Goal: Task Accomplishment & Management: Complete application form

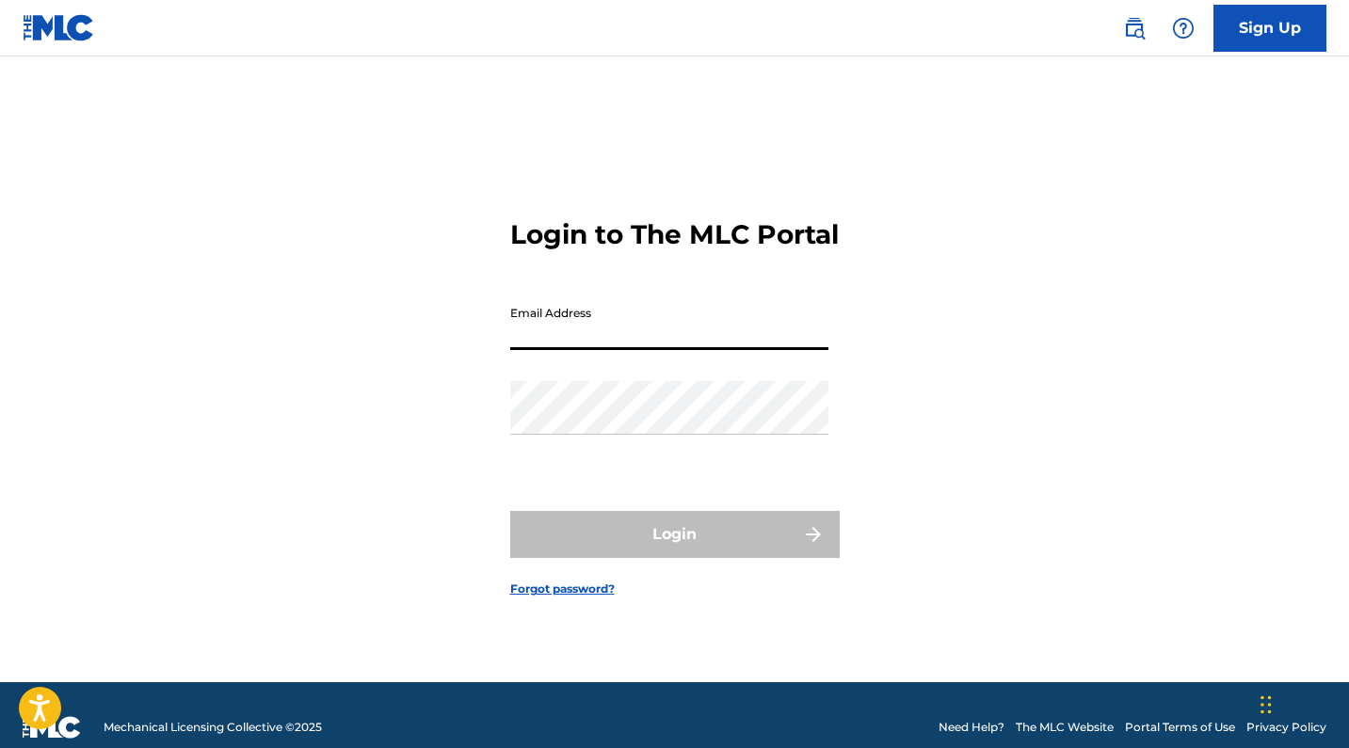
click at [600, 332] on input "Email Address" at bounding box center [669, 323] width 318 height 54
type input "[EMAIL_ADDRESS][DOMAIN_NAME]"
click at [674, 551] on button "Login" at bounding box center [674, 534] width 329 height 47
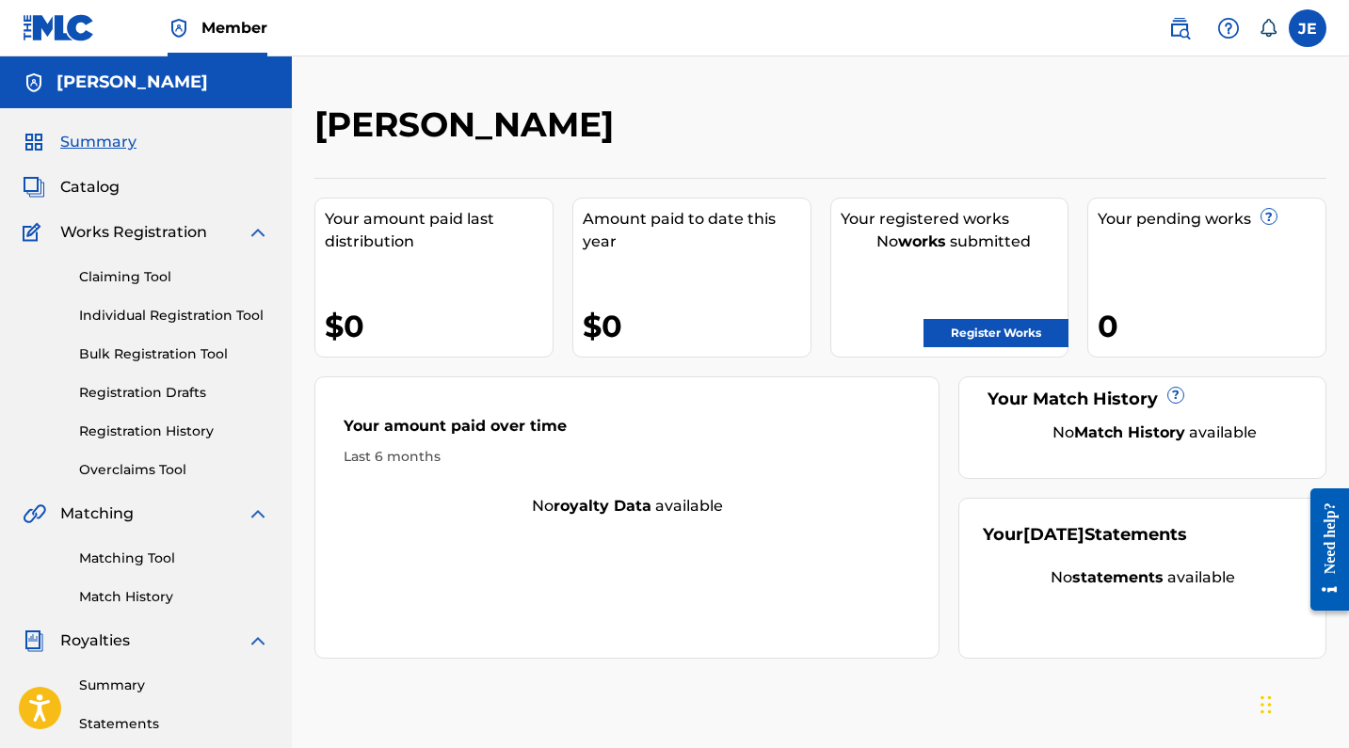
click at [160, 279] on link "Claiming Tool" at bounding box center [174, 277] width 190 height 20
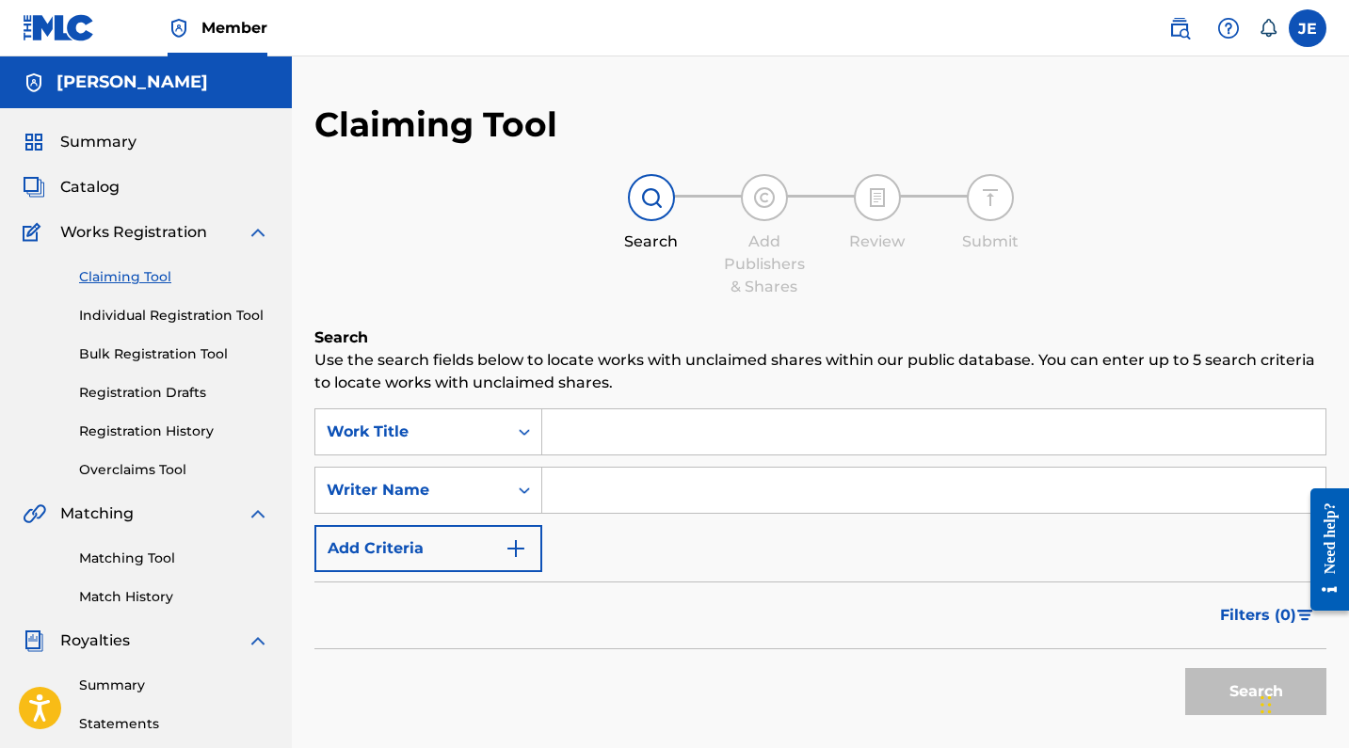
click at [607, 446] on input "Search Form" at bounding box center [933, 431] width 783 height 45
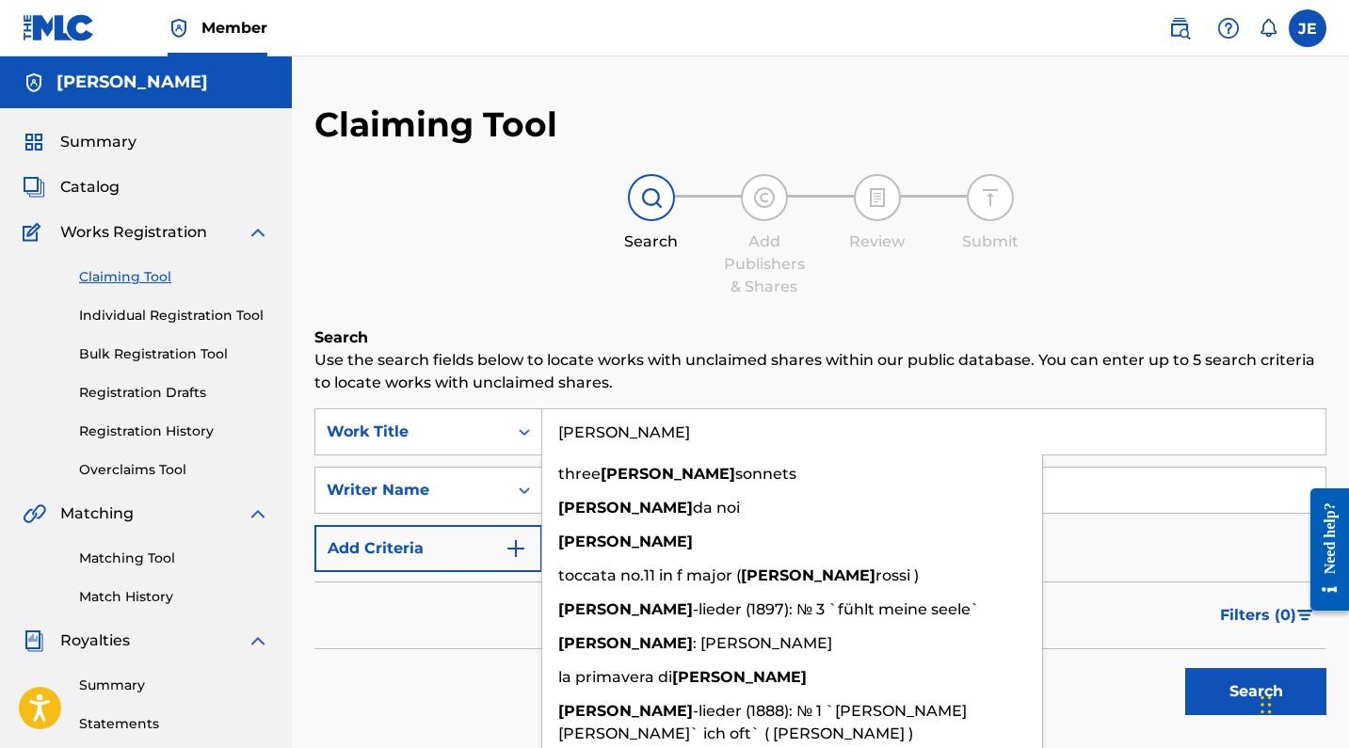
type input "[PERSON_NAME]"
click at [685, 389] on p "Use the search fields below to locate works with unclaimed shares within our pu…" at bounding box center [820, 371] width 1012 height 45
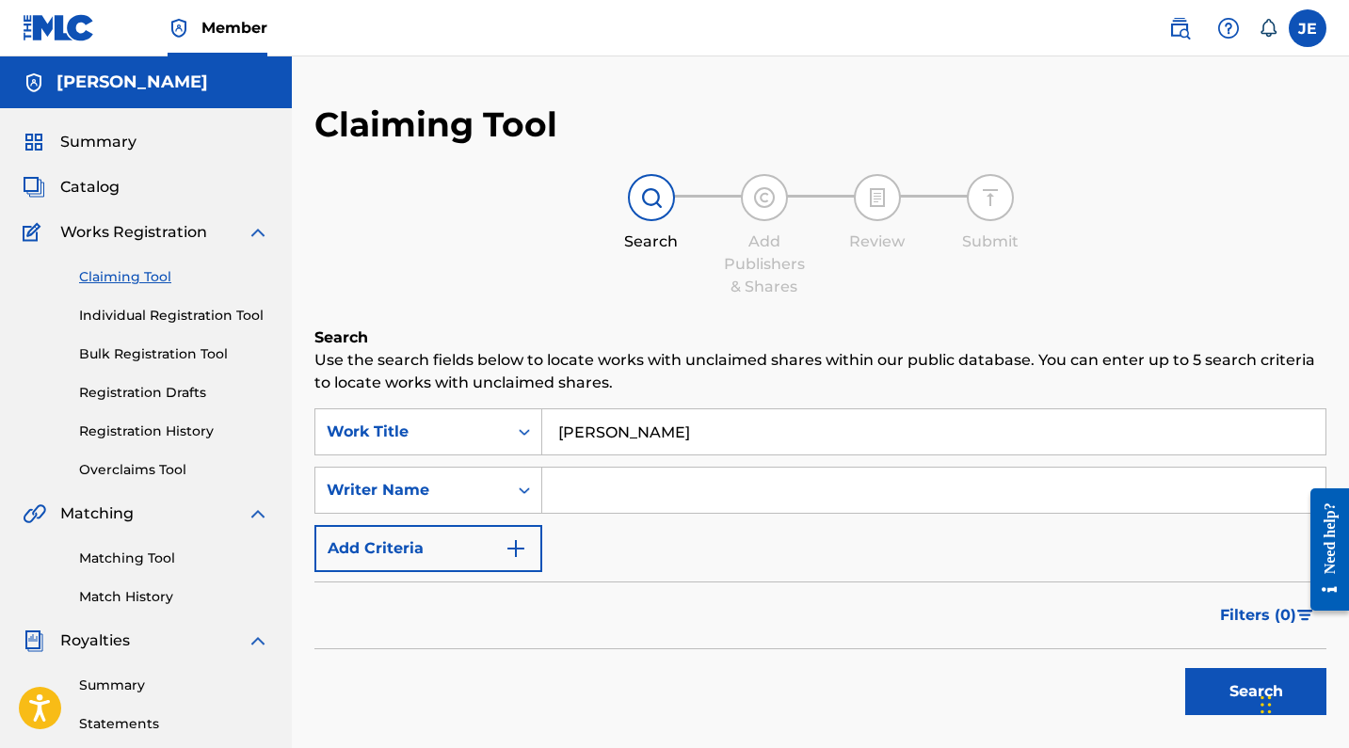
click at [627, 499] on input "Search Form" at bounding box center [933, 490] width 783 height 45
type input "[PERSON_NAME]"
click at [1134, 640] on div "Filters ( 0 )" at bounding box center [820, 616] width 1012 height 68
click at [1220, 692] on button "Search" at bounding box center [1255, 691] width 141 height 47
click at [215, 329] on div "Claiming Tool Individual Registration Tool Bulk Registration Tool Registration …" at bounding box center [146, 362] width 247 height 236
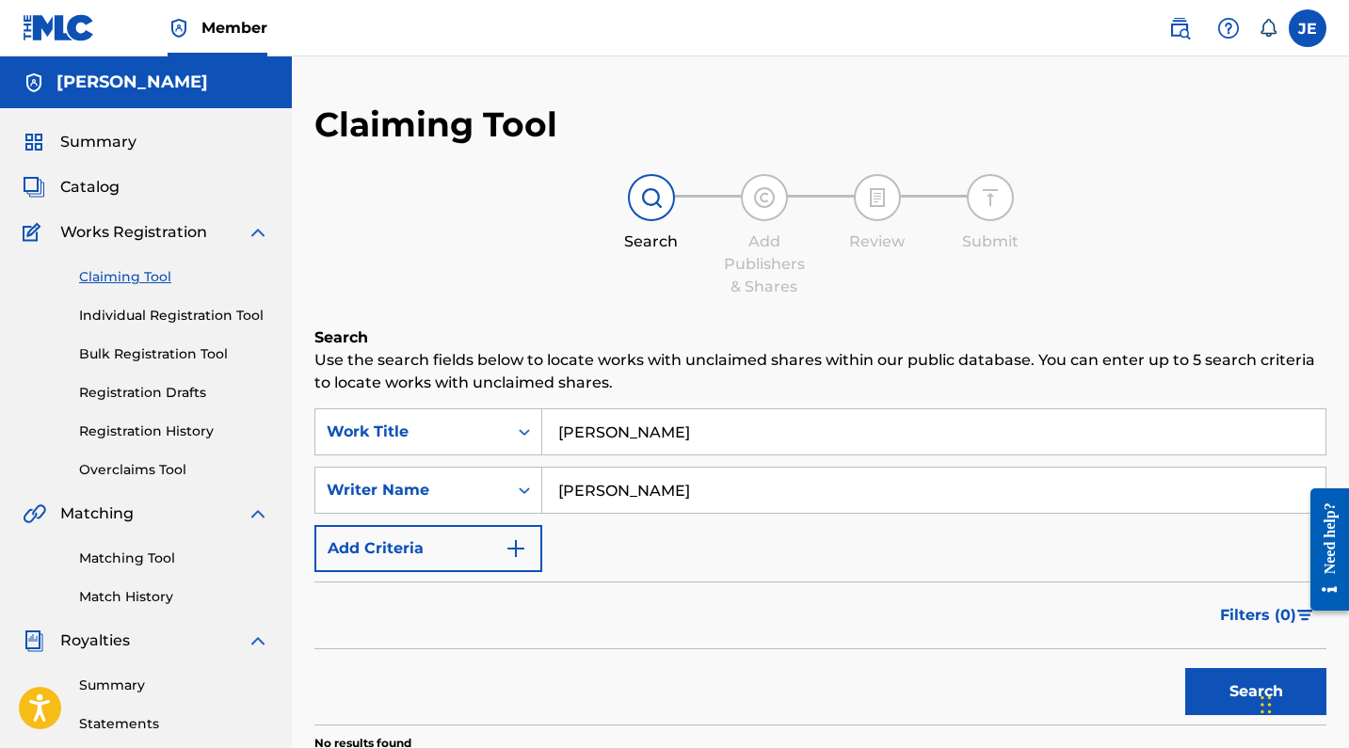
click at [208, 317] on link "Individual Registration Tool" at bounding box center [174, 316] width 190 height 20
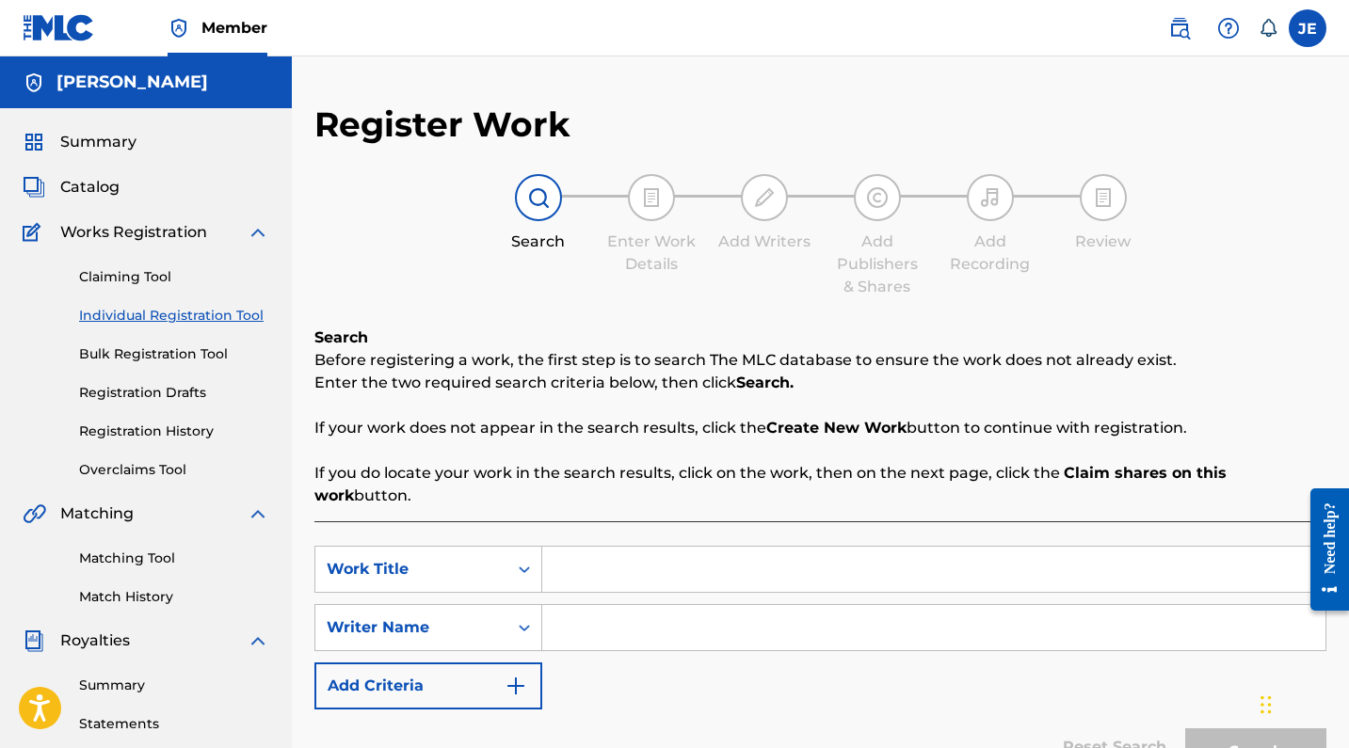
click at [623, 554] on input "Search Form" at bounding box center [933, 569] width 783 height 45
type input "[PERSON_NAME]"
click at [668, 605] on input "Search Form" at bounding box center [933, 627] width 783 height 45
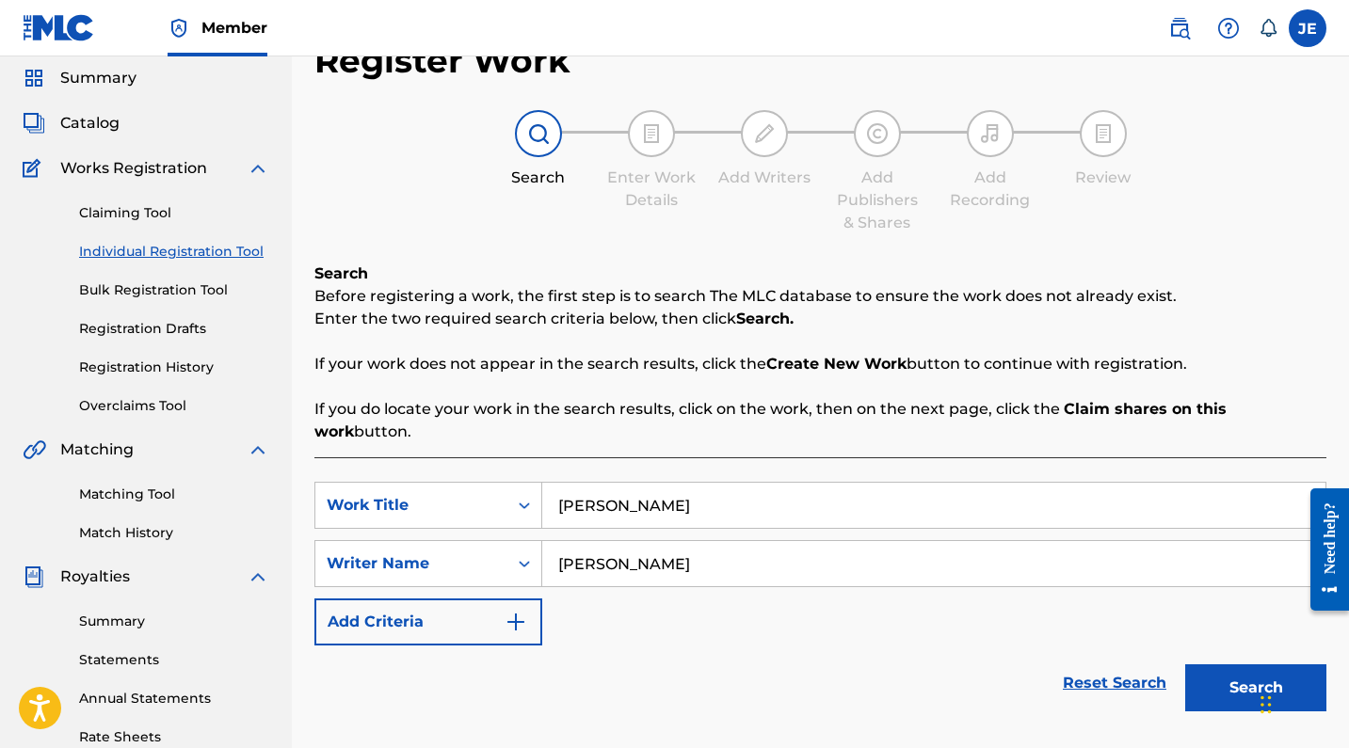
scroll to position [125, 0]
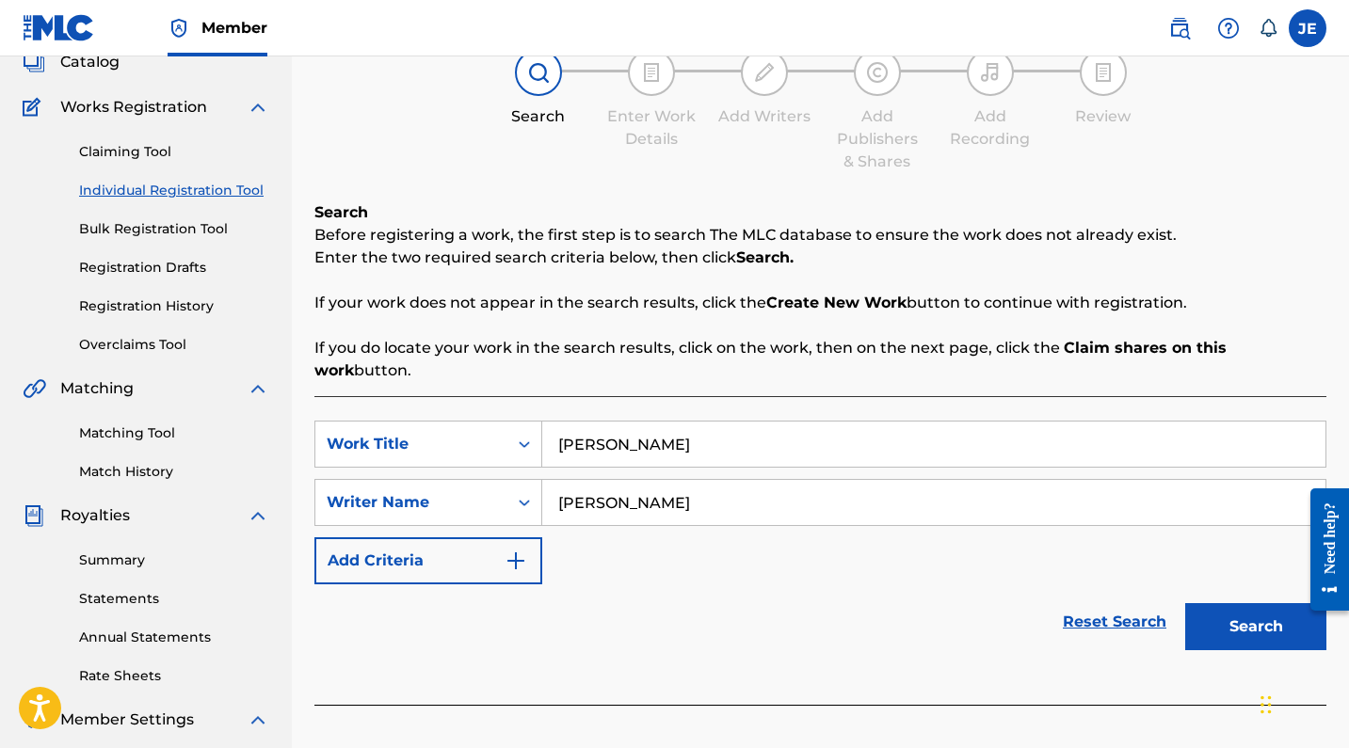
click at [1252, 603] on button "Search" at bounding box center [1255, 626] width 141 height 47
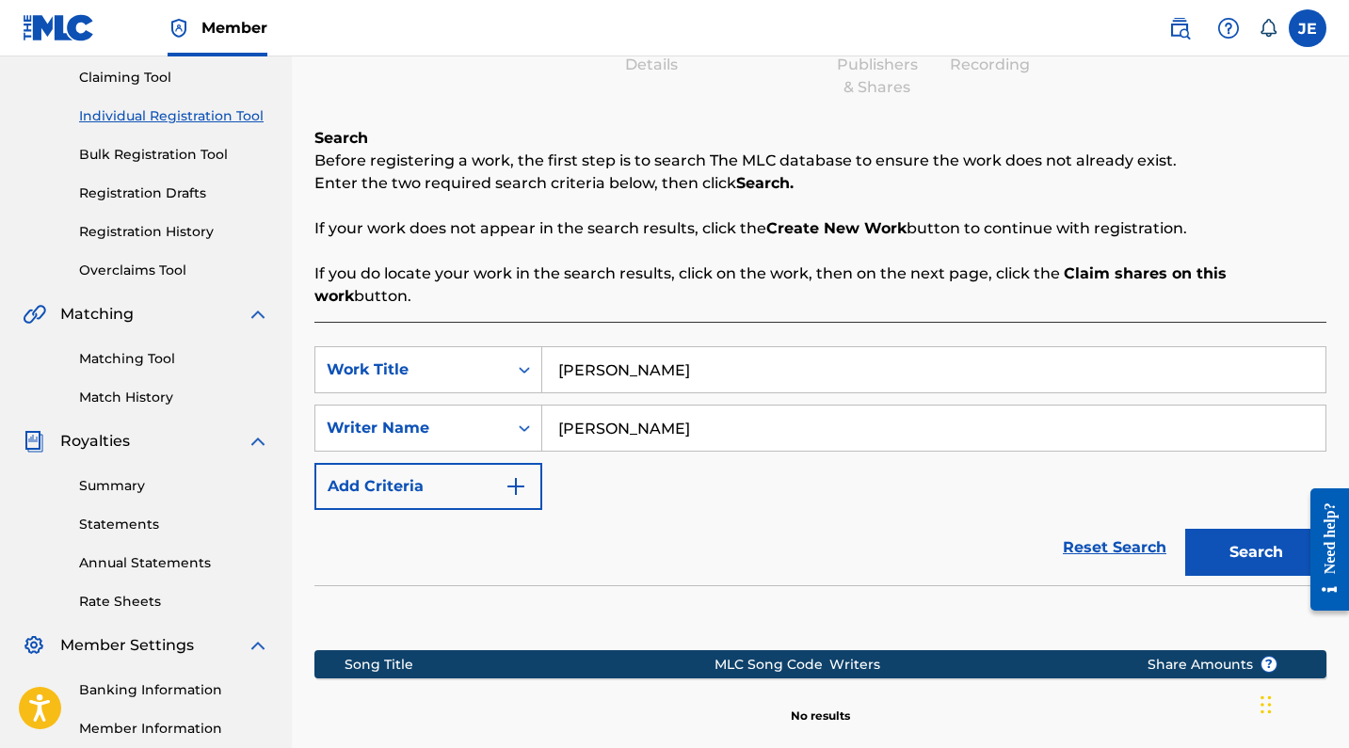
scroll to position [342, 0]
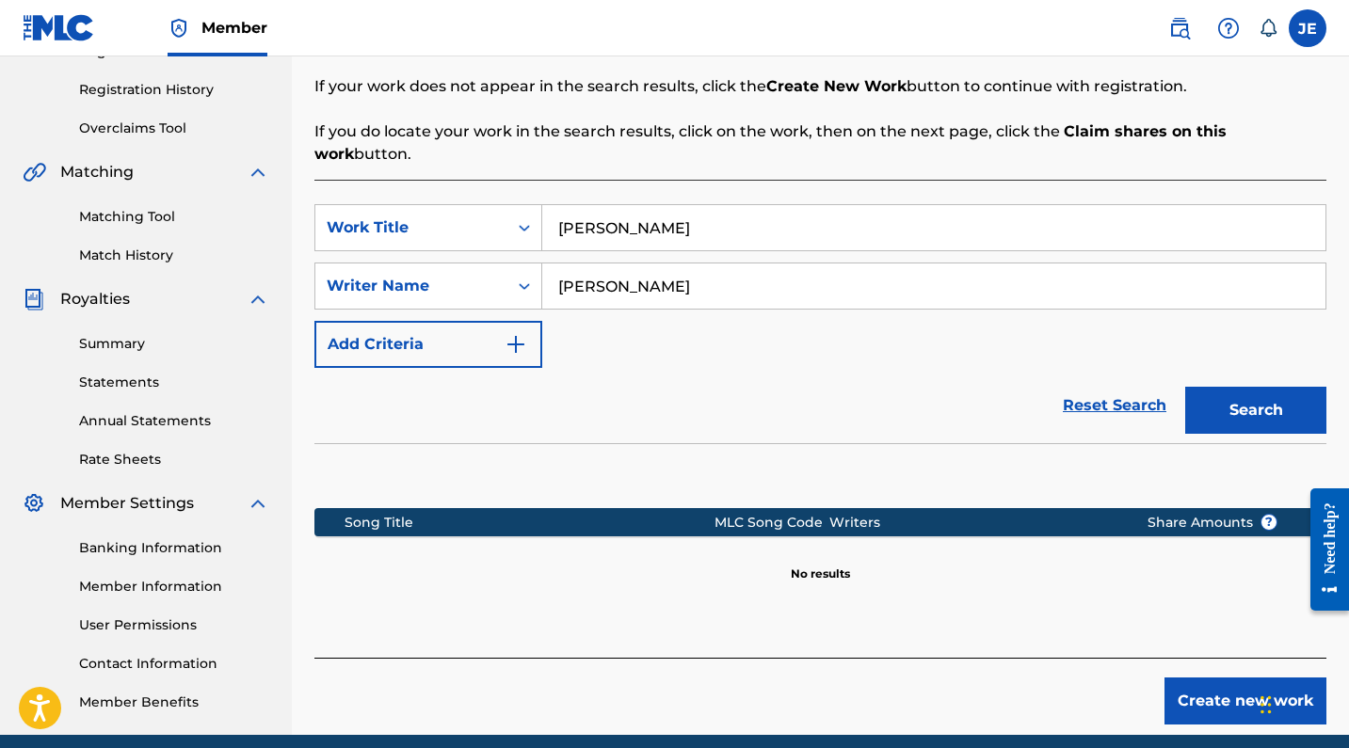
click at [649, 266] on input "[PERSON_NAME]" at bounding box center [933, 286] width 783 height 45
type input "[PERSON_NAME]"
click at [1248, 405] on button "Search" at bounding box center [1255, 410] width 141 height 47
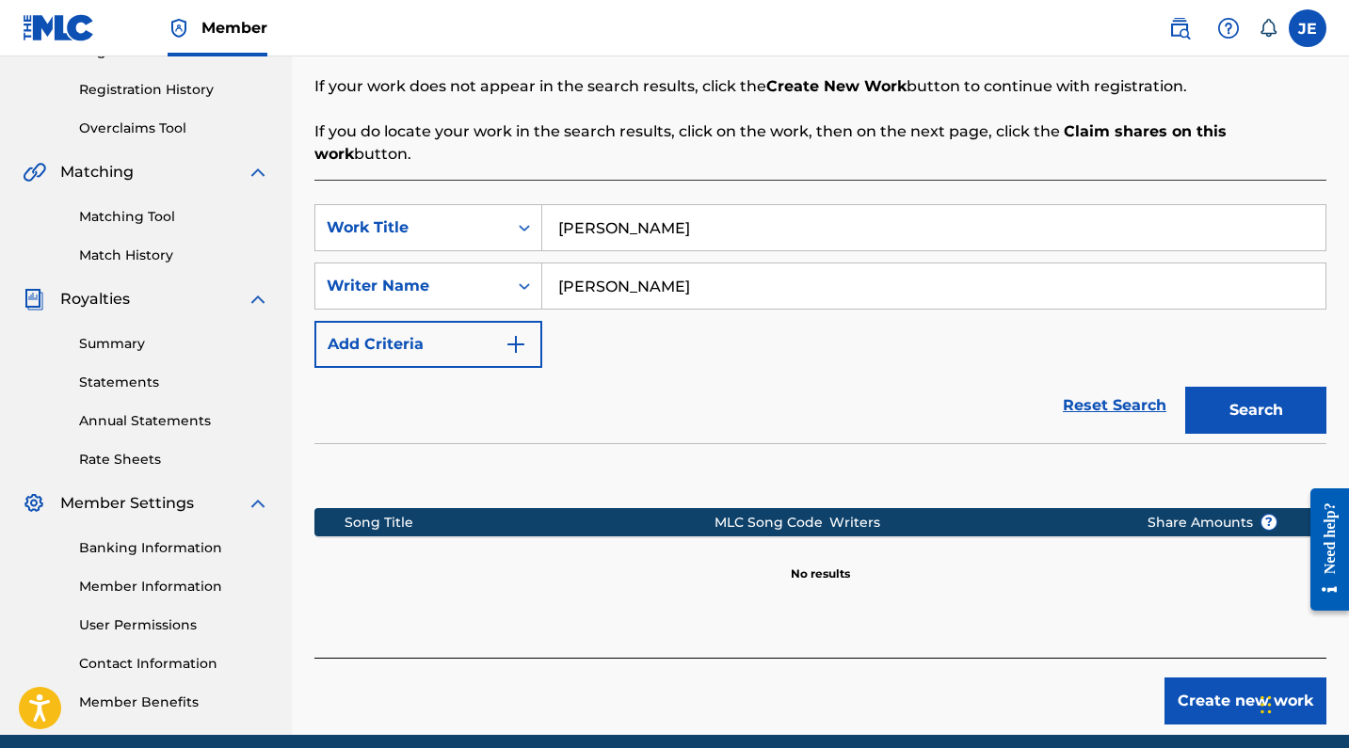
scroll to position [400, 0]
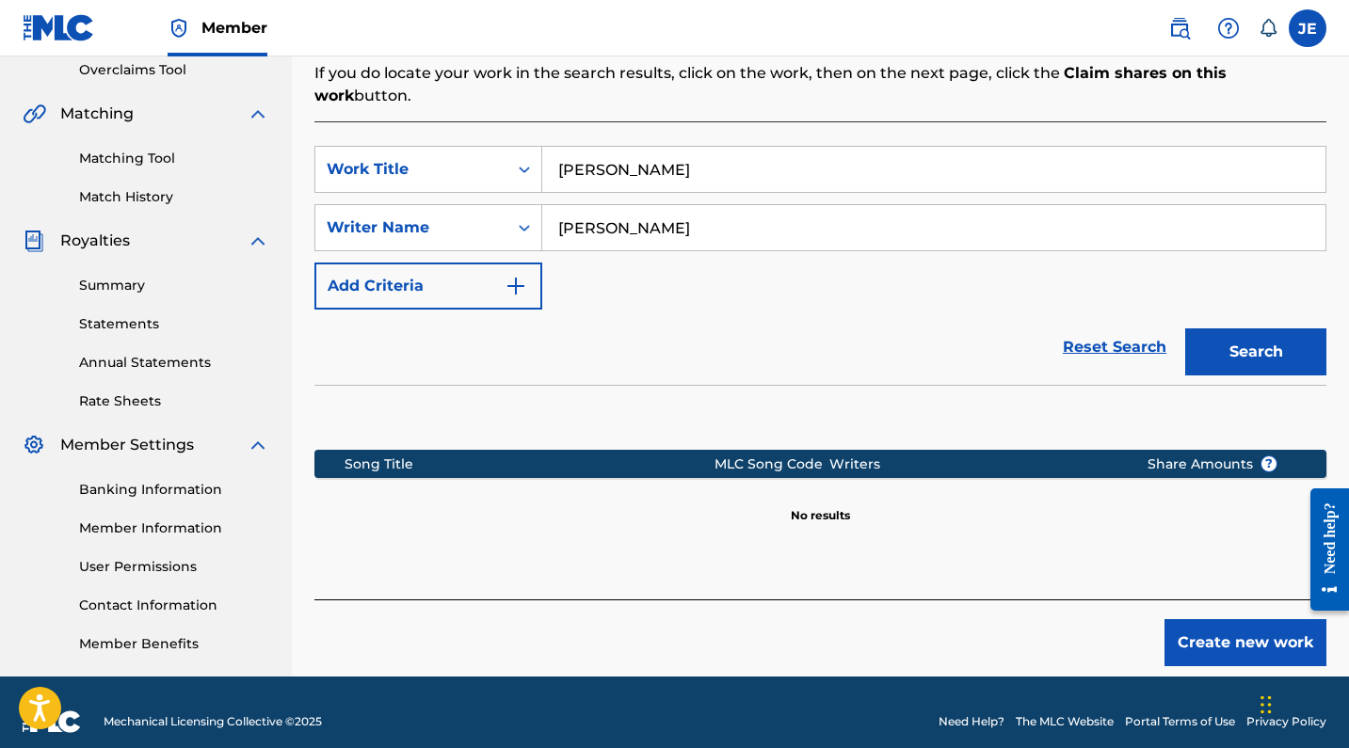
click at [1233, 624] on button "Create new work" at bounding box center [1245, 642] width 162 height 47
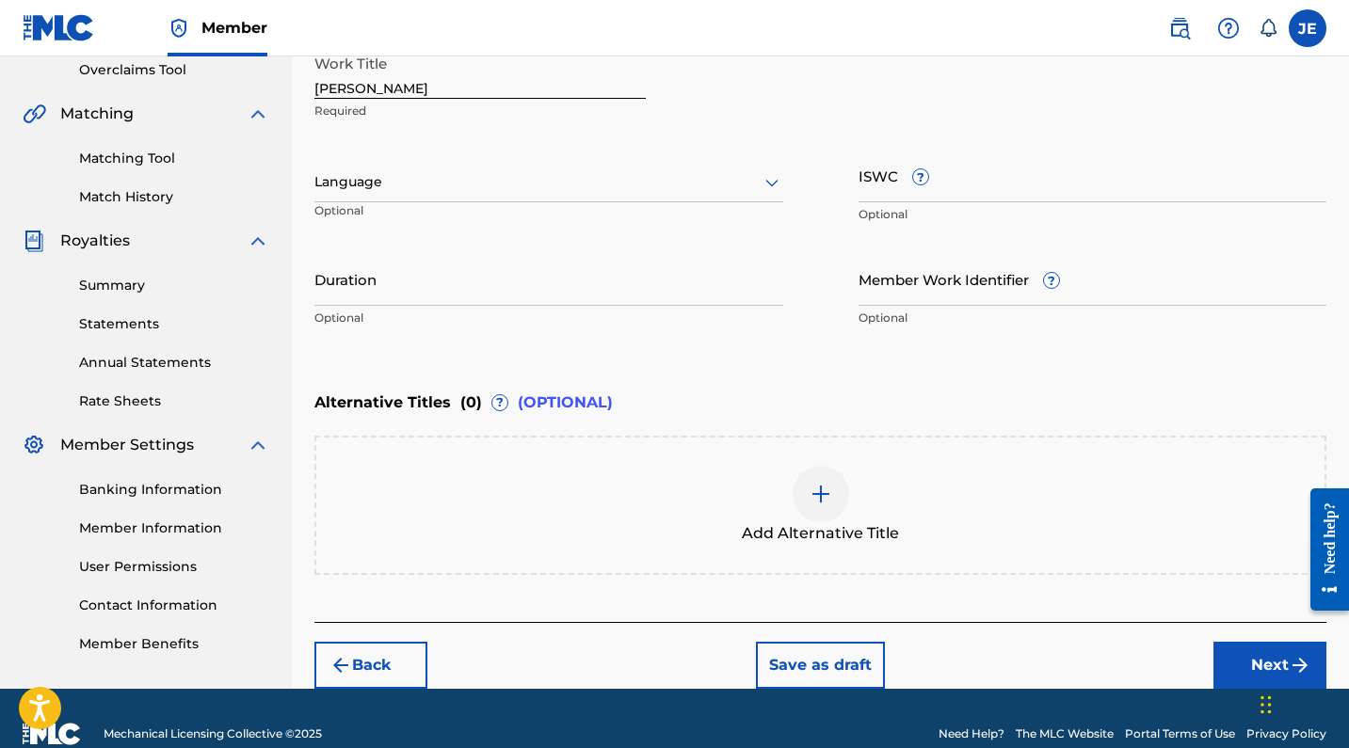
scroll to position [227, 0]
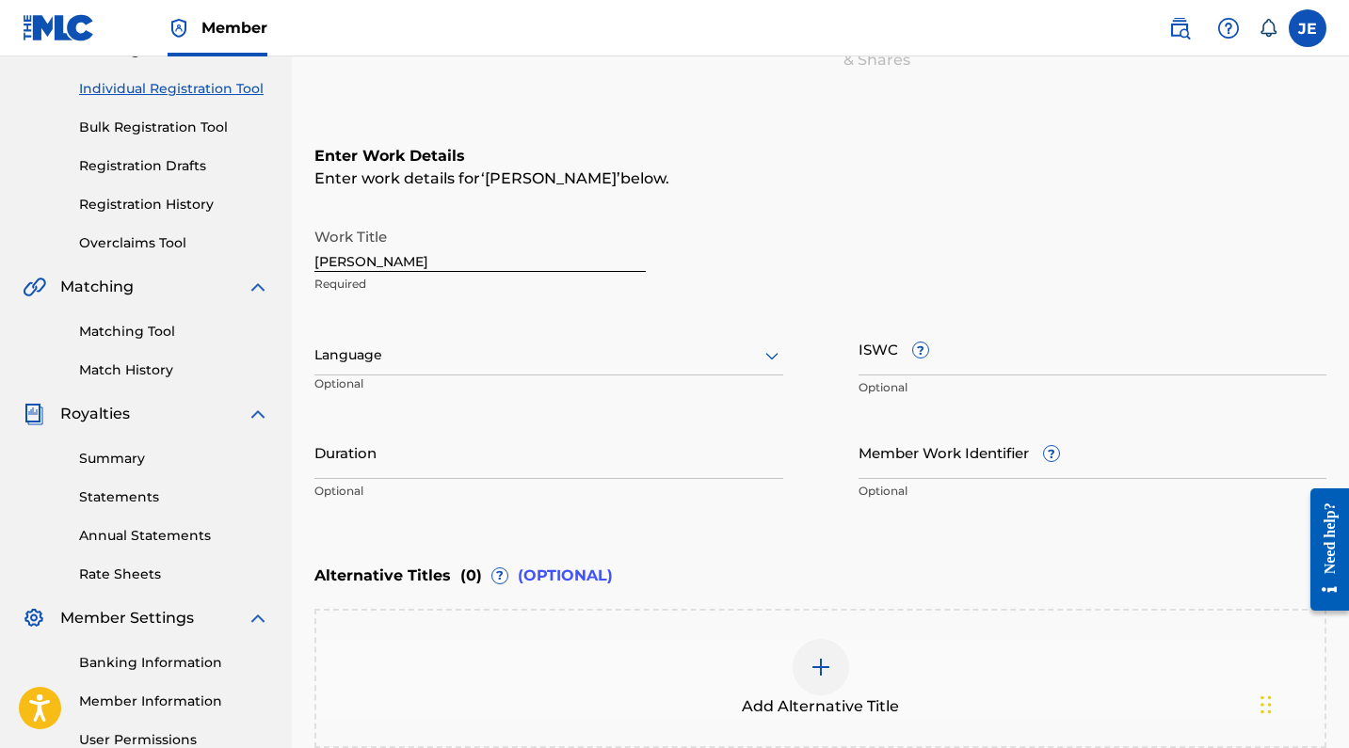
click at [322, 261] on input "[PERSON_NAME]" at bounding box center [479, 245] width 331 height 54
type input "[PERSON_NAME]"
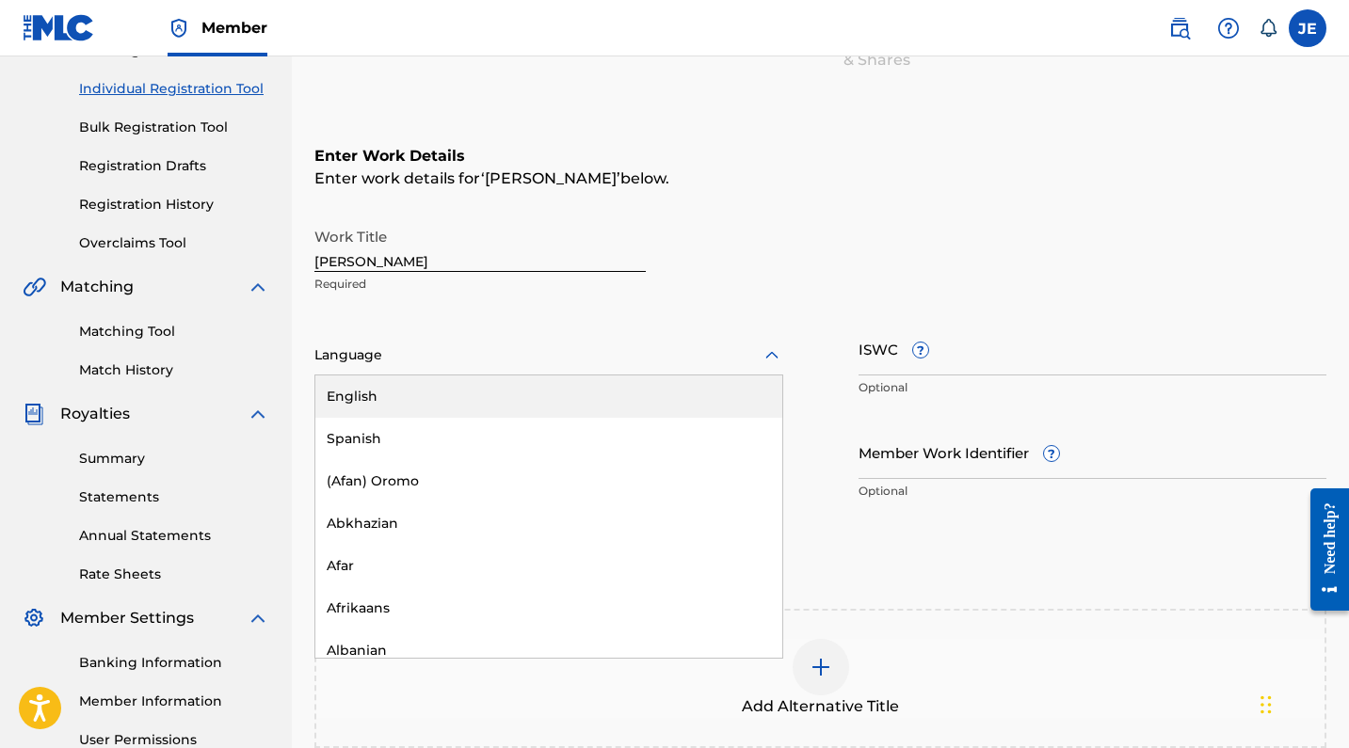
click at [472, 358] on div at bounding box center [548, 356] width 469 height 24
click at [463, 407] on div "English" at bounding box center [548, 397] width 467 height 42
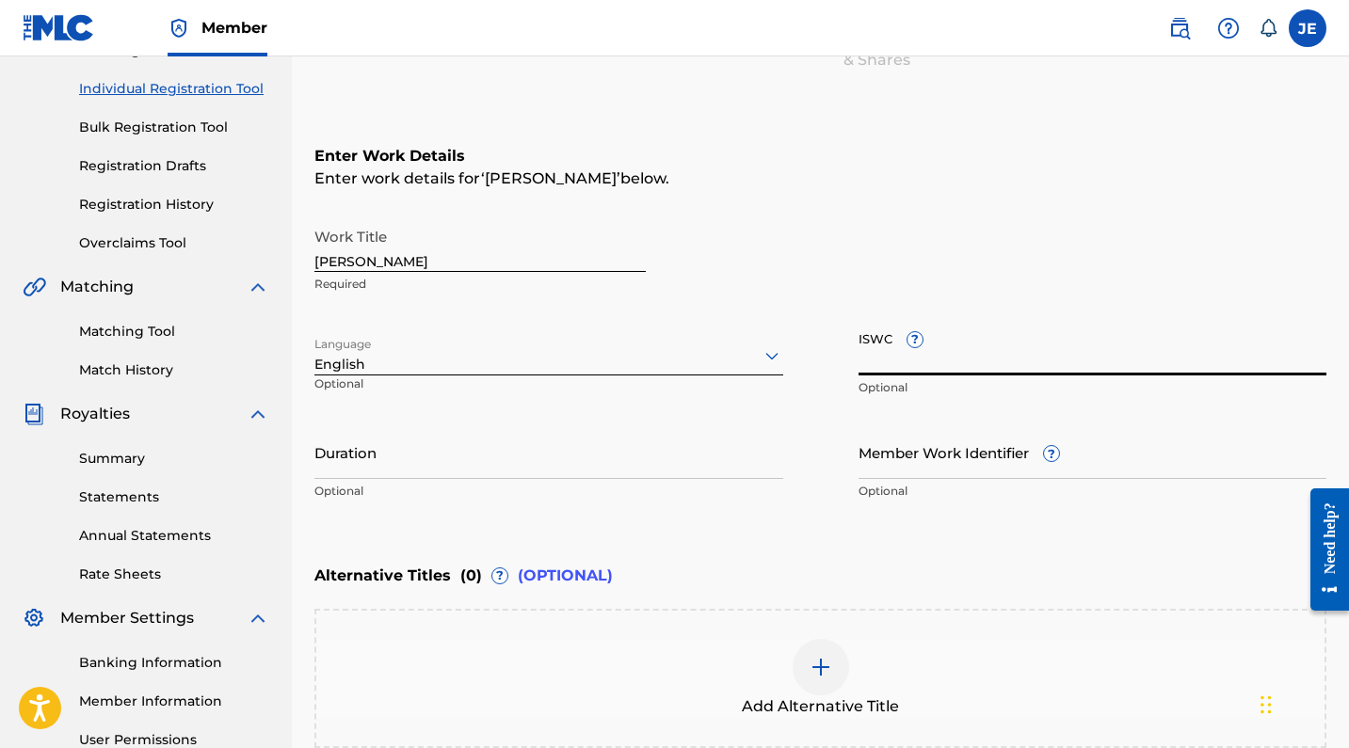
click at [876, 366] on input "ISWC ?" at bounding box center [1092, 349] width 469 height 54
paste input "T3351471284"
click at [901, 368] on input "T3351471284" at bounding box center [1092, 349] width 469 height 54
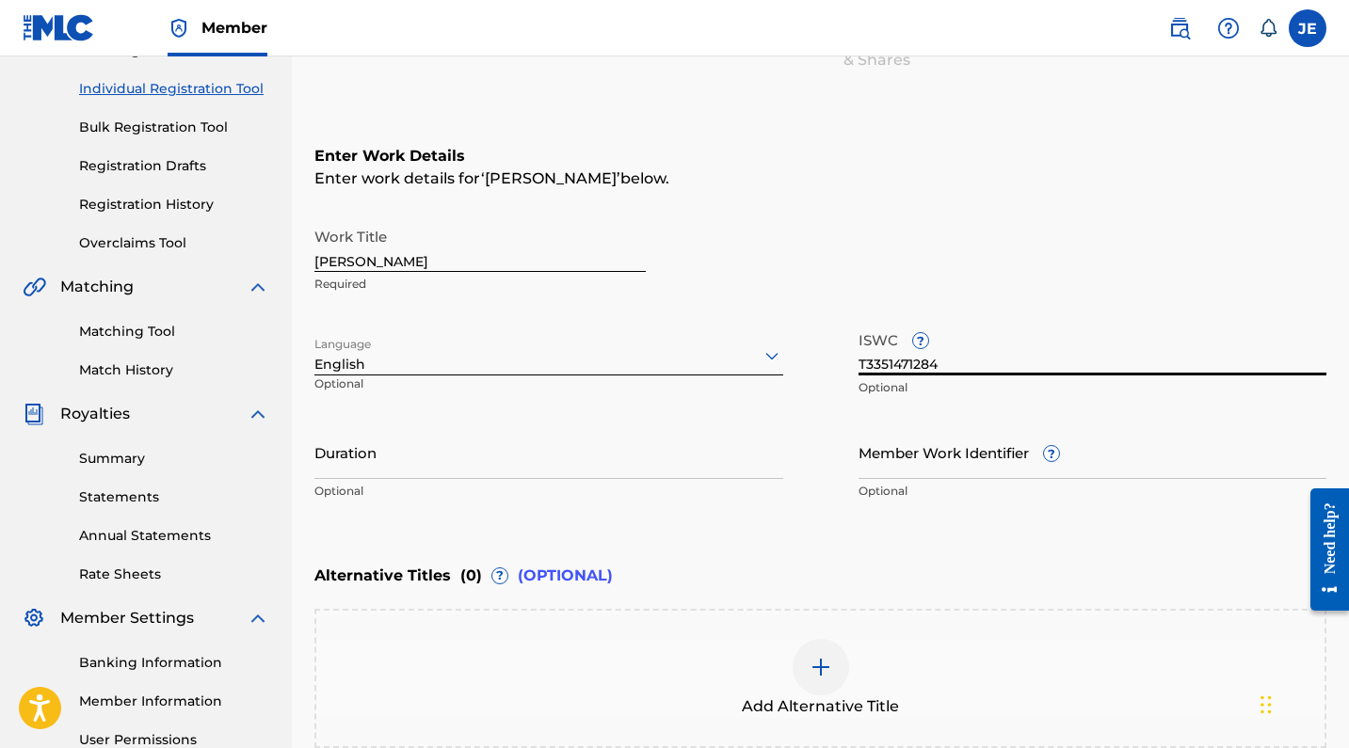
paste input "text"
type input "T3351471284"
click at [616, 462] on input "Duration" at bounding box center [548, 452] width 469 height 54
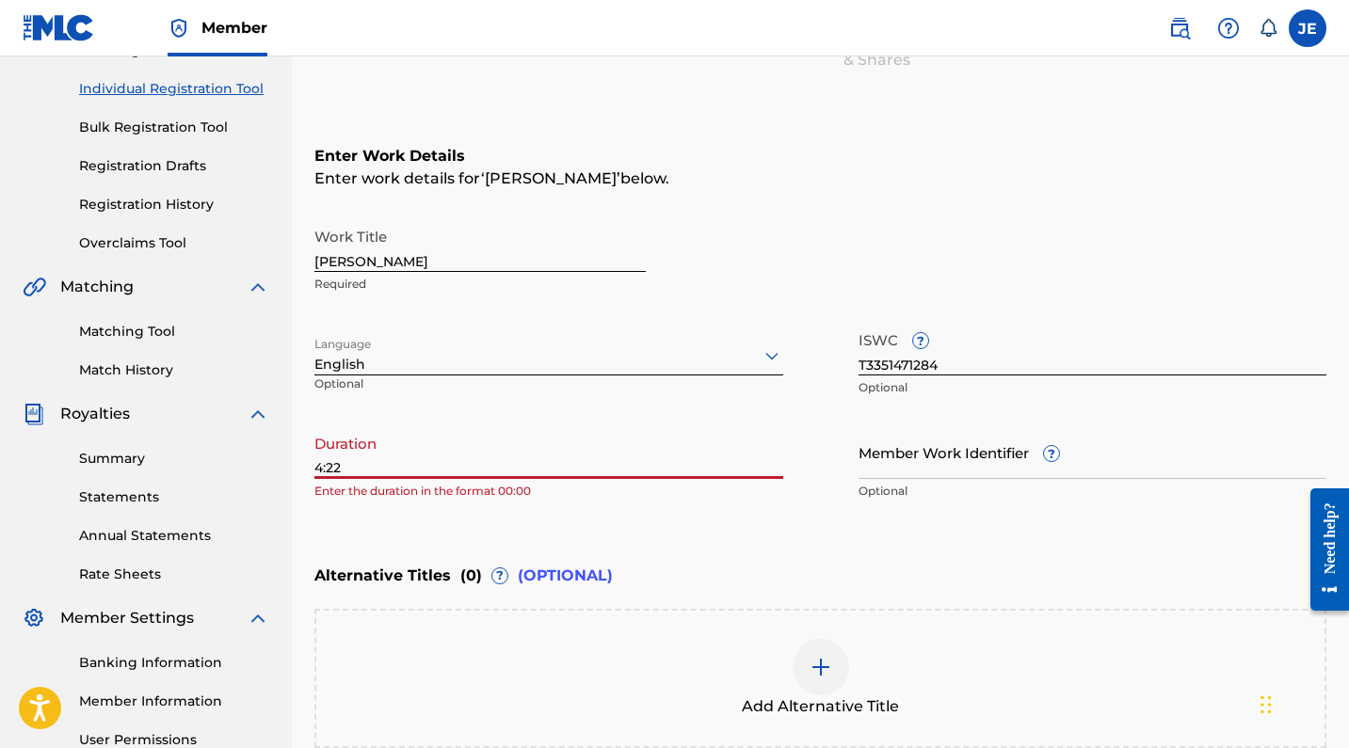
click at [314, 469] on input "4:22" at bounding box center [548, 452] width 469 height 54
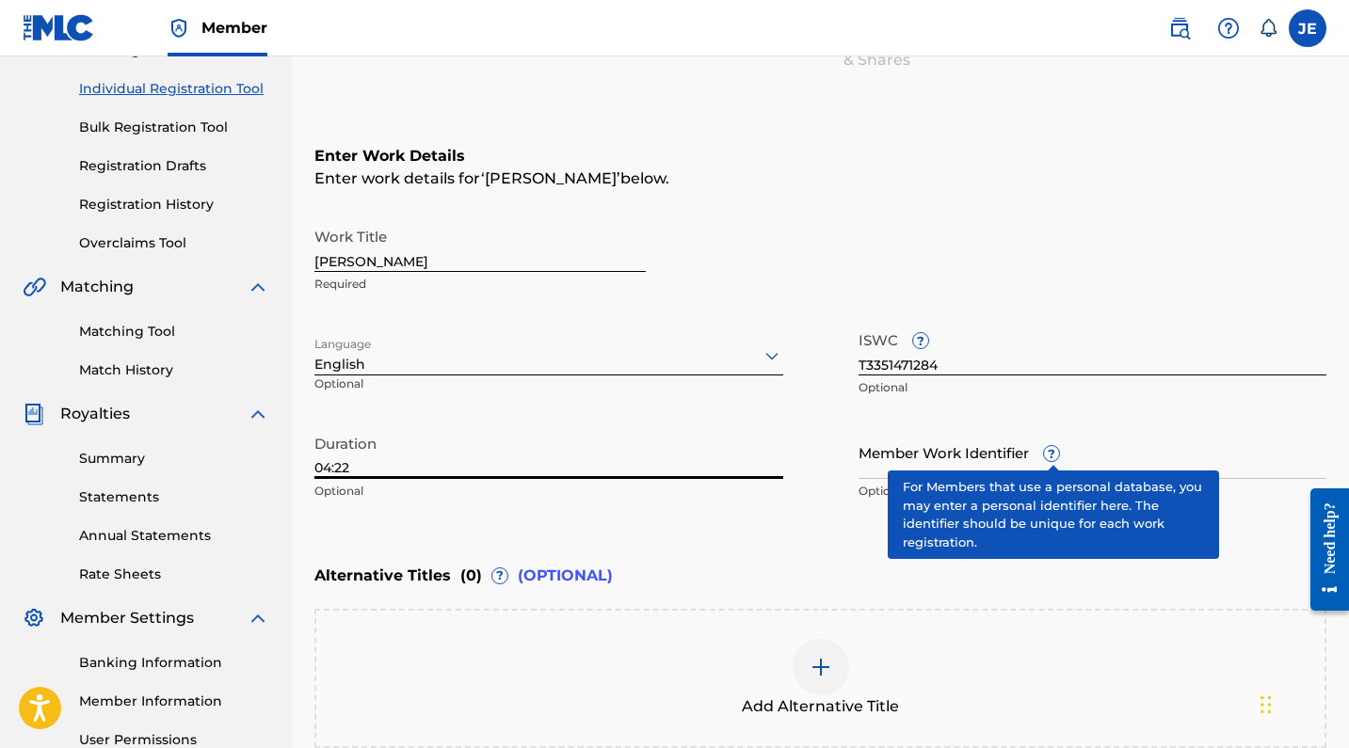
type input "04:22"
click at [1049, 458] on span "?" at bounding box center [1051, 453] width 15 height 15
click at [1049, 458] on input "Member Work Identifier ?" at bounding box center [1092, 452] width 469 height 54
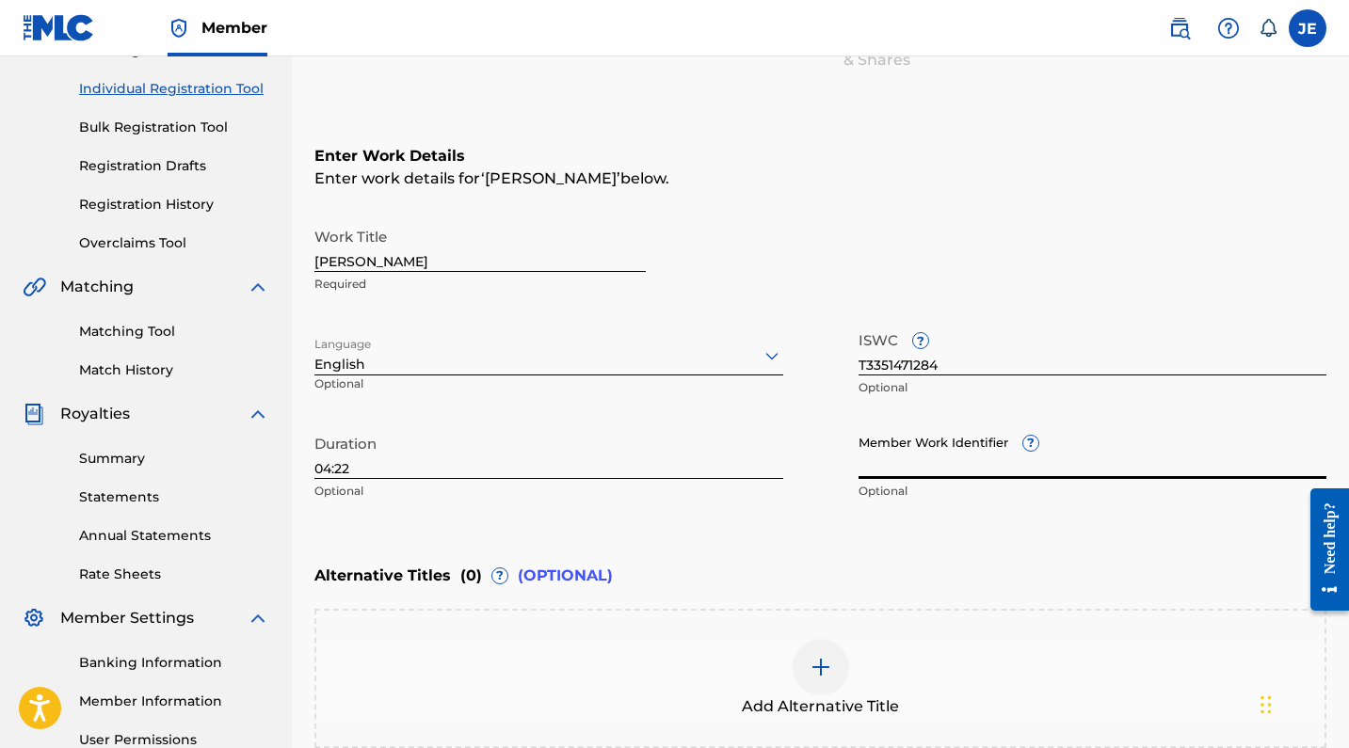
click at [781, 528] on div "Enter Work Details Enter work details for ‘ [PERSON_NAME] ’ below. Work Title […" at bounding box center [820, 328] width 1012 height 456
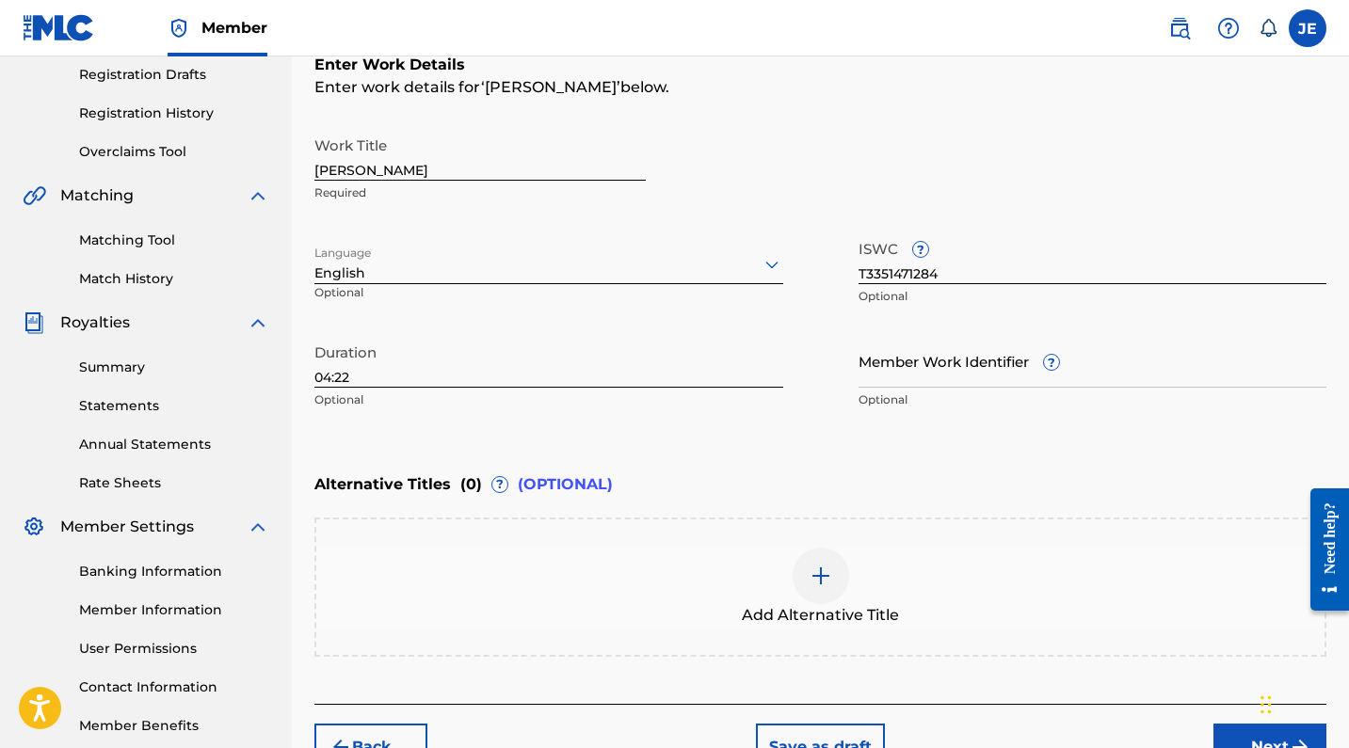
scroll to position [353, 0]
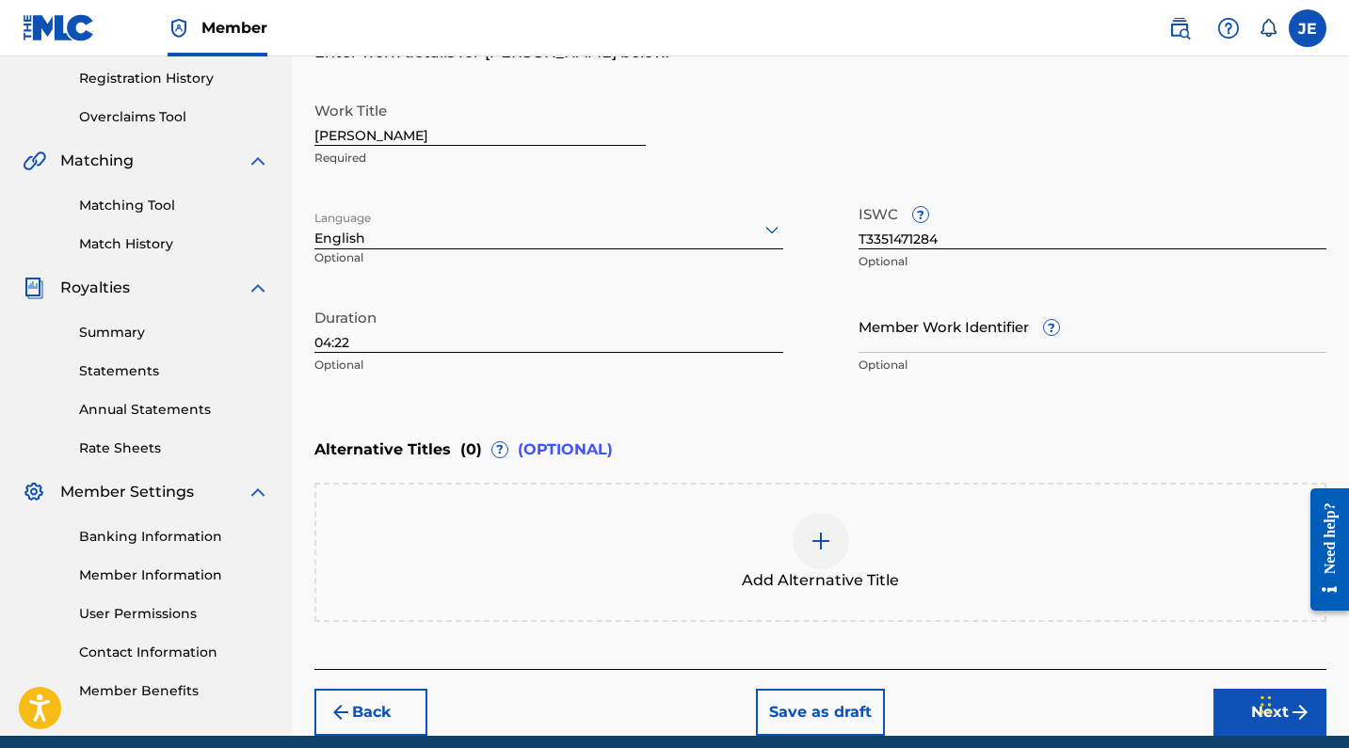
click at [843, 428] on div "Enter Work Details Enter work details for ‘ [PERSON_NAME] ’ below. Work Title […" at bounding box center [820, 202] width 1012 height 456
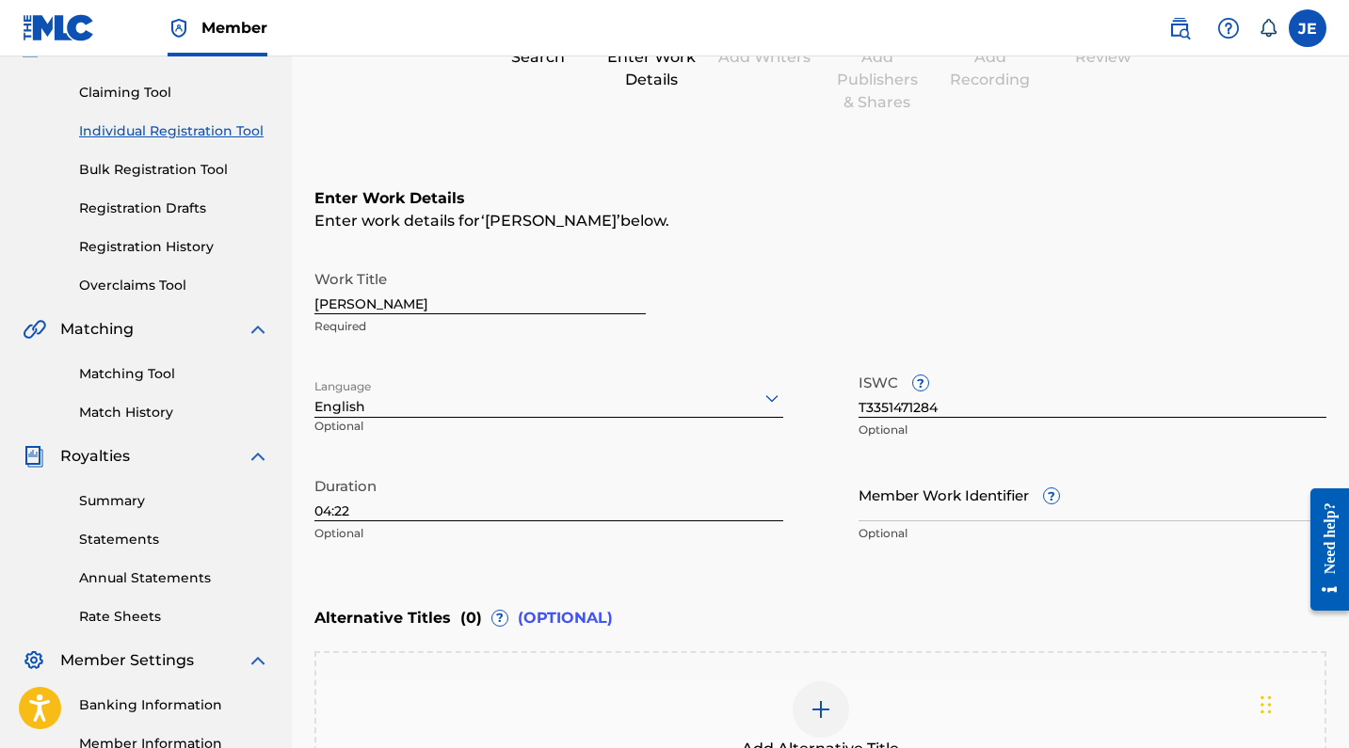
scroll to position [212, 0]
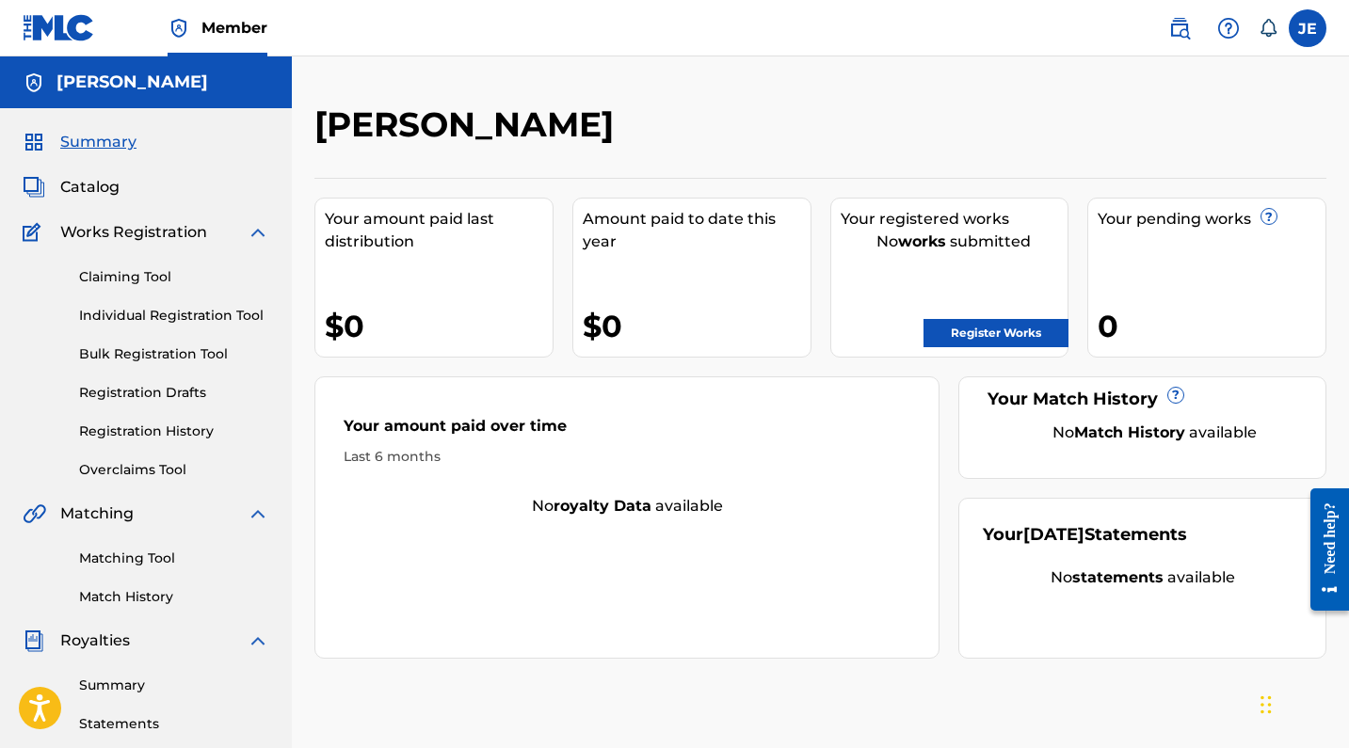
click at [1305, 25] on label at bounding box center [1307, 28] width 38 height 38
click at [1307, 28] on input "JE Jenna Earhart earhartjenna9@gmail.com Notification Preferences Profile Log o…" at bounding box center [1307, 28] width 0 height 0
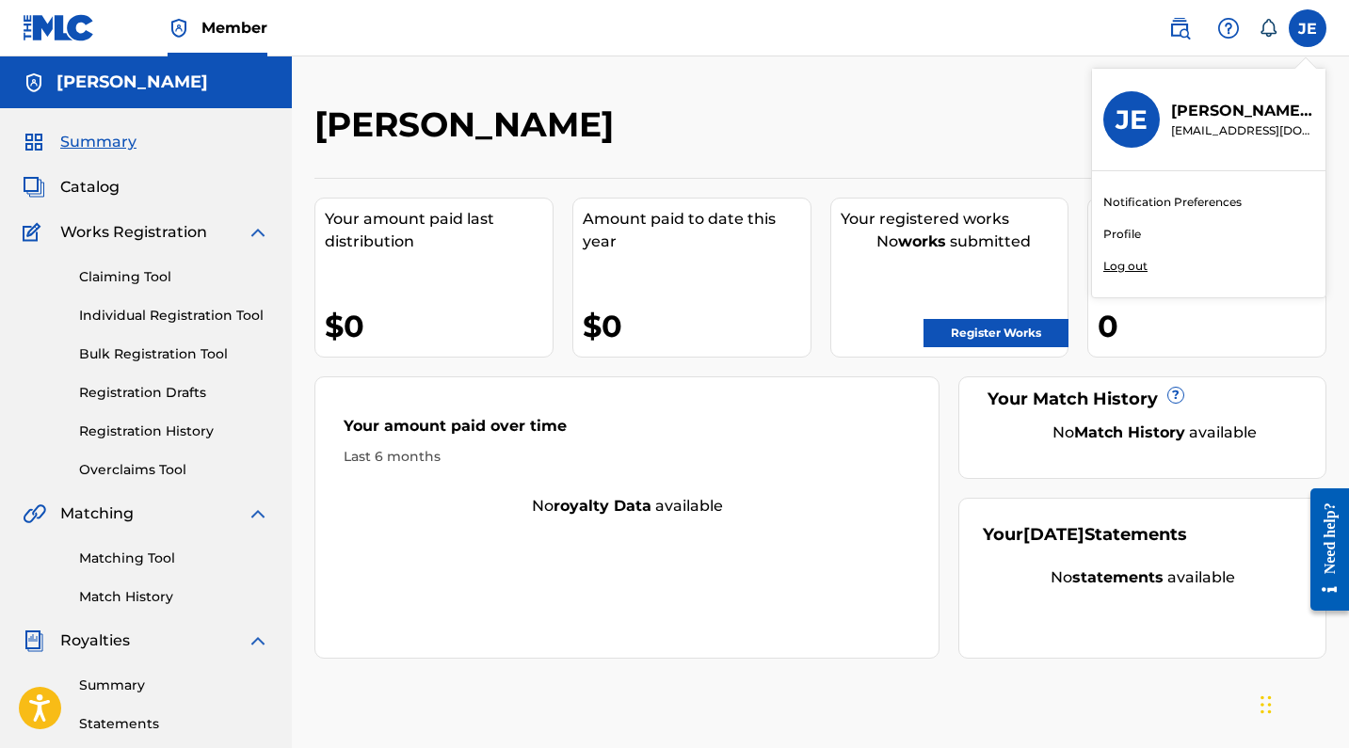
click at [1112, 238] on link "Profile" at bounding box center [1122, 234] width 38 height 17
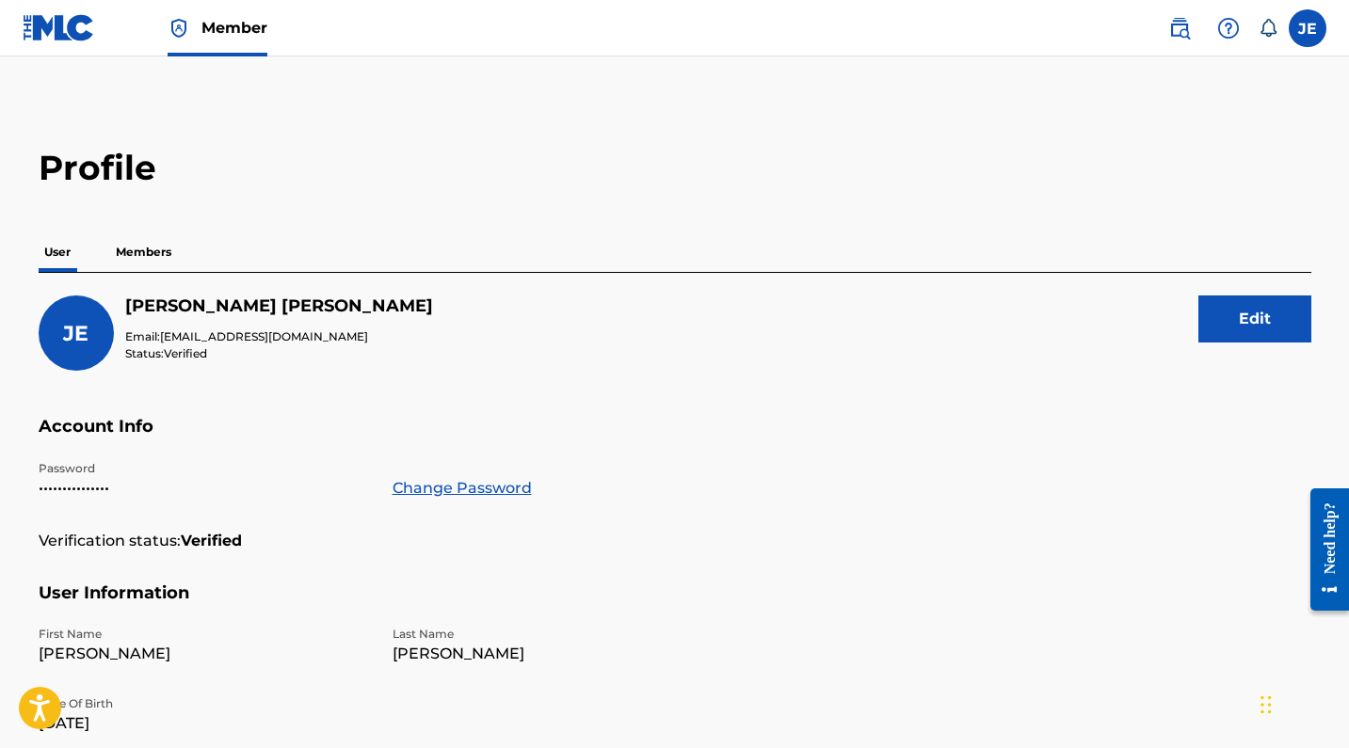
click at [152, 251] on p "Members" at bounding box center [143, 252] width 67 height 40
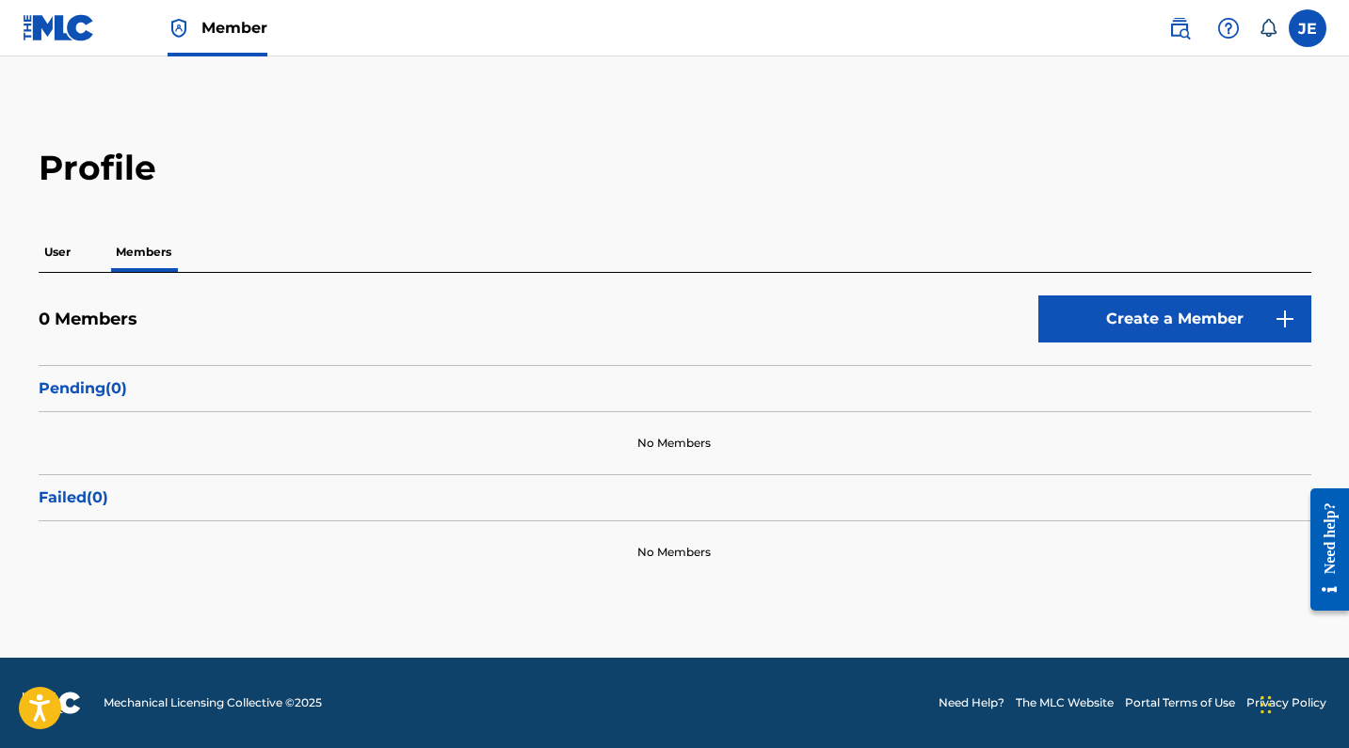
click at [1111, 308] on link "Create a Member" at bounding box center [1174, 319] width 273 height 47
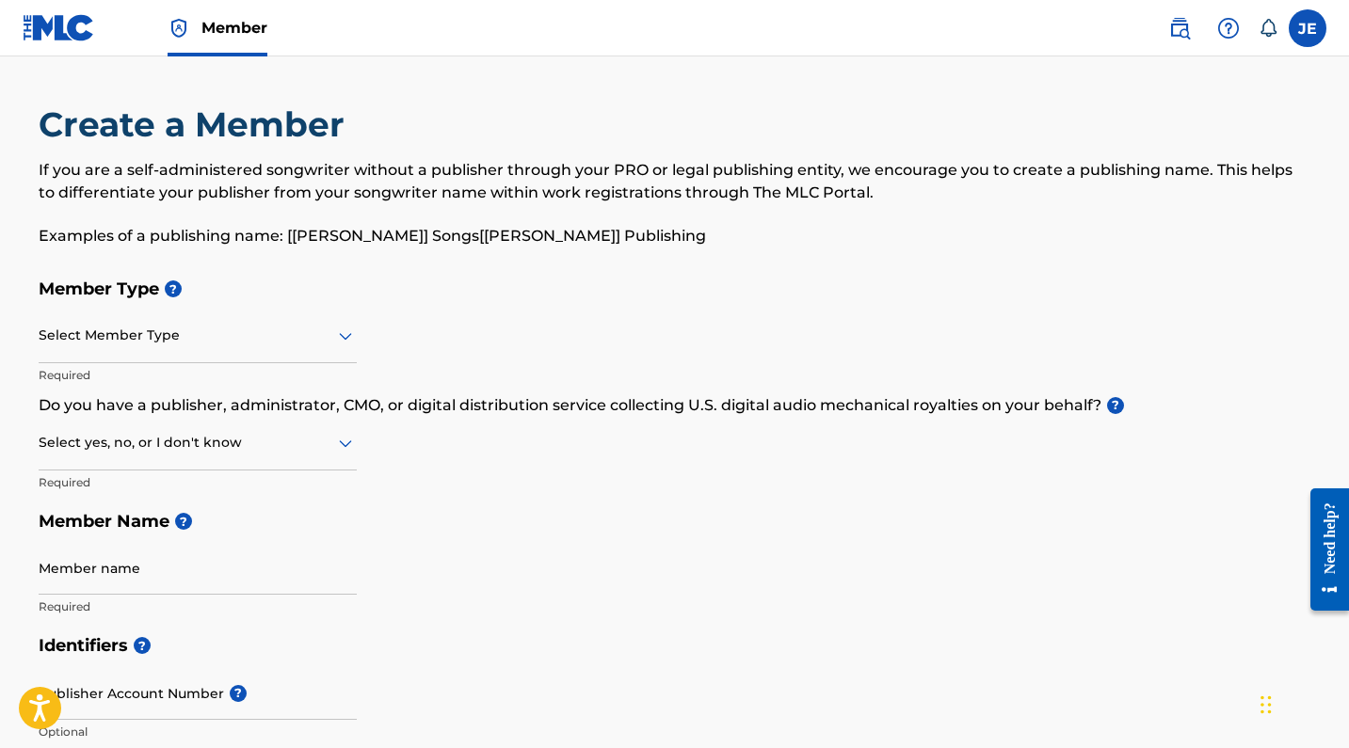
click at [324, 340] on div at bounding box center [198, 336] width 318 height 24
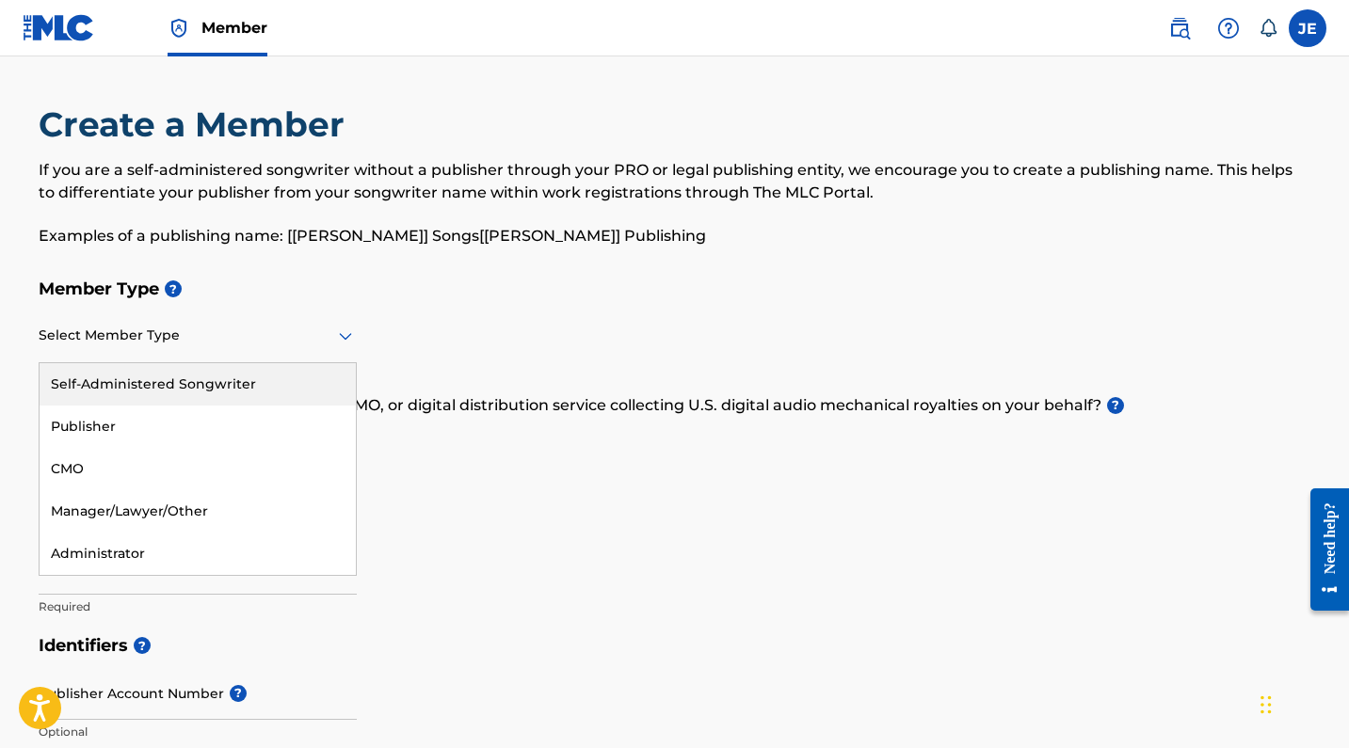
click at [289, 375] on div "Self-Administered Songwriter" at bounding box center [198, 384] width 316 height 42
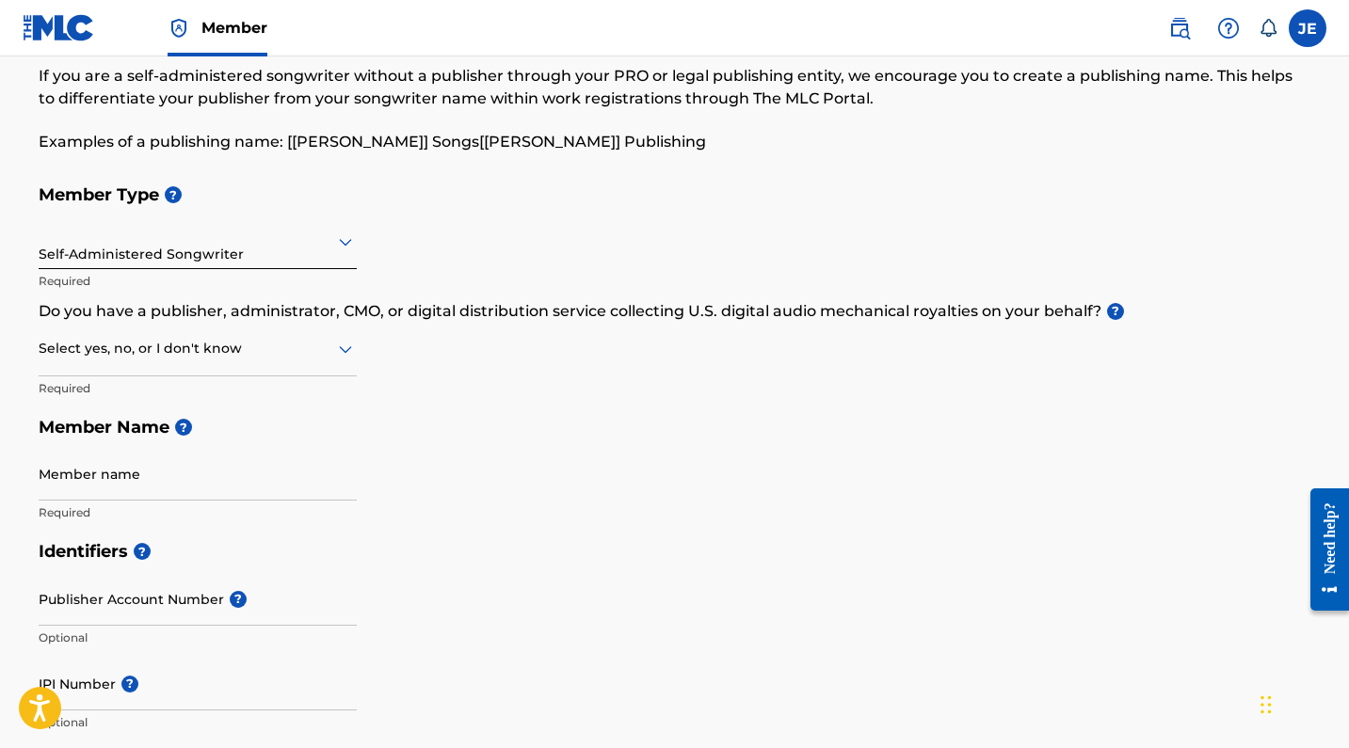
scroll to position [97, 0]
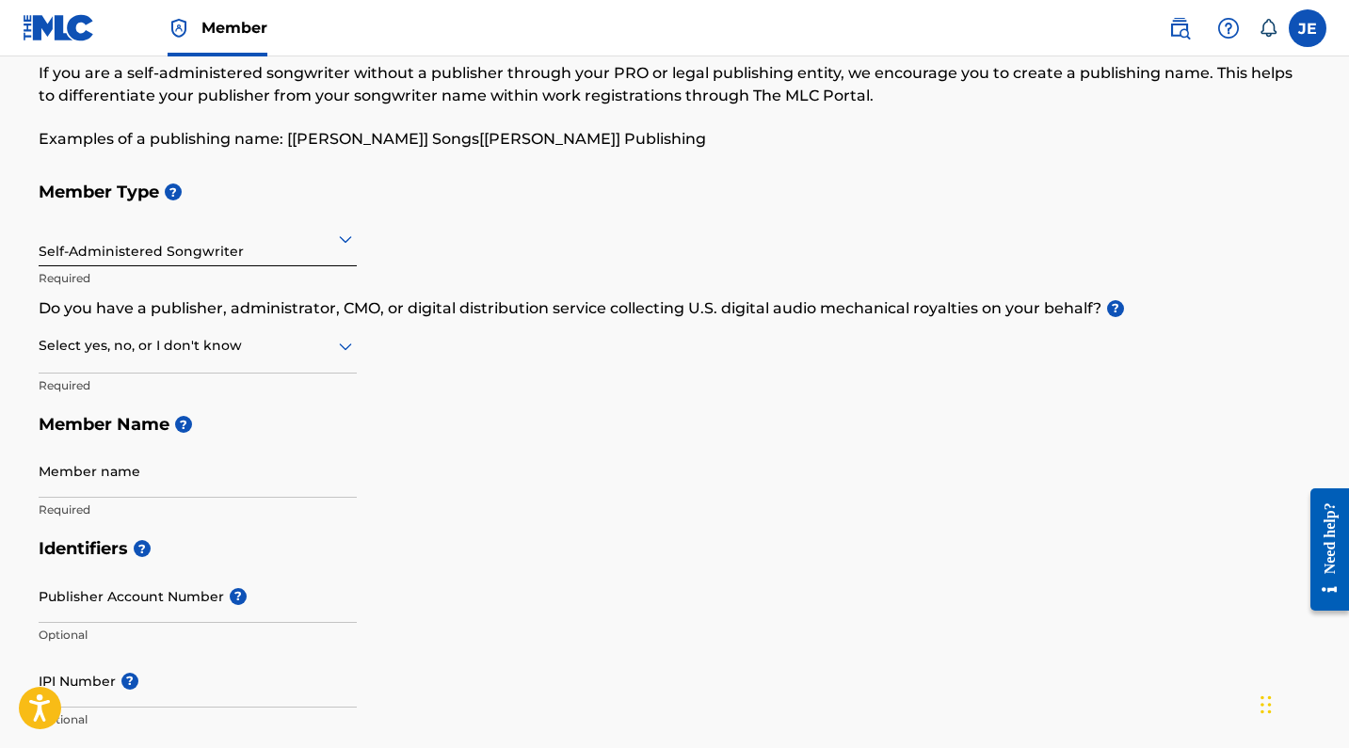
click at [316, 361] on div "Select yes, no, or I don't know" at bounding box center [198, 347] width 318 height 54
click at [275, 474] on div "I don't know" at bounding box center [198, 479] width 316 height 42
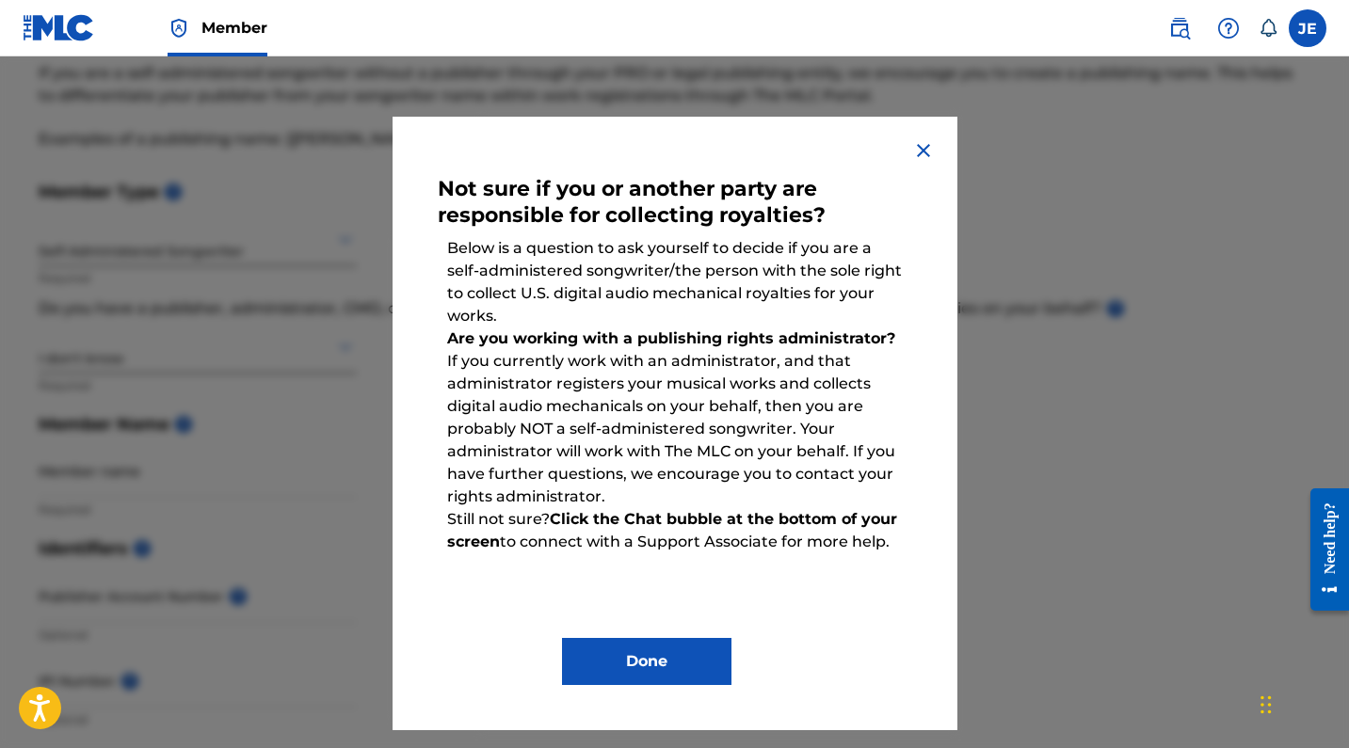
click at [677, 665] on button "Done" at bounding box center [646, 661] width 169 height 47
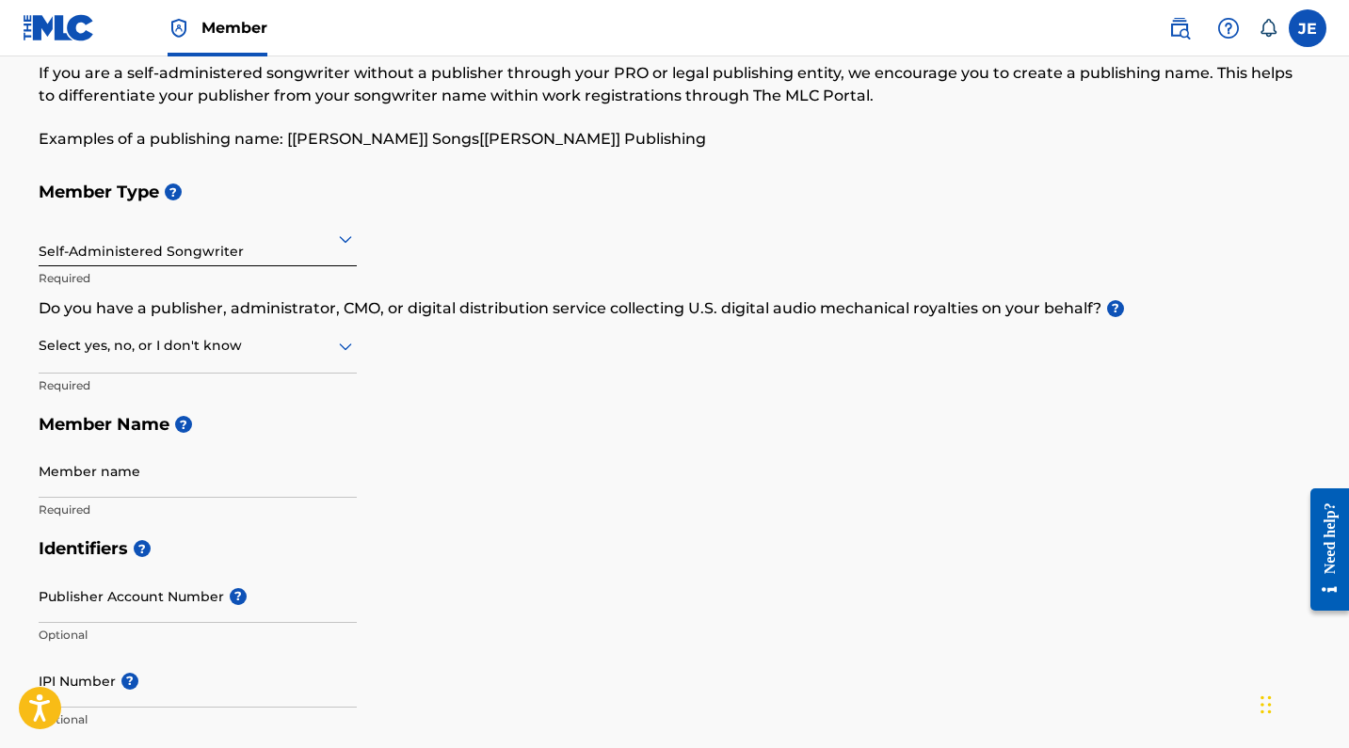
click at [263, 346] on div at bounding box center [198, 346] width 318 height 24
click at [245, 424] on div "No" at bounding box center [198, 437] width 316 height 42
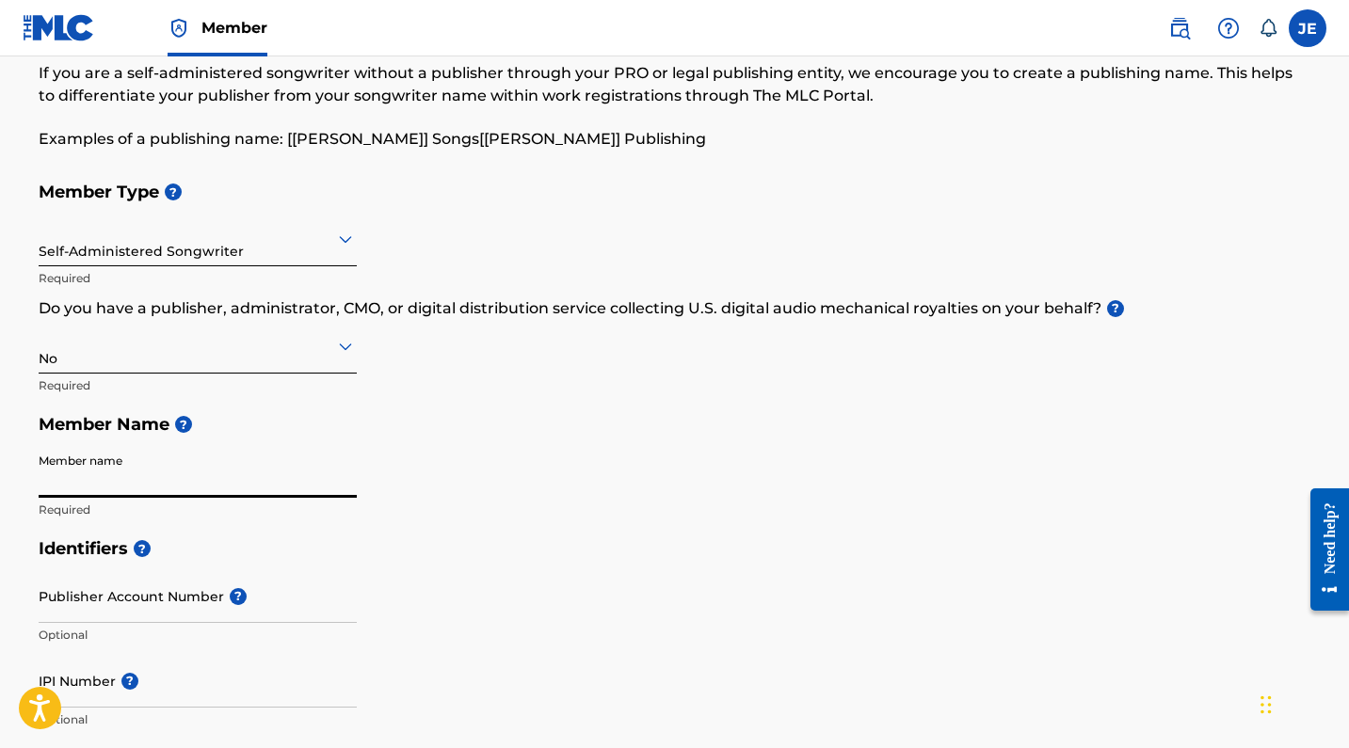
click at [396, 413] on h5 "Member Name ?" at bounding box center [675, 425] width 1272 height 40
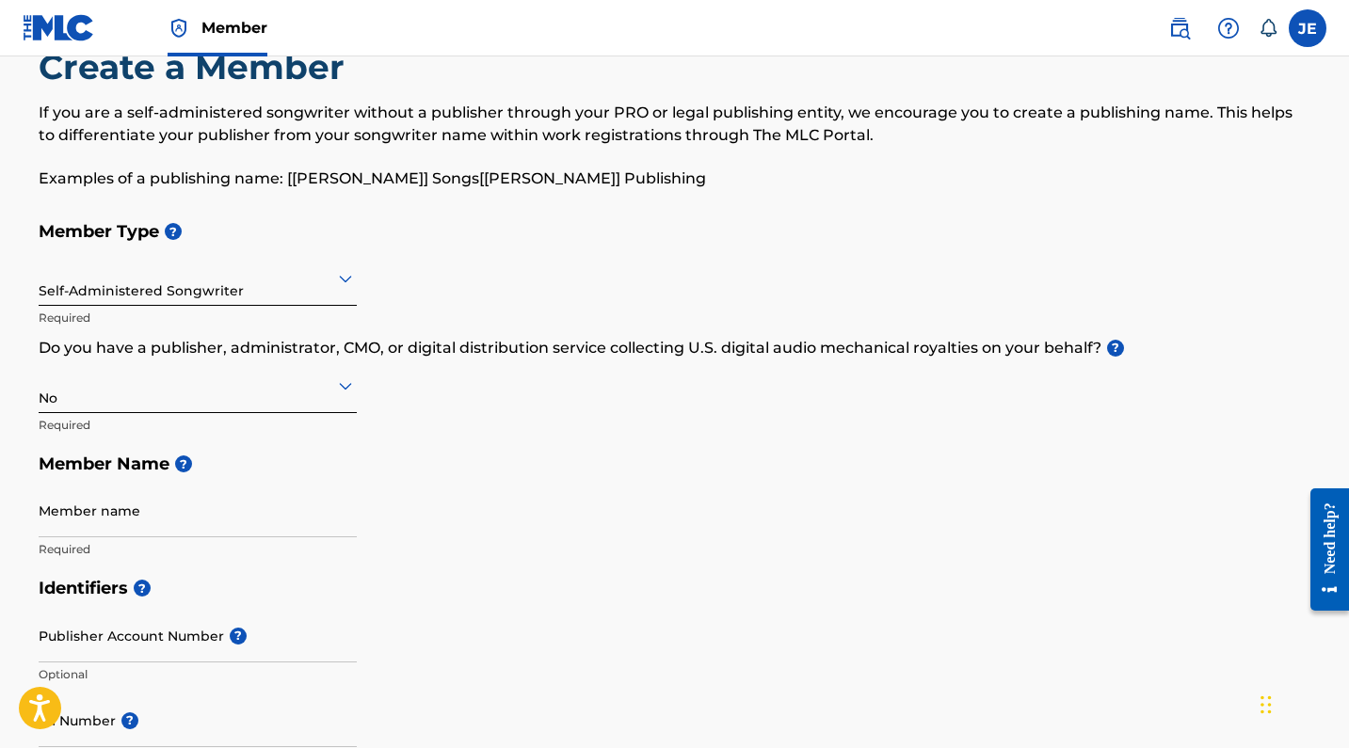
scroll to position [200, 0]
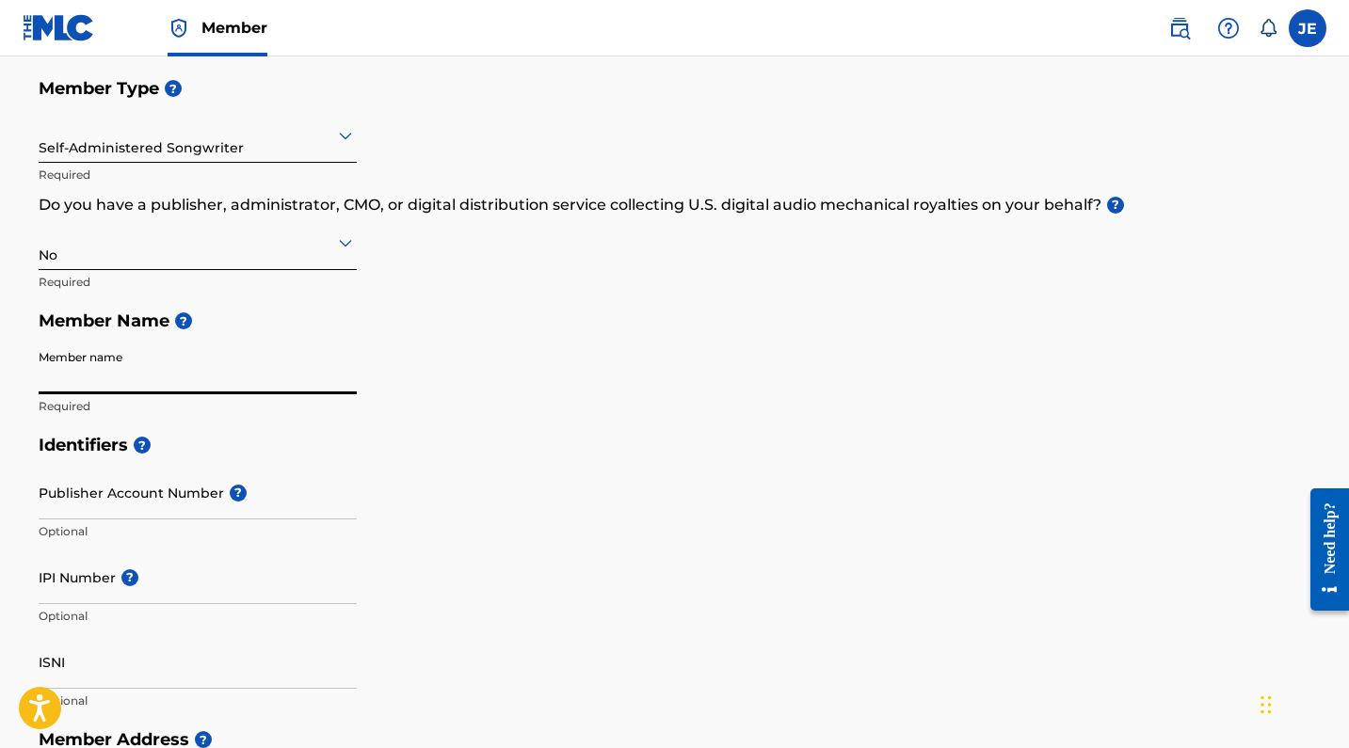
click at [147, 371] on input "Member name" at bounding box center [198, 368] width 318 height 54
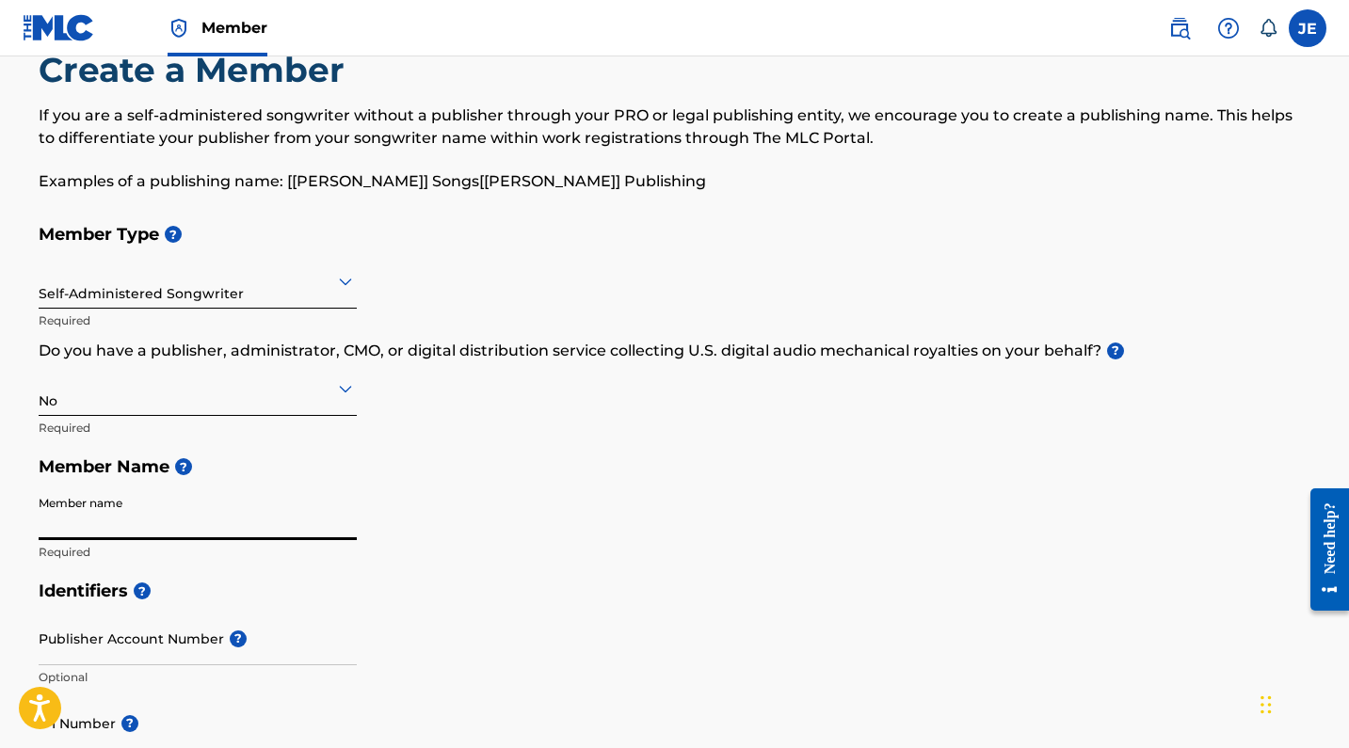
scroll to position [52, 0]
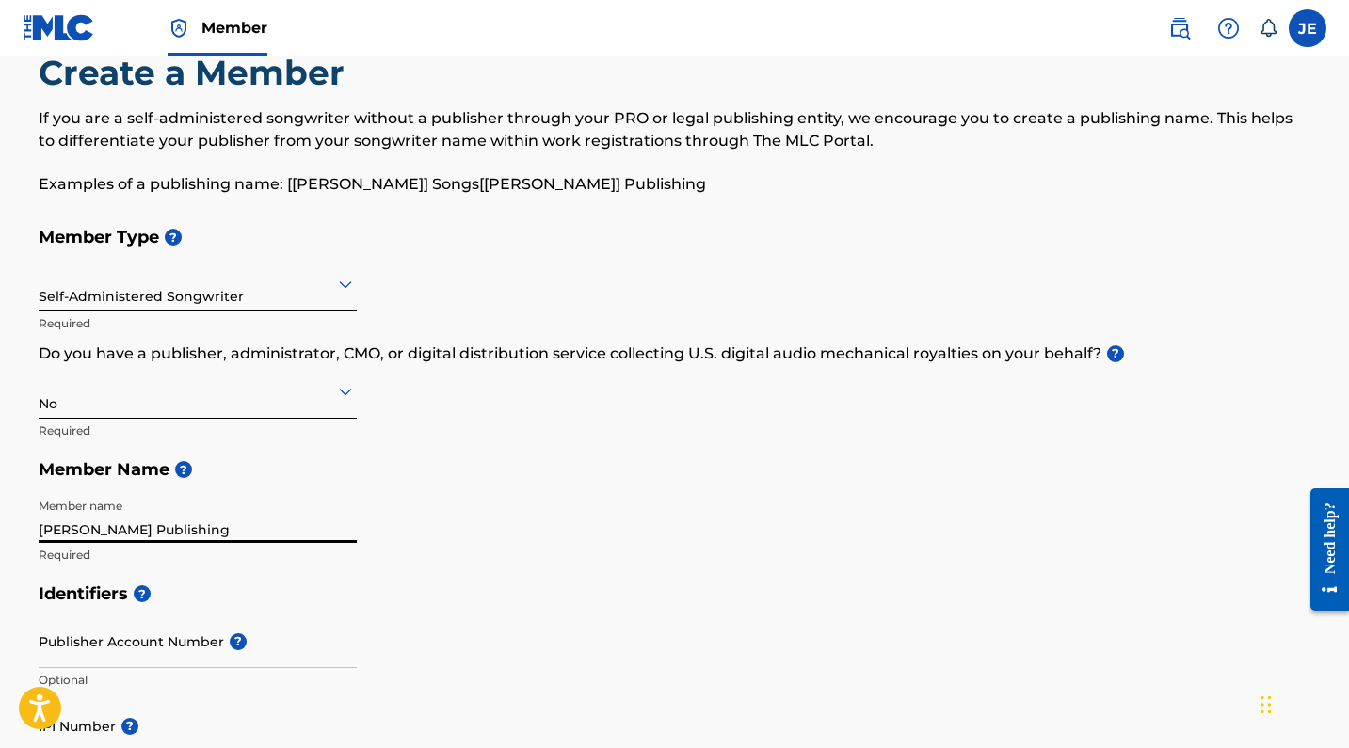
click at [136, 529] on input "Jenna Earhart Publishing" at bounding box center [198, 516] width 318 height 54
click at [165, 530] on input "Jenna Earhart Publishing" at bounding box center [198, 516] width 318 height 54
type input "Jenna Earhart Songs"
click at [530, 542] on div "Member Type ? Self-Administered Songwriter Required Do you have a publisher, ad…" at bounding box center [675, 395] width 1272 height 357
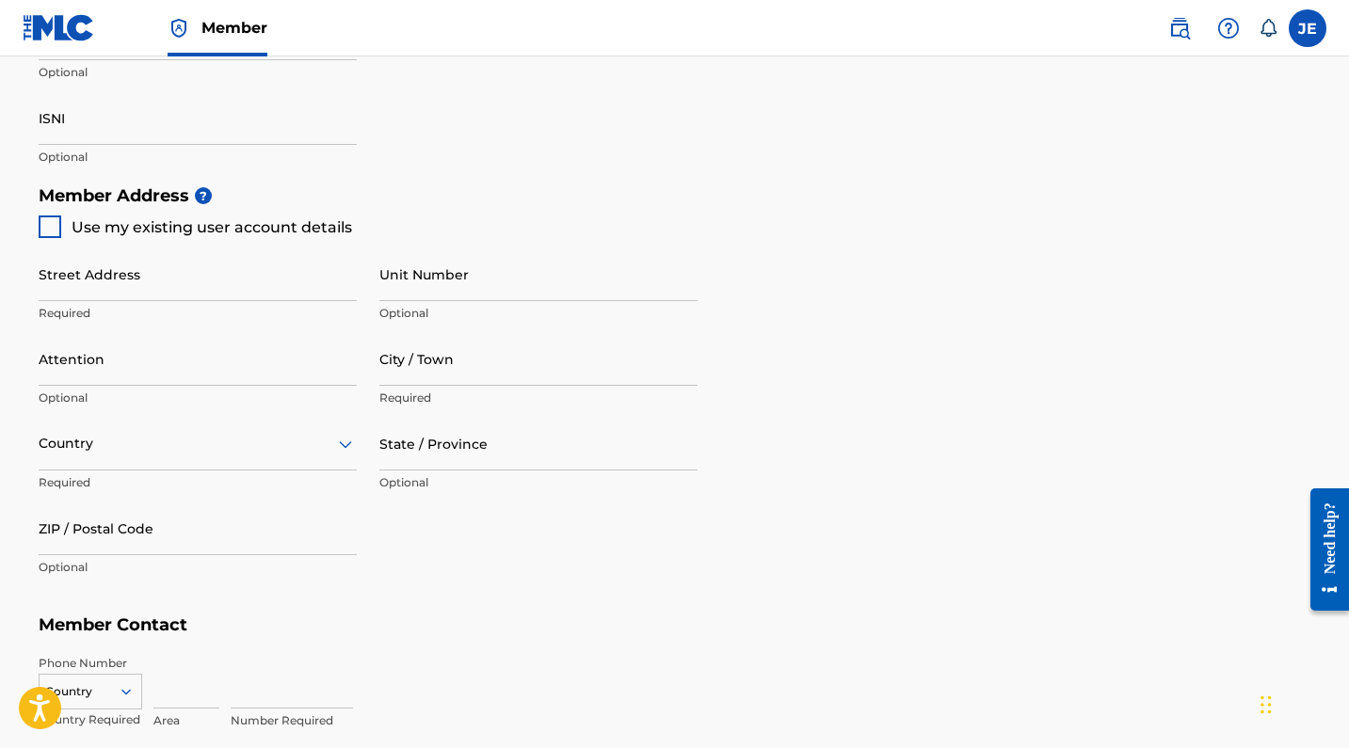
scroll to position [744, 0]
click at [46, 226] on div at bounding box center [50, 227] width 23 height 23
type input "11928 Glen Alden Rd"
type input "Fairfax"
type input "22030"
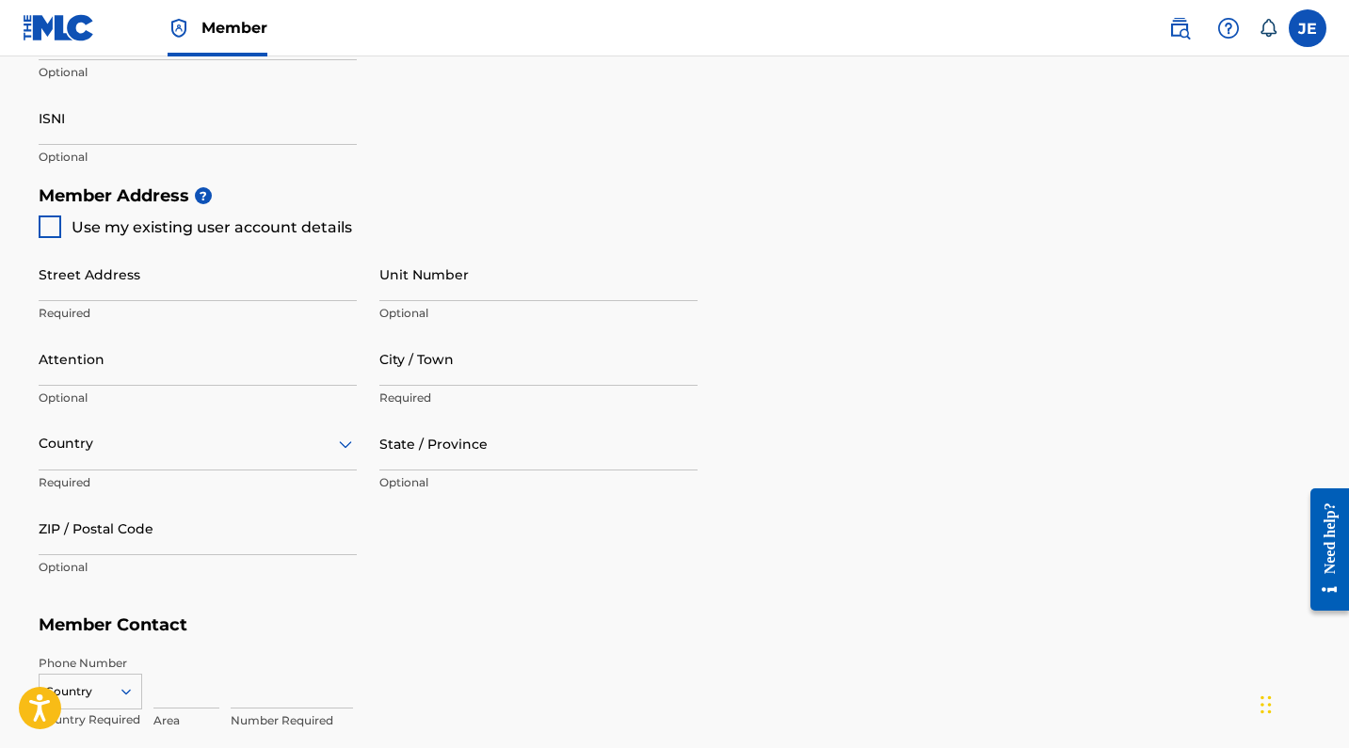
type input "703"
type input "3977555"
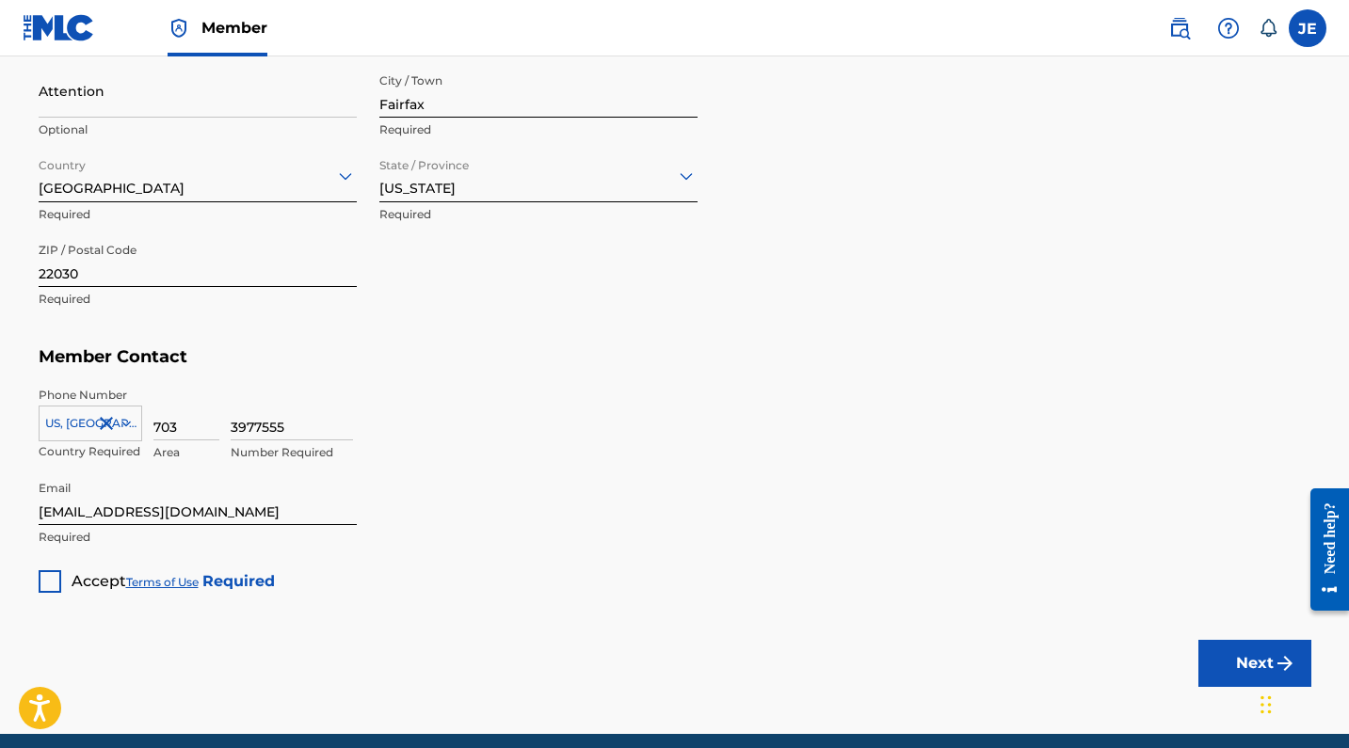
scroll to position [1017, 0]
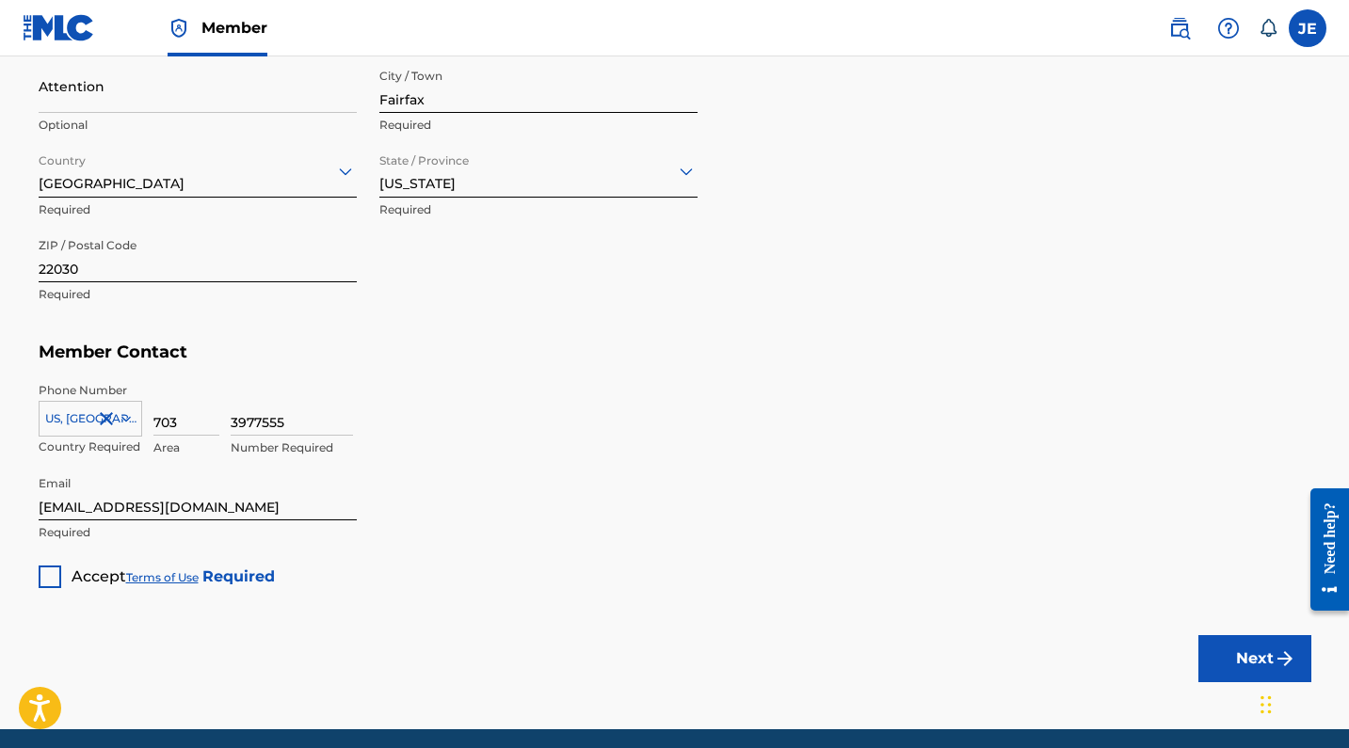
click at [108, 505] on input "[EMAIL_ADDRESS][DOMAIN_NAME]" at bounding box center [198, 494] width 318 height 54
click at [125, 504] on input "jennaearhartmgmt@gmail.com" at bounding box center [198, 494] width 318 height 54
type input "jennaearhart.mgmt@gmail.com"
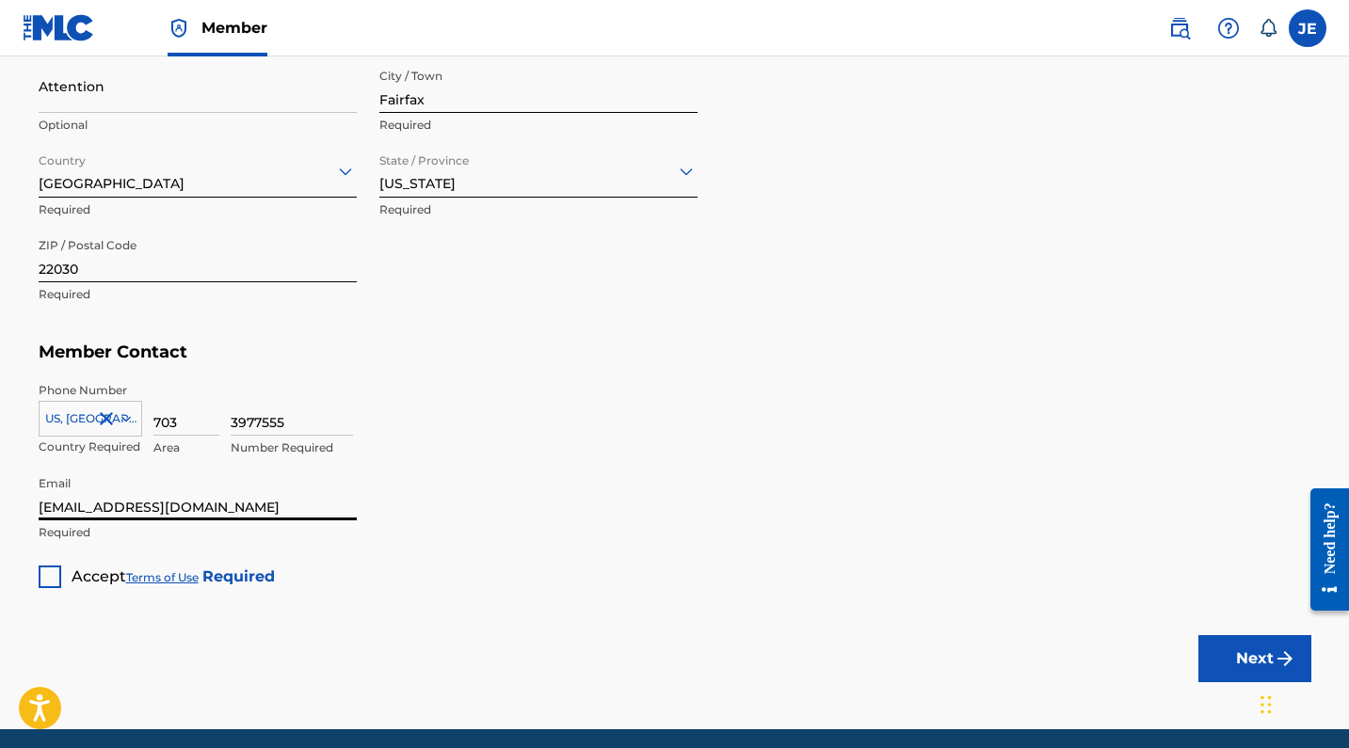
click at [633, 422] on div "3977555 Number Required" at bounding box center [771, 424] width 1080 height 85
click at [44, 577] on div at bounding box center [50, 577] width 23 height 23
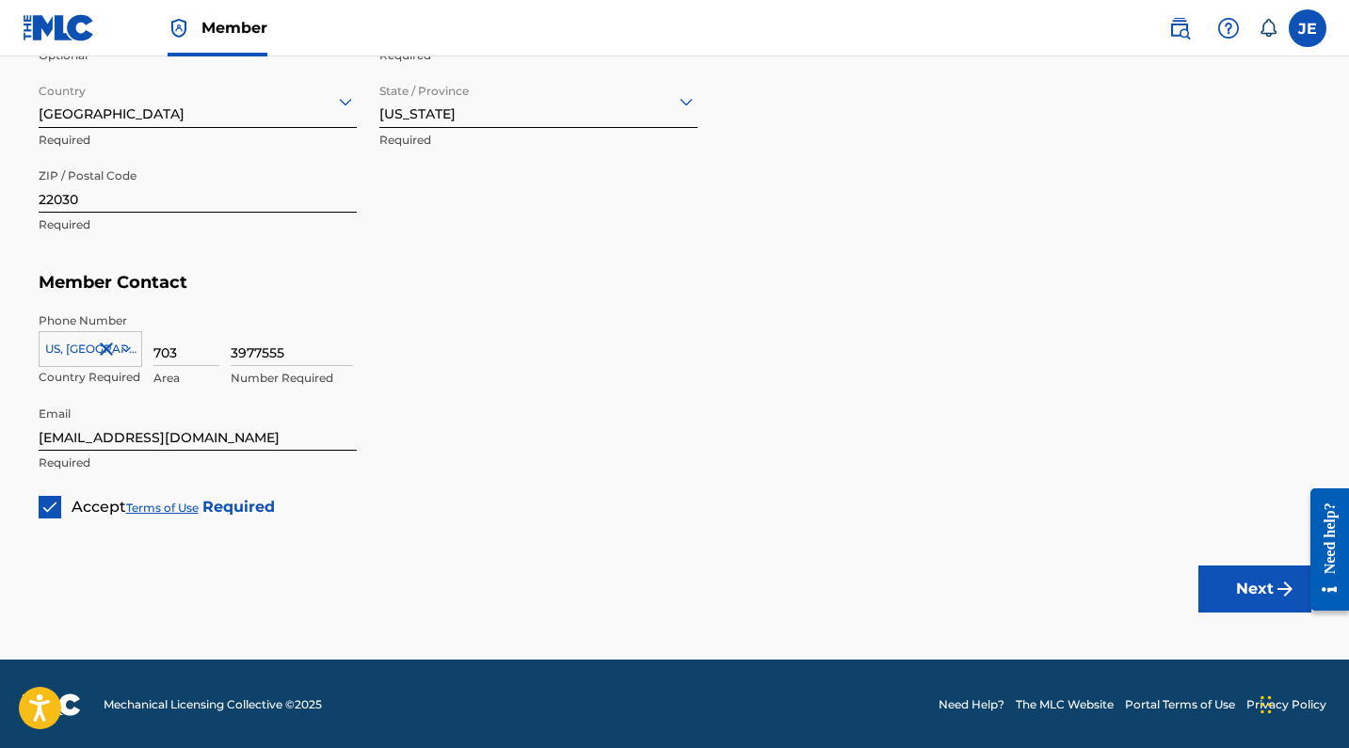
scroll to position [1086, 0]
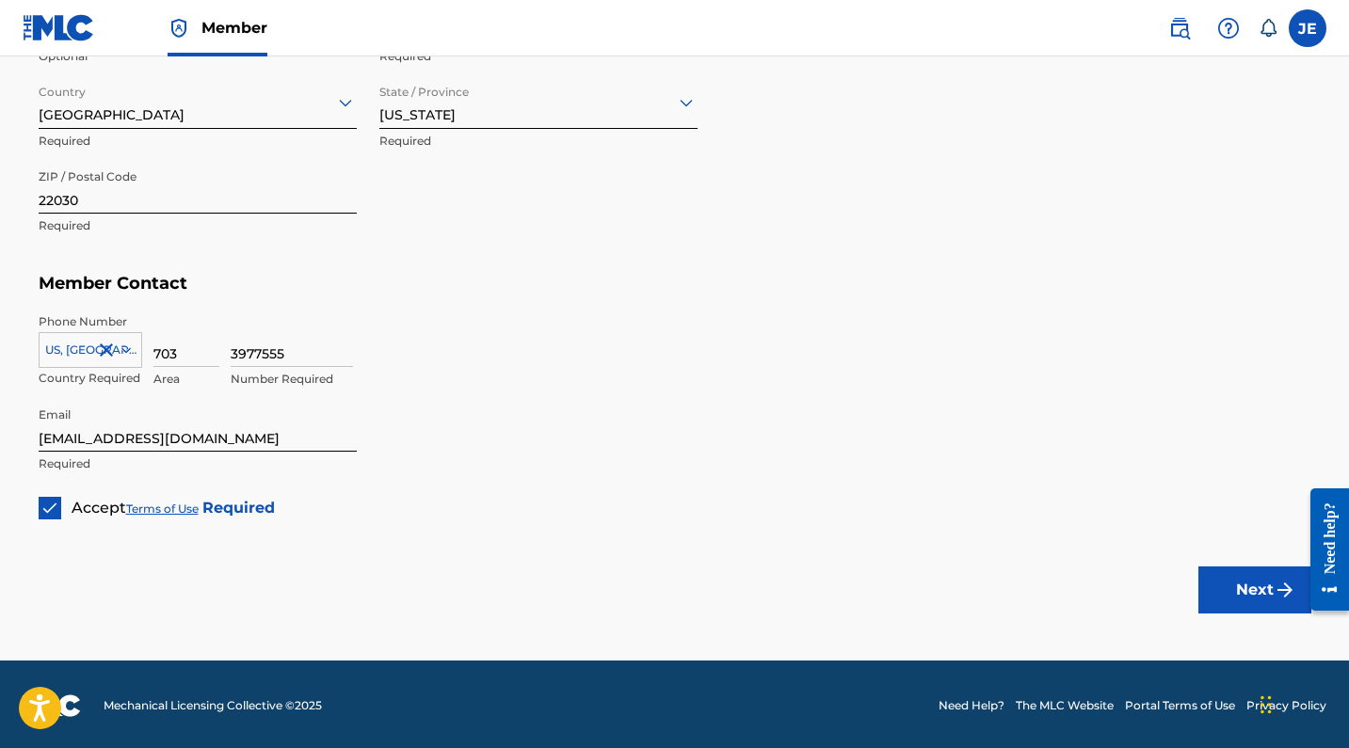
click at [1224, 598] on button "Next" at bounding box center [1254, 590] width 113 height 47
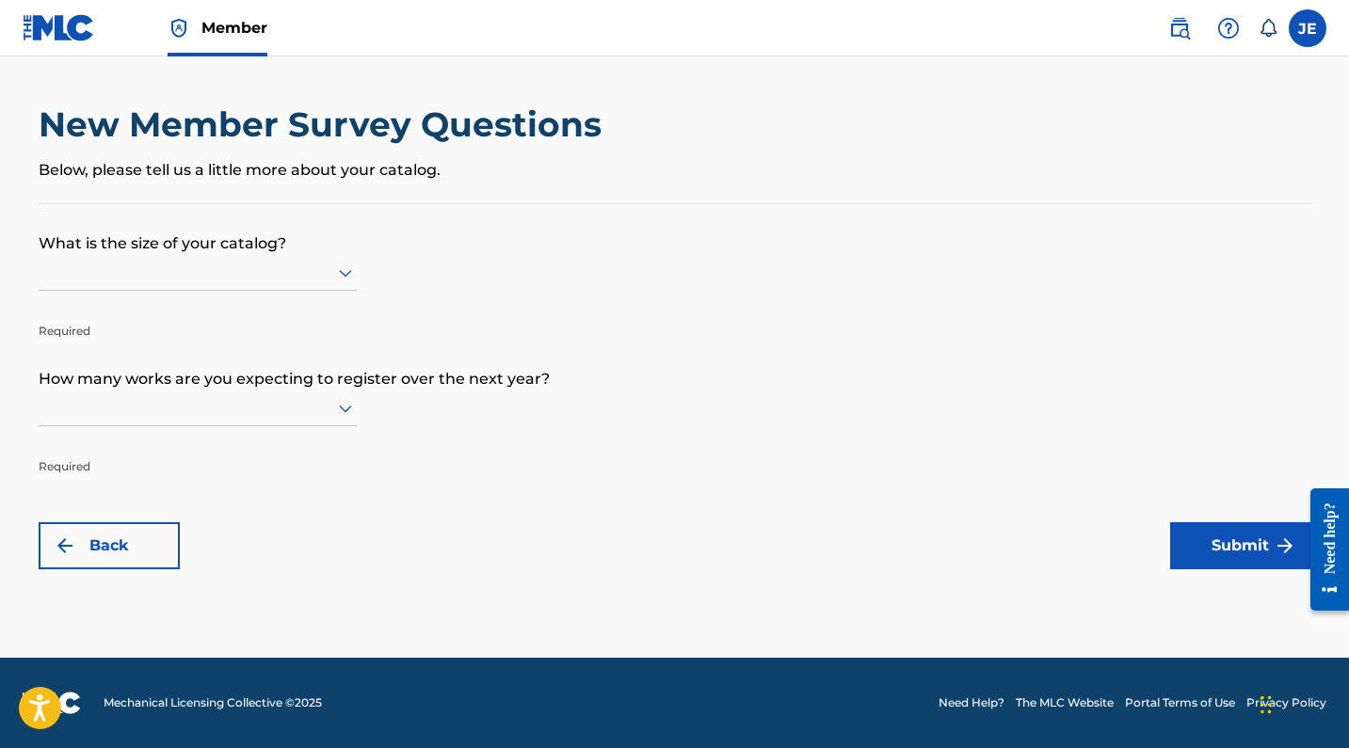
click at [300, 278] on div at bounding box center [198, 273] width 318 height 24
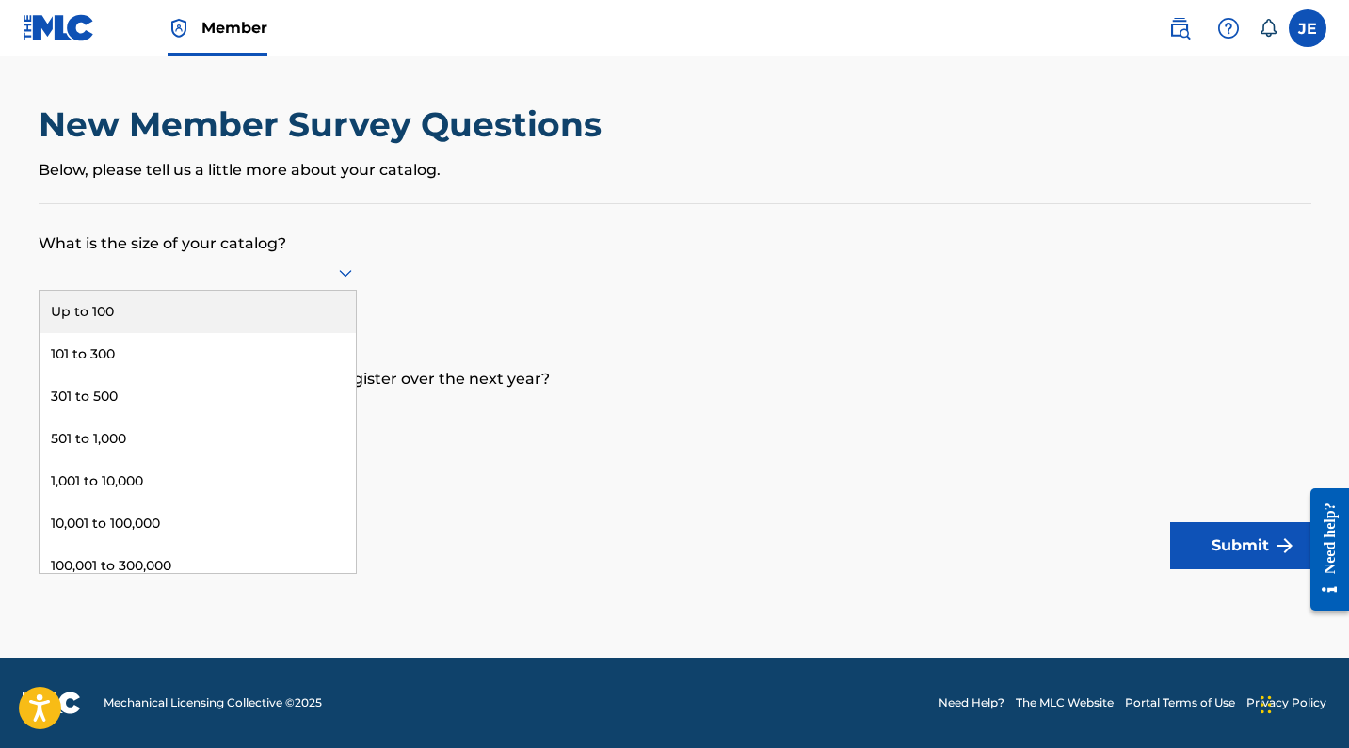
click at [257, 328] on div "Up to 100" at bounding box center [198, 312] width 316 height 42
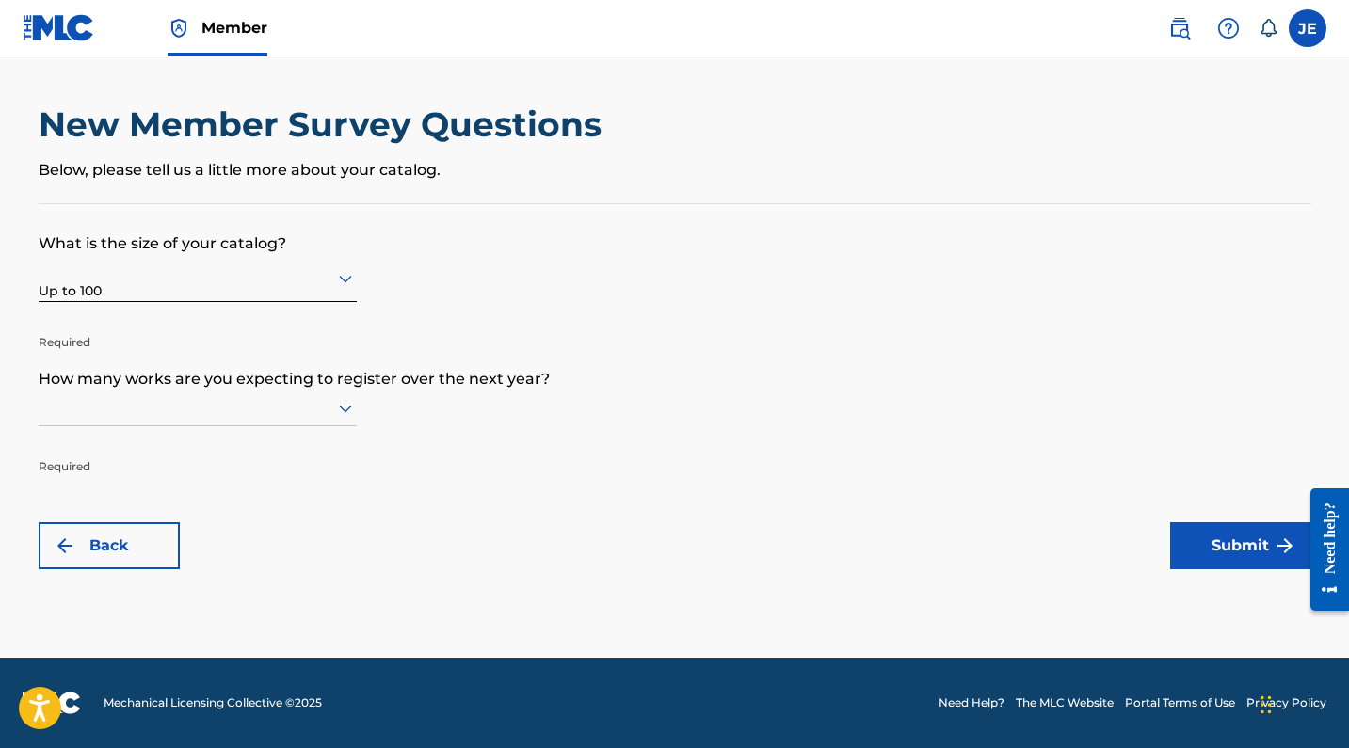
click at [328, 416] on div at bounding box center [198, 408] width 318 height 24
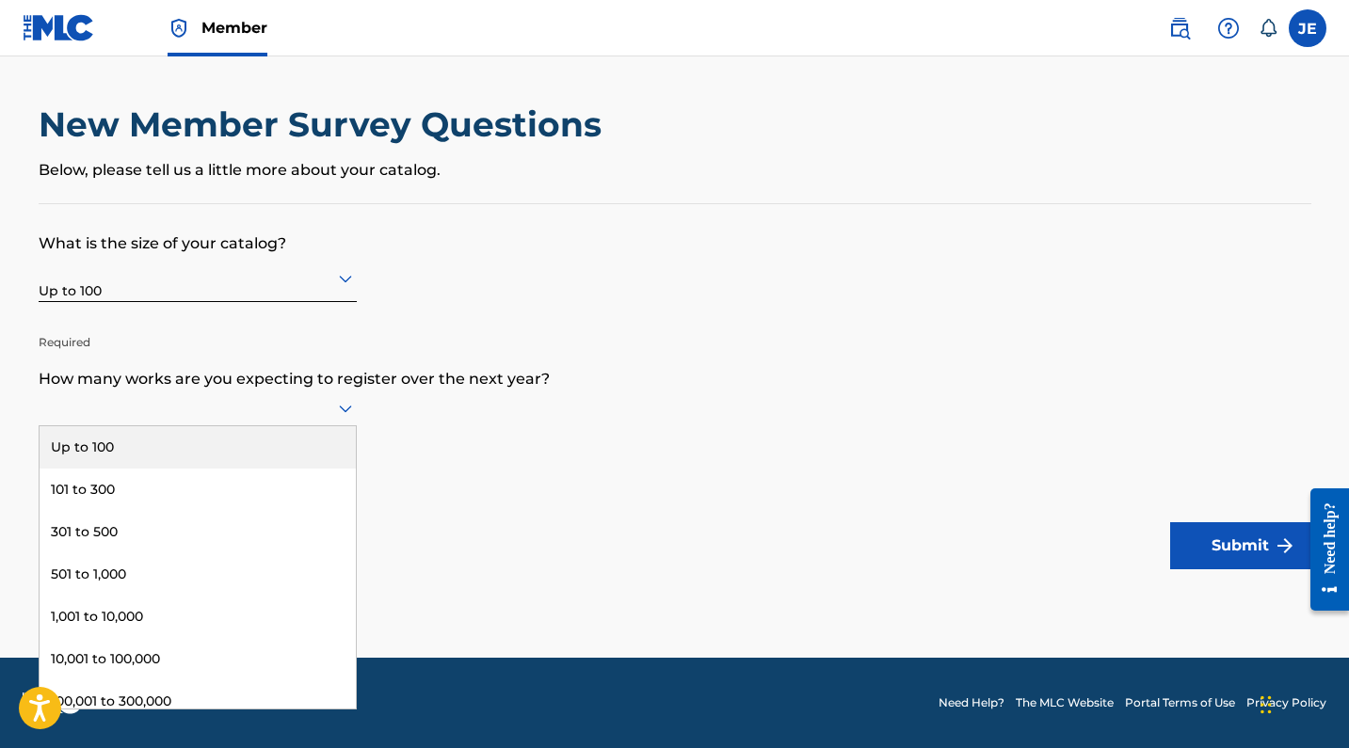
click at [290, 464] on div "Up to 100" at bounding box center [198, 447] width 316 height 42
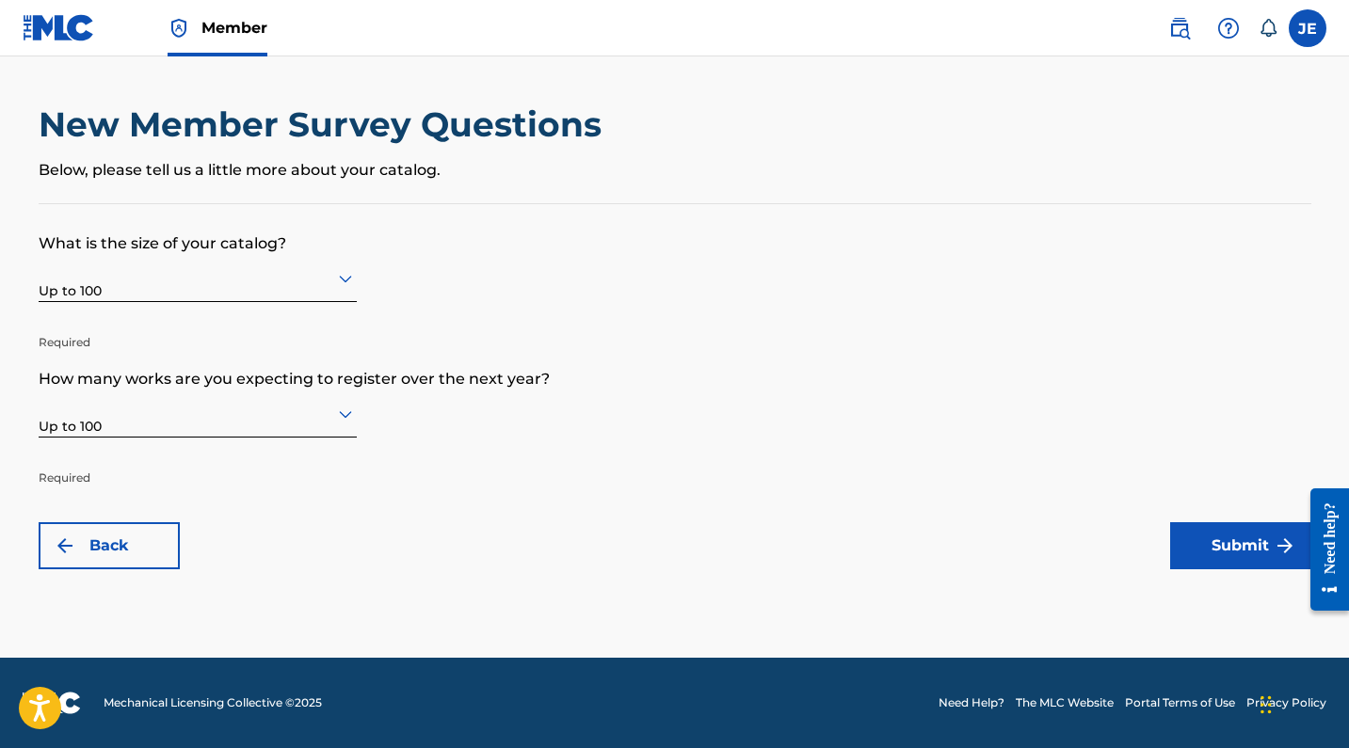
click at [1176, 523] on button "Submit" at bounding box center [1240, 545] width 141 height 47
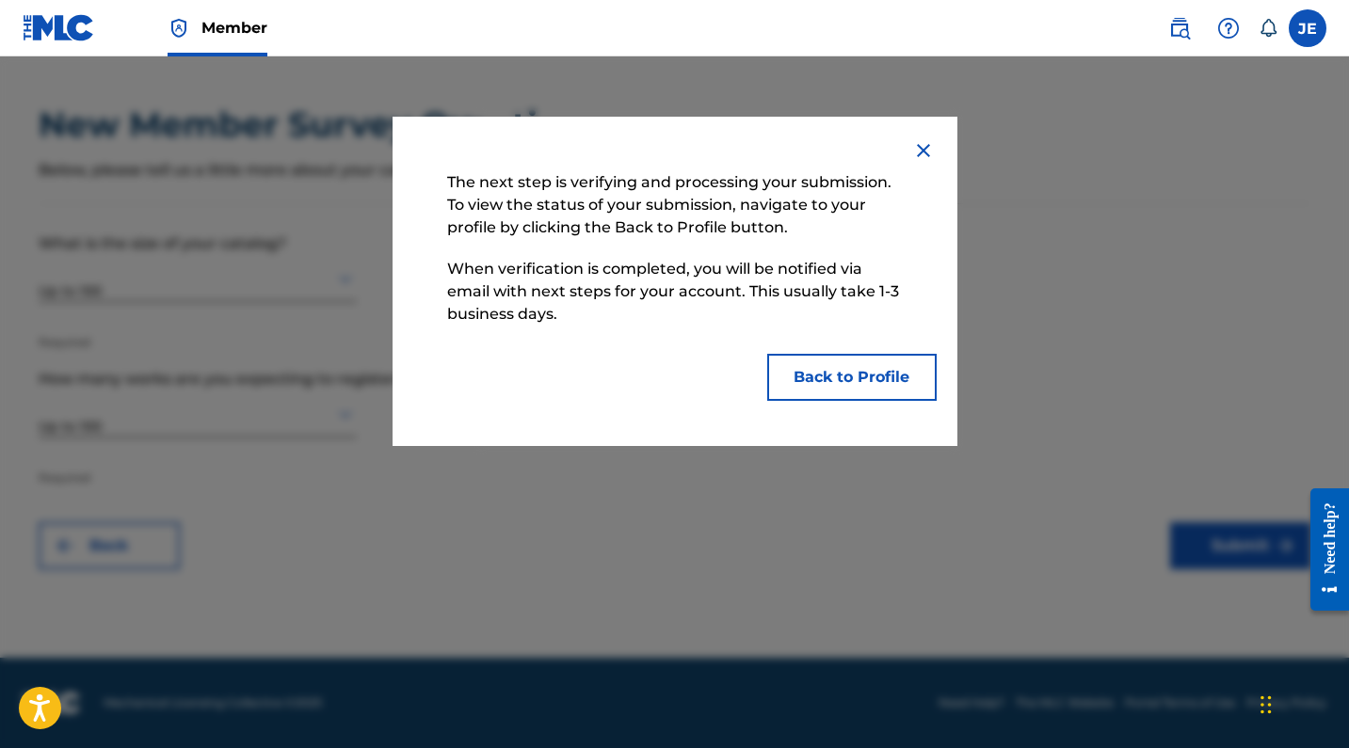
click at [833, 387] on button "Back to Profile" at bounding box center [851, 377] width 169 height 47
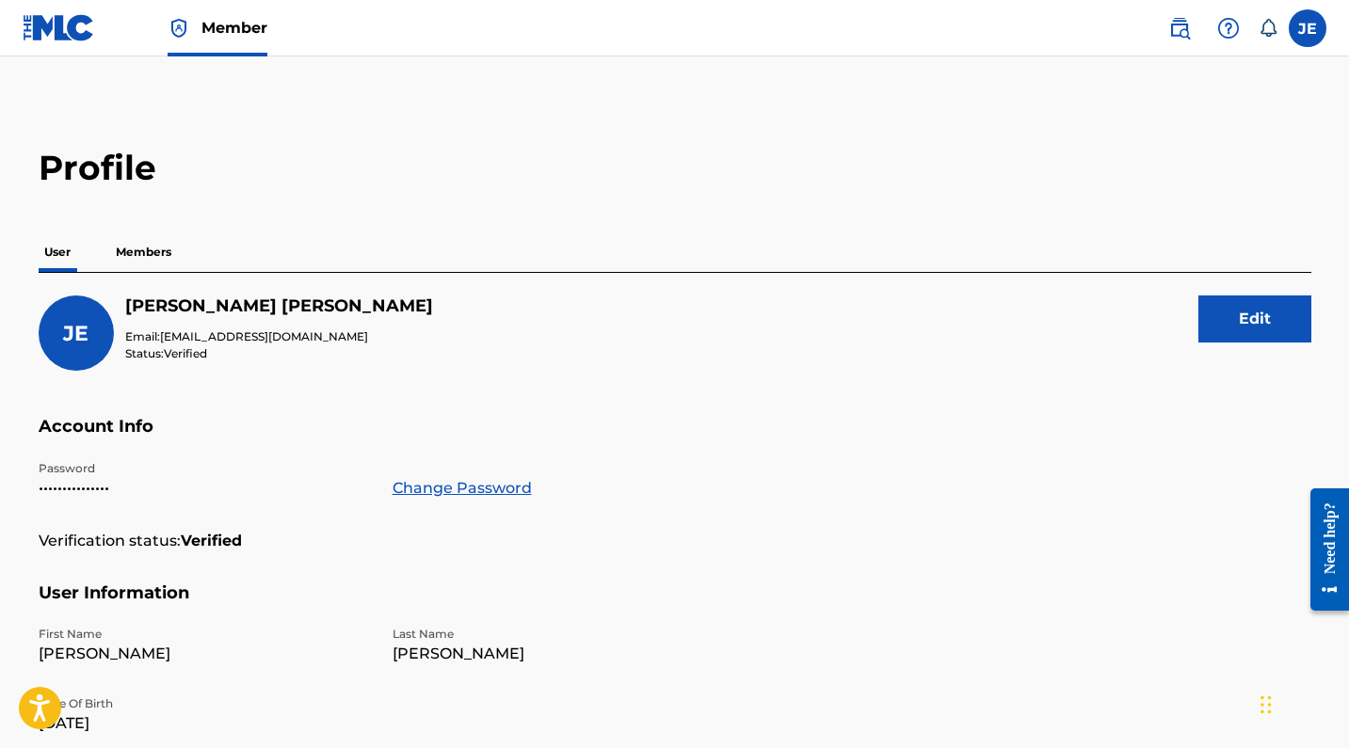
click at [152, 260] on p "Members" at bounding box center [143, 252] width 67 height 40
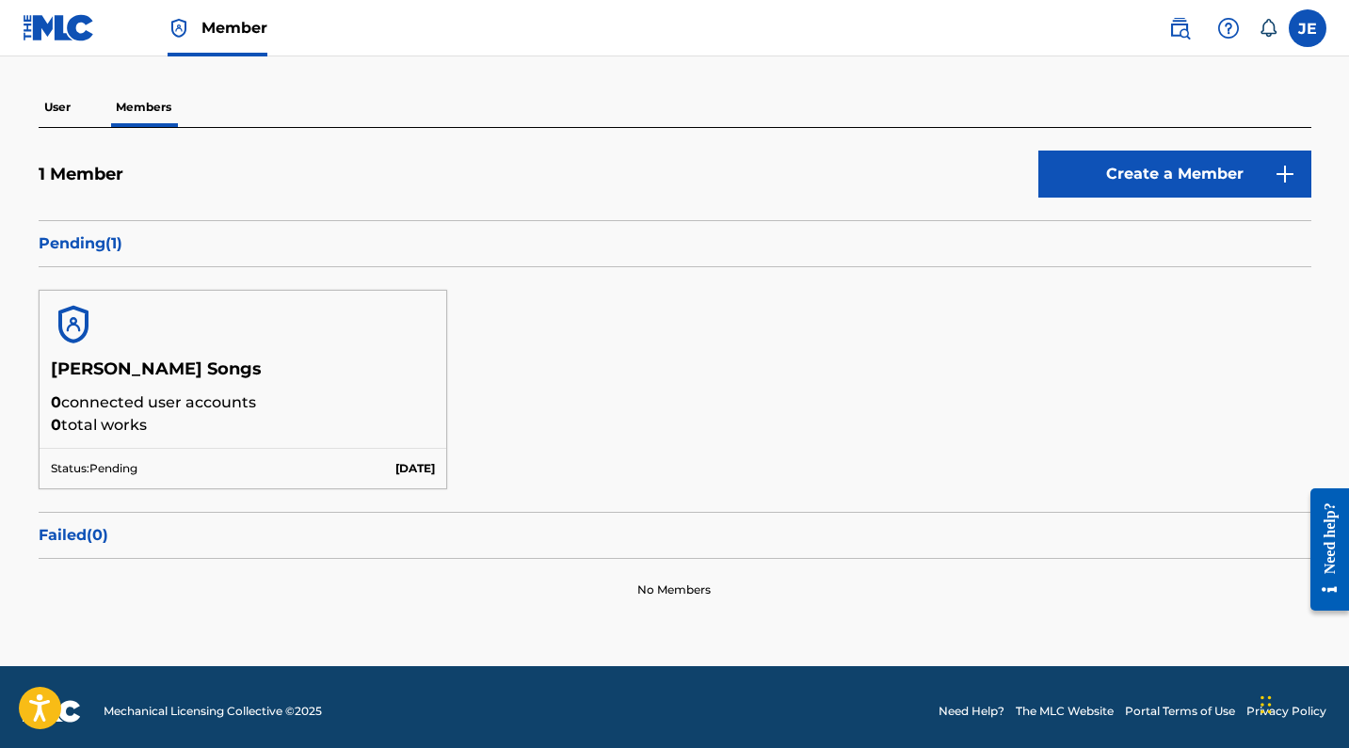
scroll to position [146, 0]
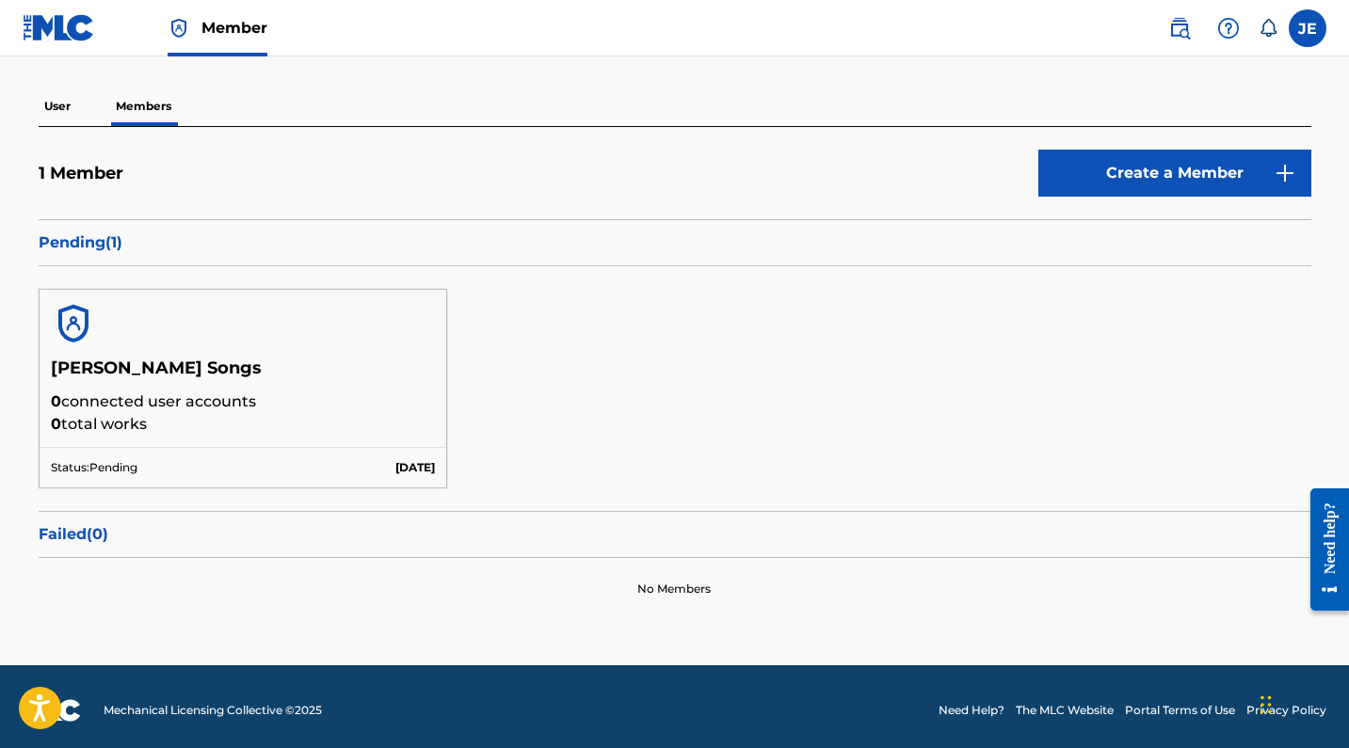
click at [66, 114] on p "User" at bounding box center [58, 107] width 38 height 40
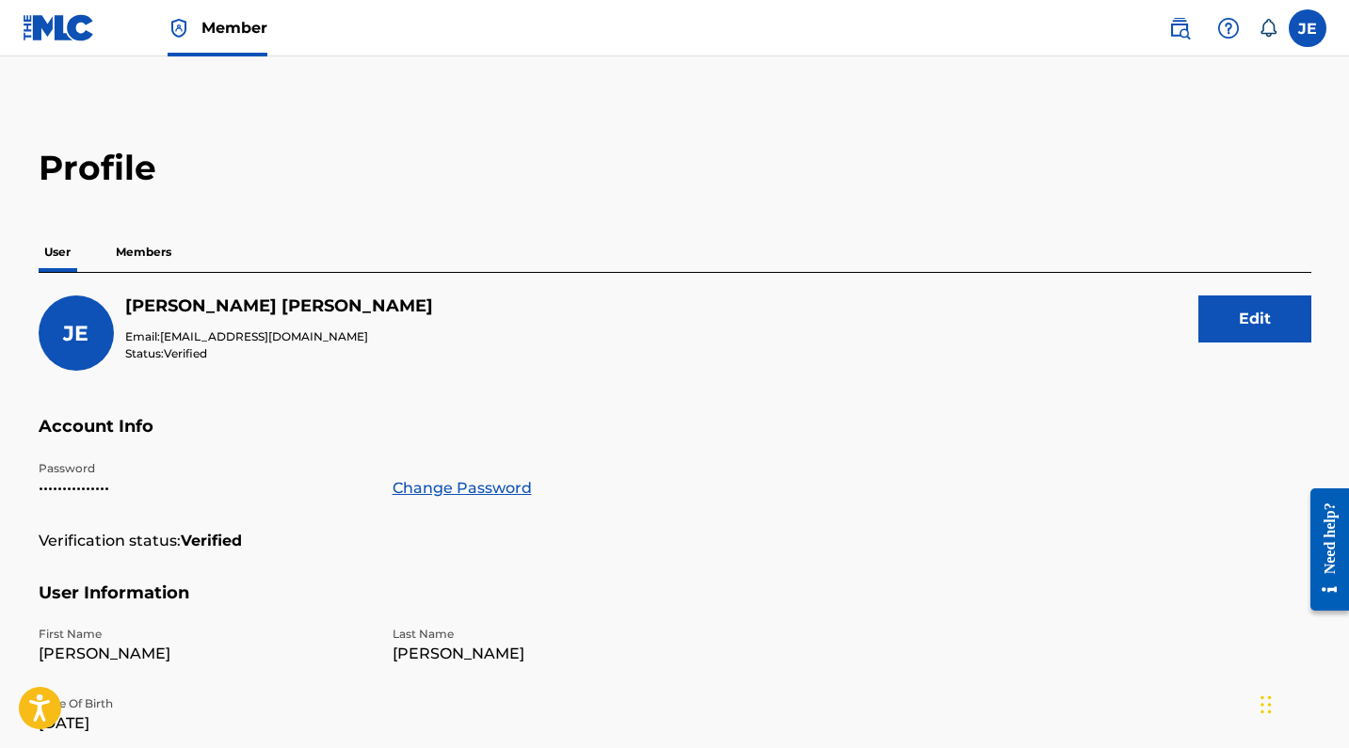
click at [73, 41] on link at bounding box center [59, 28] width 72 height 56
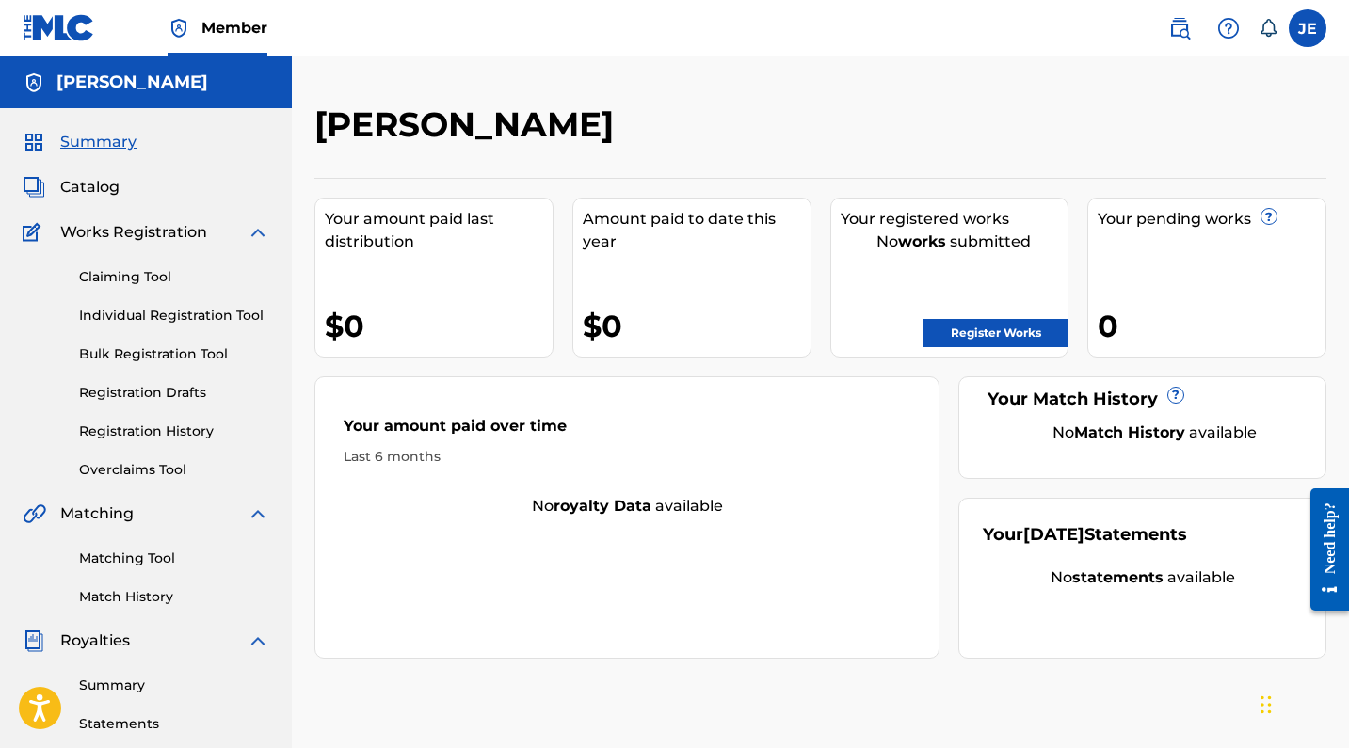
click at [1297, 38] on label at bounding box center [1307, 28] width 38 height 38
click at [1307, 28] on input "JE Jenna Earhart earhartjenna9@gmail.com Notification Preferences Profile Log o…" at bounding box center [1307, 28] width 0 height 0
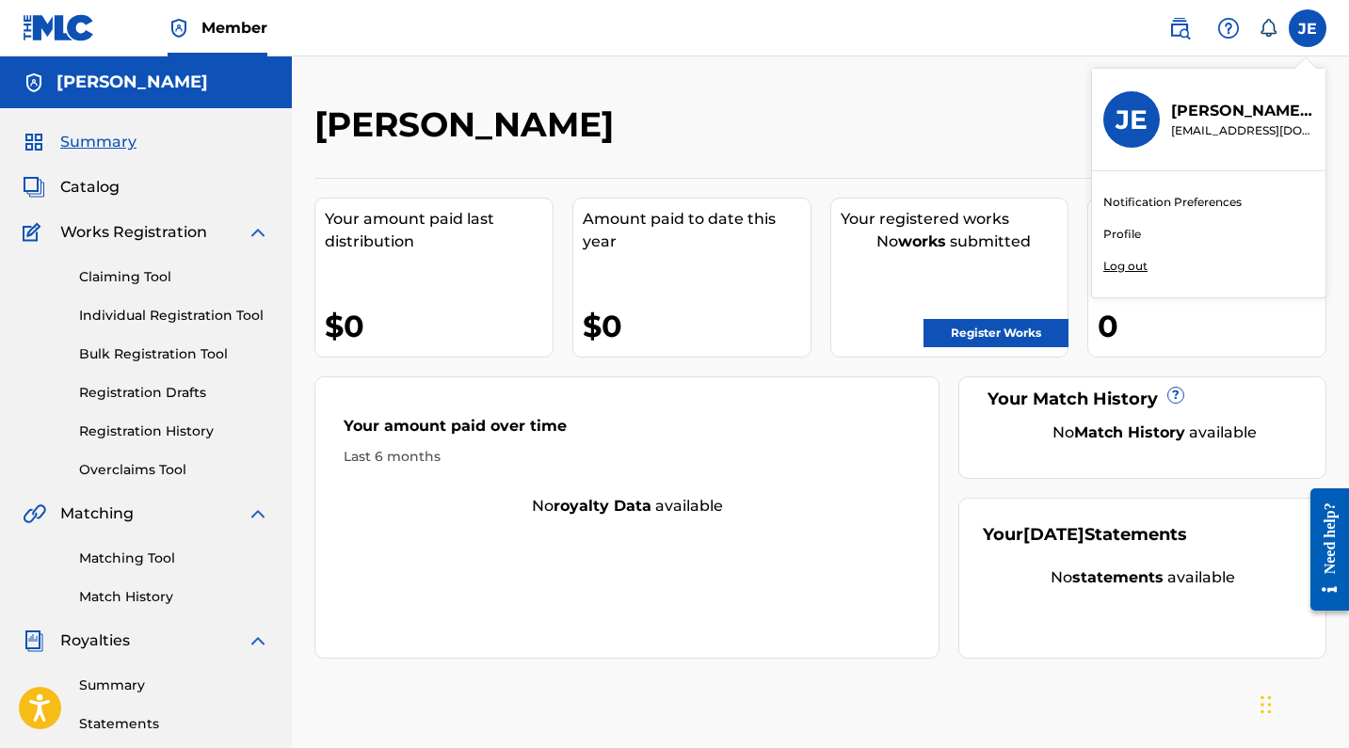
click at [855, 166] on div "JENNA EARHART Your amount paid last distribution $0 Amount paid to date this ye…" at bounding box center [820, 381] width 1012 height 555
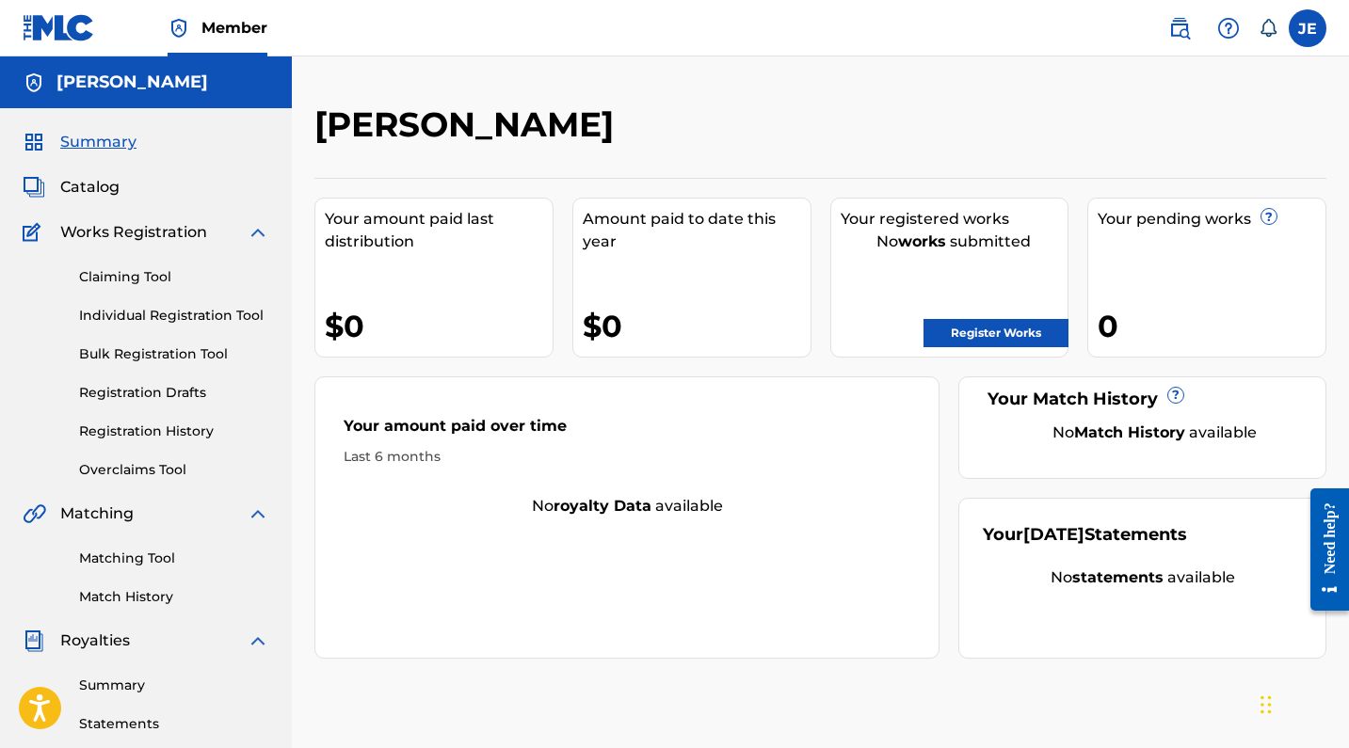
click at [133, 81] on h5 "[PERSON_NAME]" at bounding box center [132, 83] width 152 height 22
click at [233, 32] on span "Member" at bounding box center [234, 28] width 66 height 22
click at [67, 46] on link at bounding box center [59, 28] width 72 height 56
click at [1308, 31] on label at bounding box center [1307, 28] width 38 height 38
click at [1307, 28] on input "JE Jenna Earhart earhartjenna9@gmail.com Notification Preferences Profile Log o…" at bounding box center [1307, 28] width 0 height 0
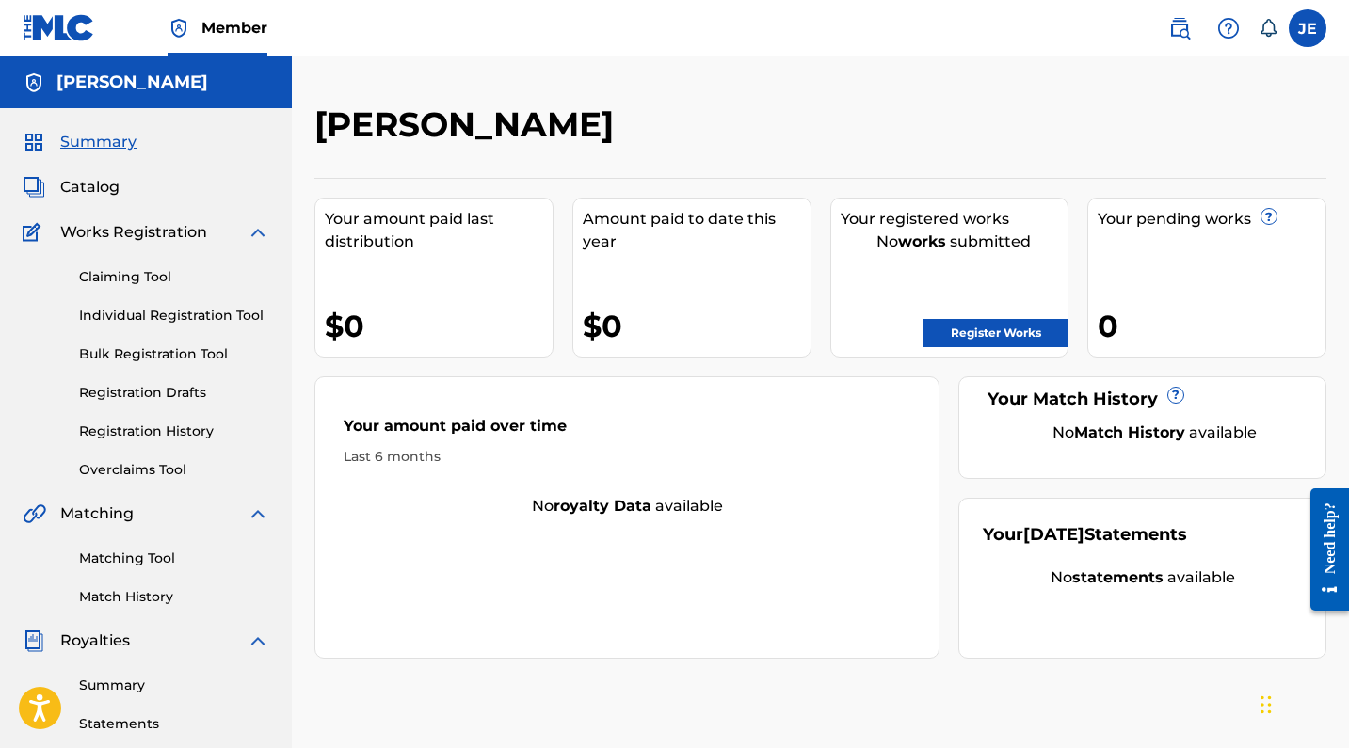
click at [1190, 24] on img at bounding box center [1179, 28] width 23 height 23
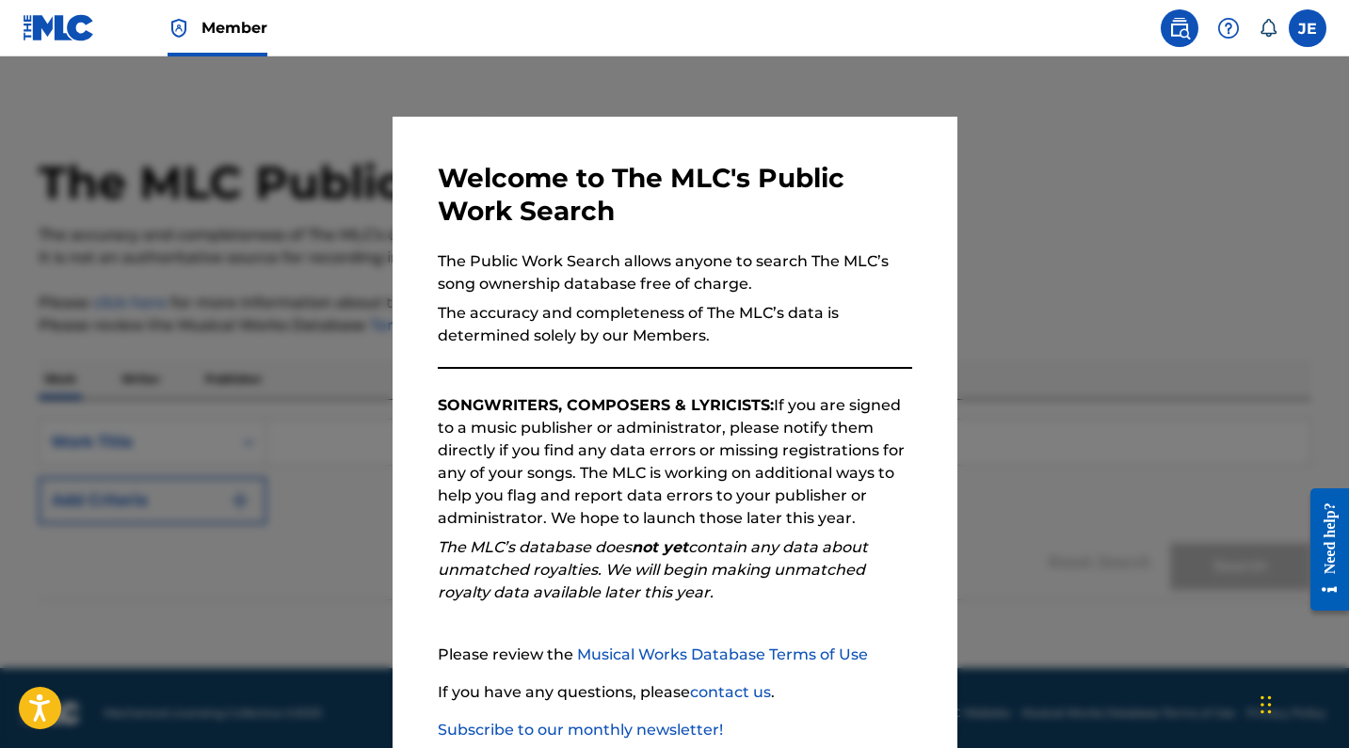
click at [1037, 156] on div at bounding box center [674, 430] width 1349 height 748
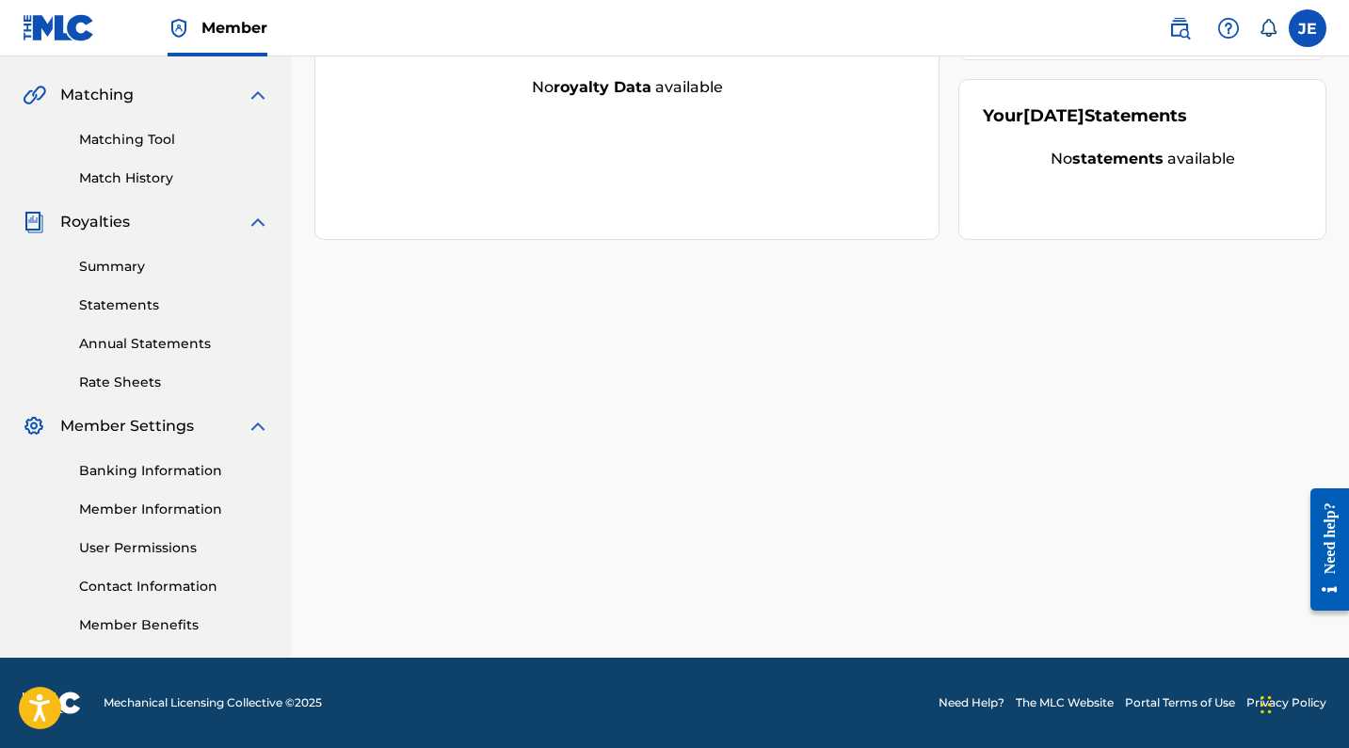
scroll to position [419, 0]
click at [136, 520] on div "Banking Information Member Information User Permissions Contact Information Mem…" at bounding box center [146, 537] width 247 height 198
click at [143, 503] on link "Member Information" at bounding box center [174, 510] width 190 height 20
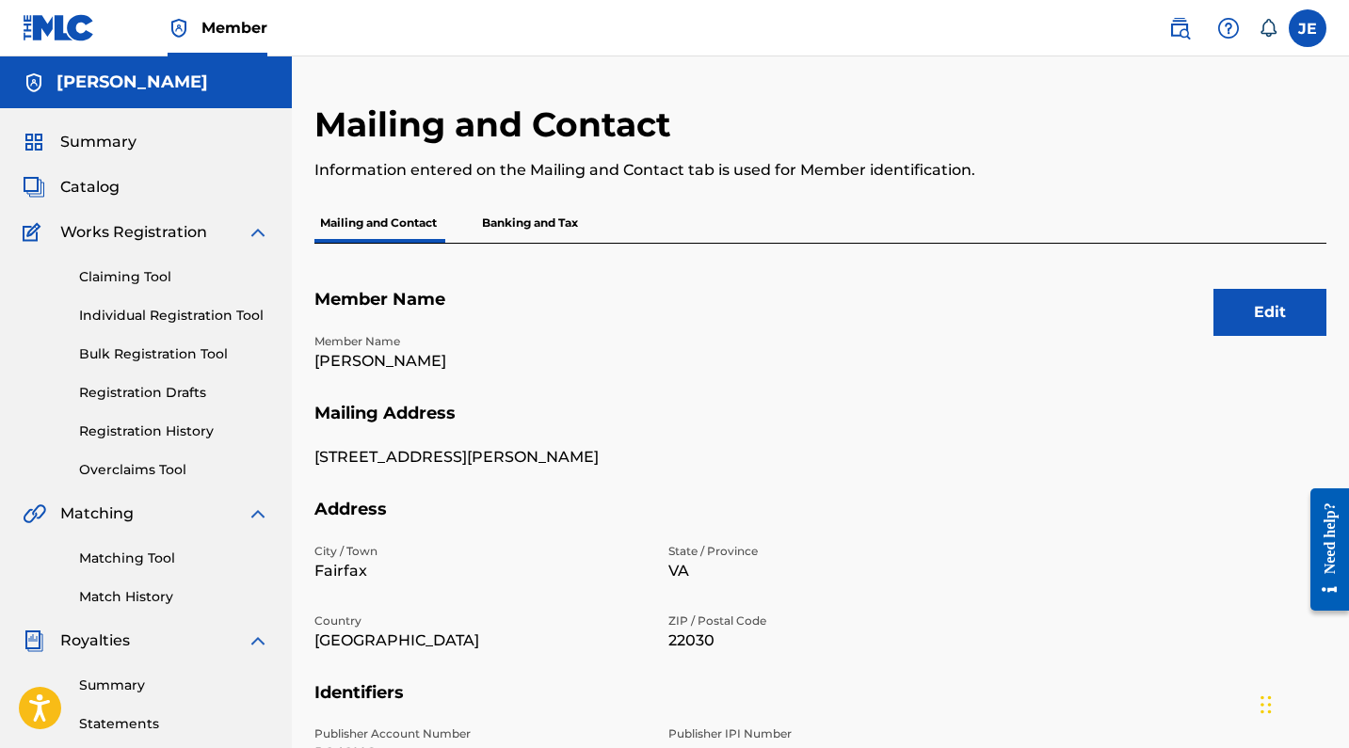
click at [1300, 31] on label at bounding box center [1307, 28] width 38 height 38
click at [1307, 28] on input "JE Jenna Earhart earhartjenna9@gmail.com Notification Preferences Profile Log o…" at bounding box center [1307, 28] width 0 height 0
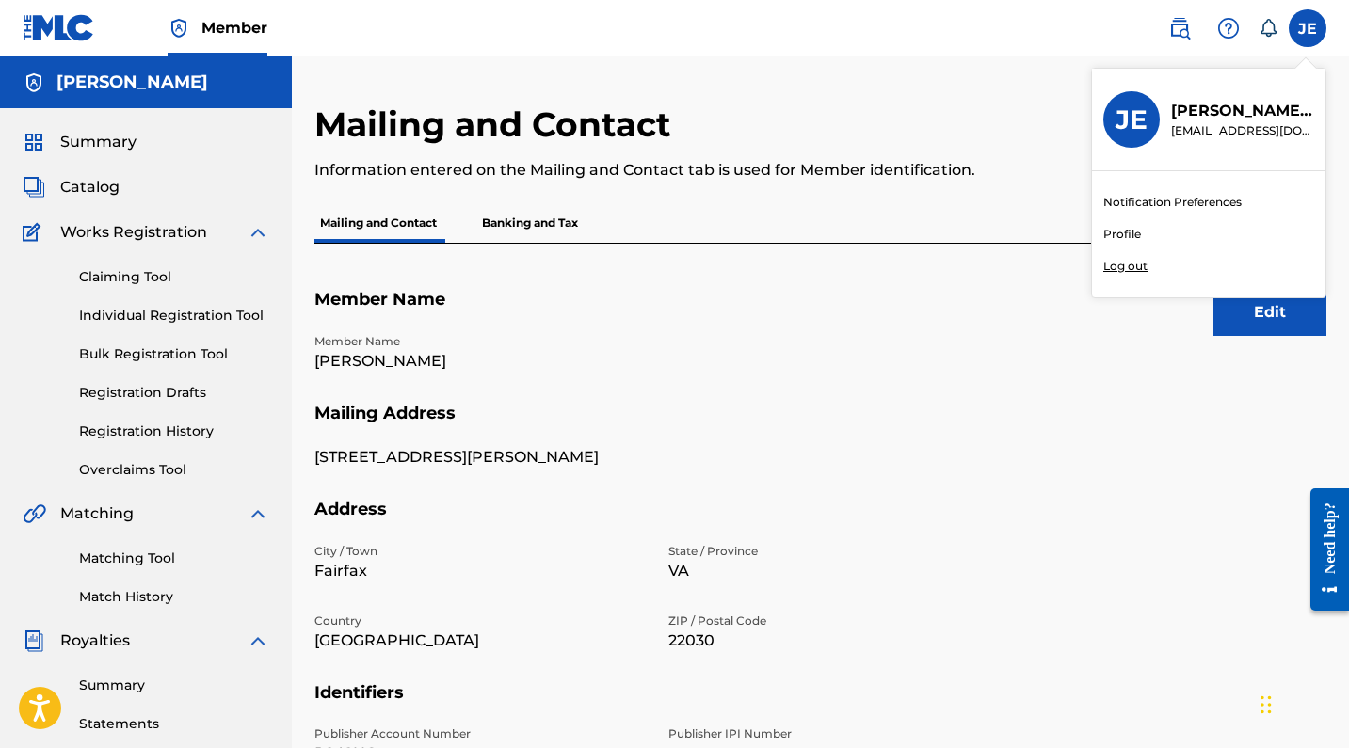
click at [1125, 232] on link "Profile" at bounding box center [1122, 234] width 38 height 17
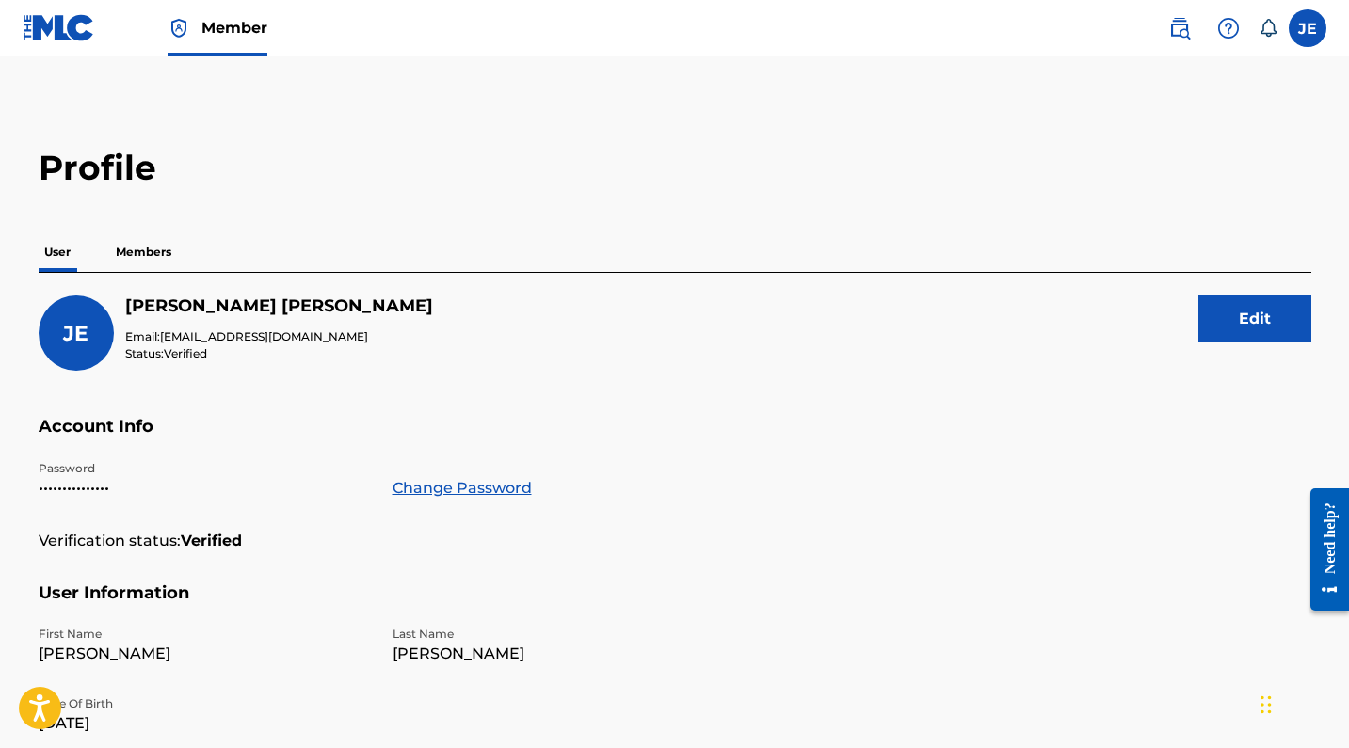
click at [150, 250] on p "Members" at bounding box center [143, 252] width 67 height 40
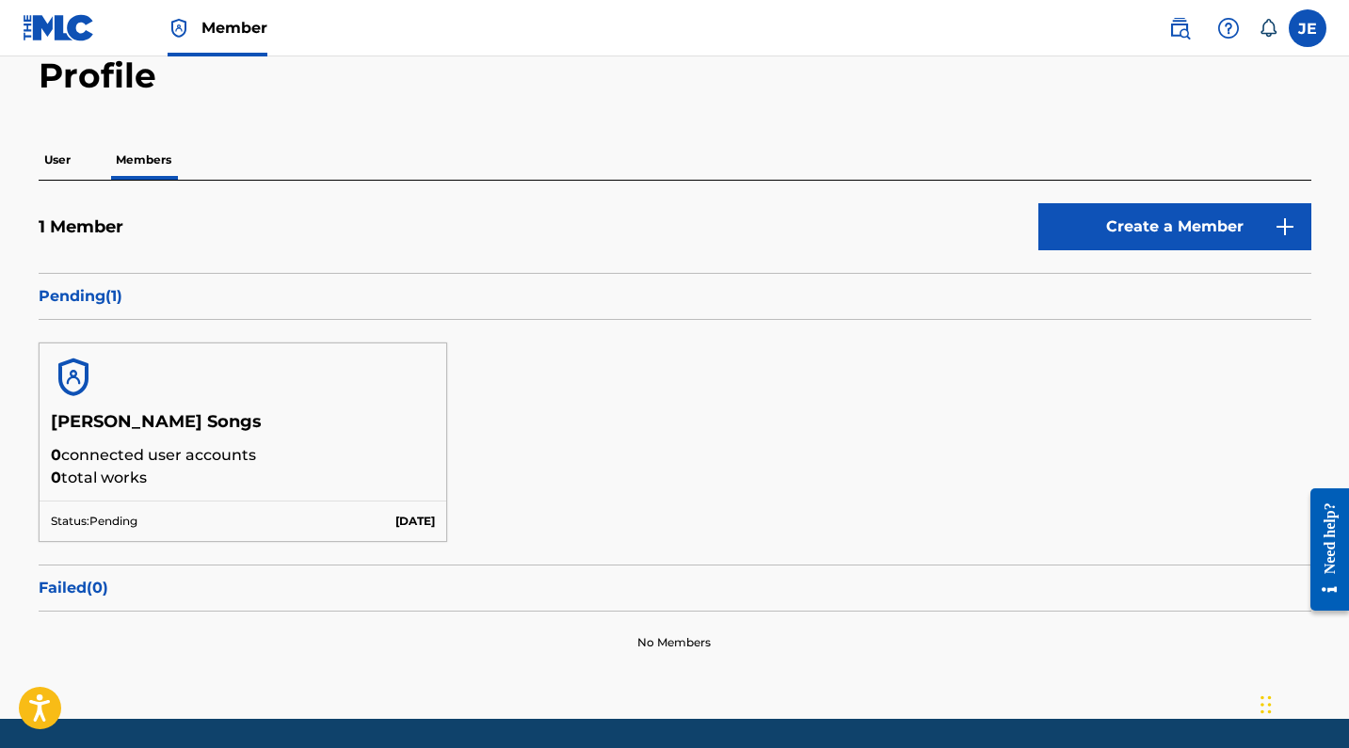
scroll to position [74, 0]
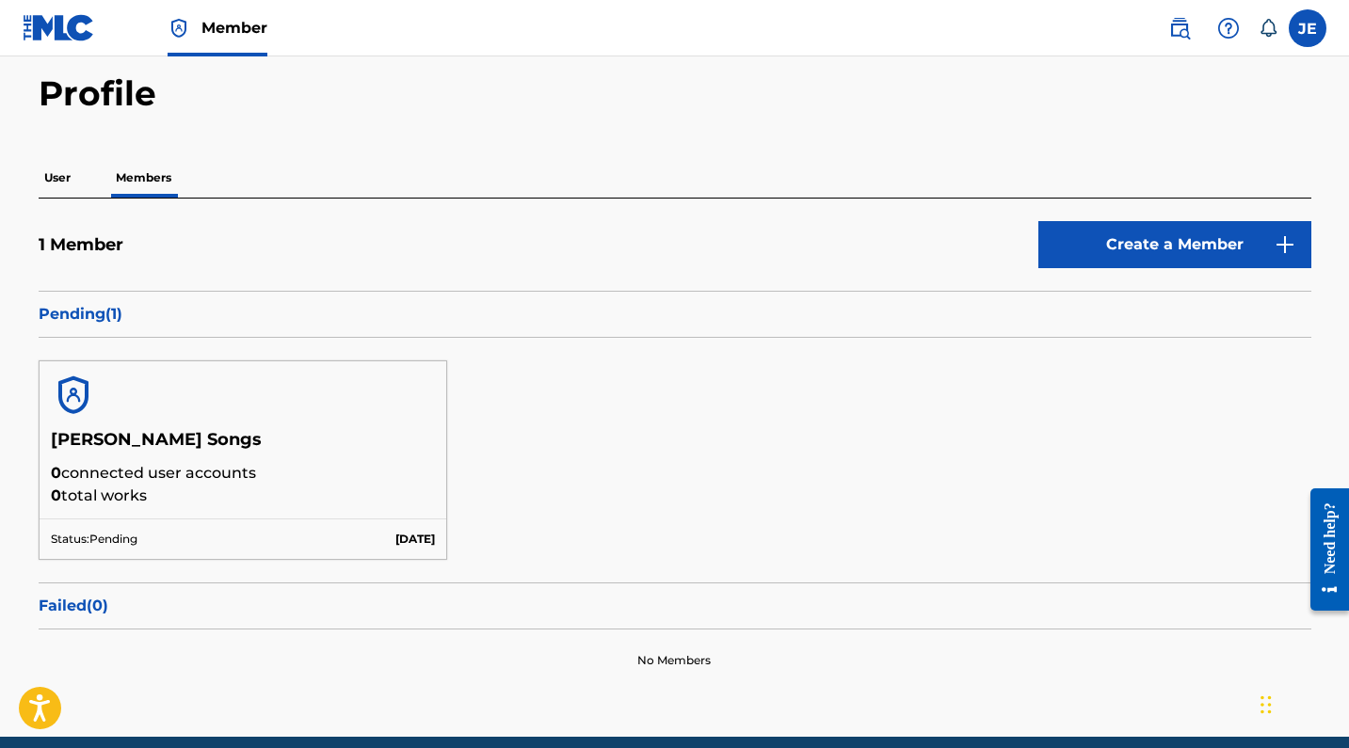
click at [65, 189] on p "User" at bounding box center [58, 178] width 38 height 40
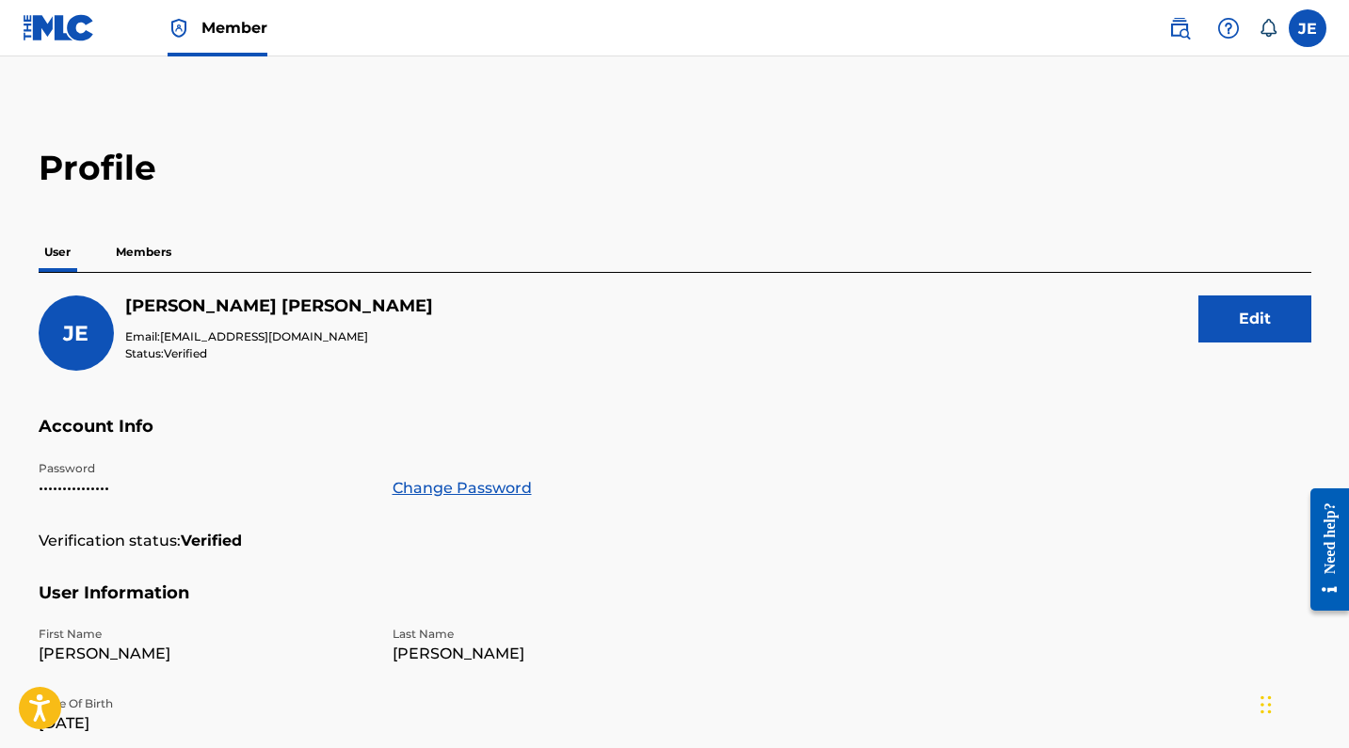
click at [153, 262] on p "Members" at bounding box center [143, 252] width 67 height 40
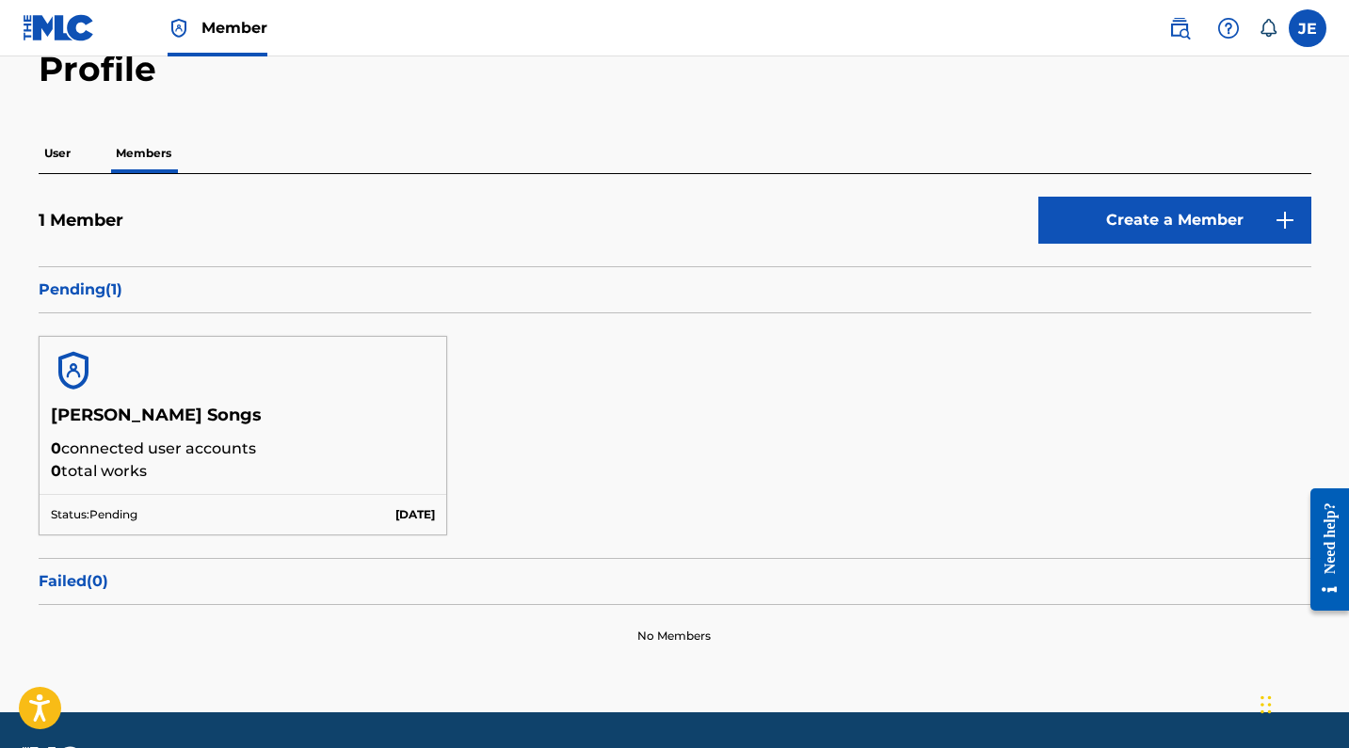
scroll to position [101, 0]
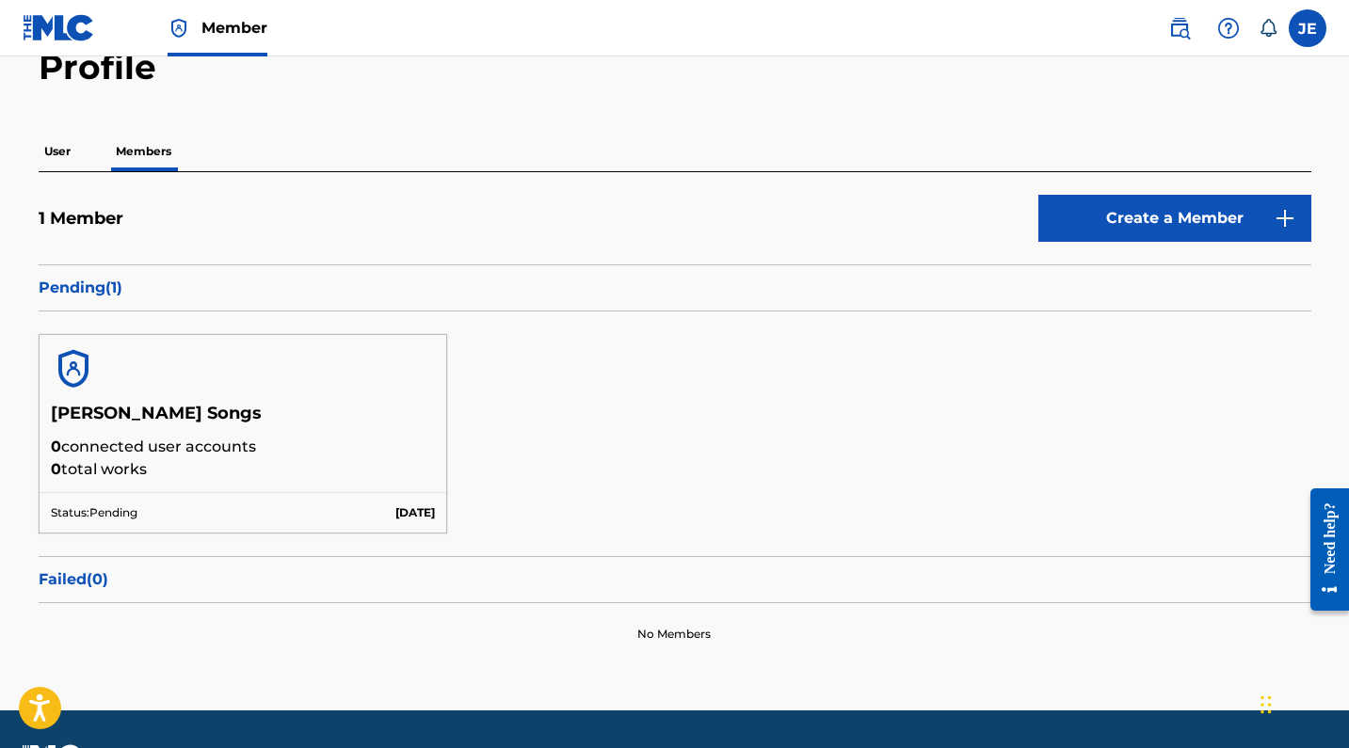
click at [69, 376] on img at bounding box center [73, 368] width 45 height 45
click at [88, 488] on div "Jenna Earhart Songs 0 connected user accounts 0 total works" at bounding box center [244, 447] width 408 height 89
click at [55, 29] on img at bounding box center [59, 27] width 72 height 27
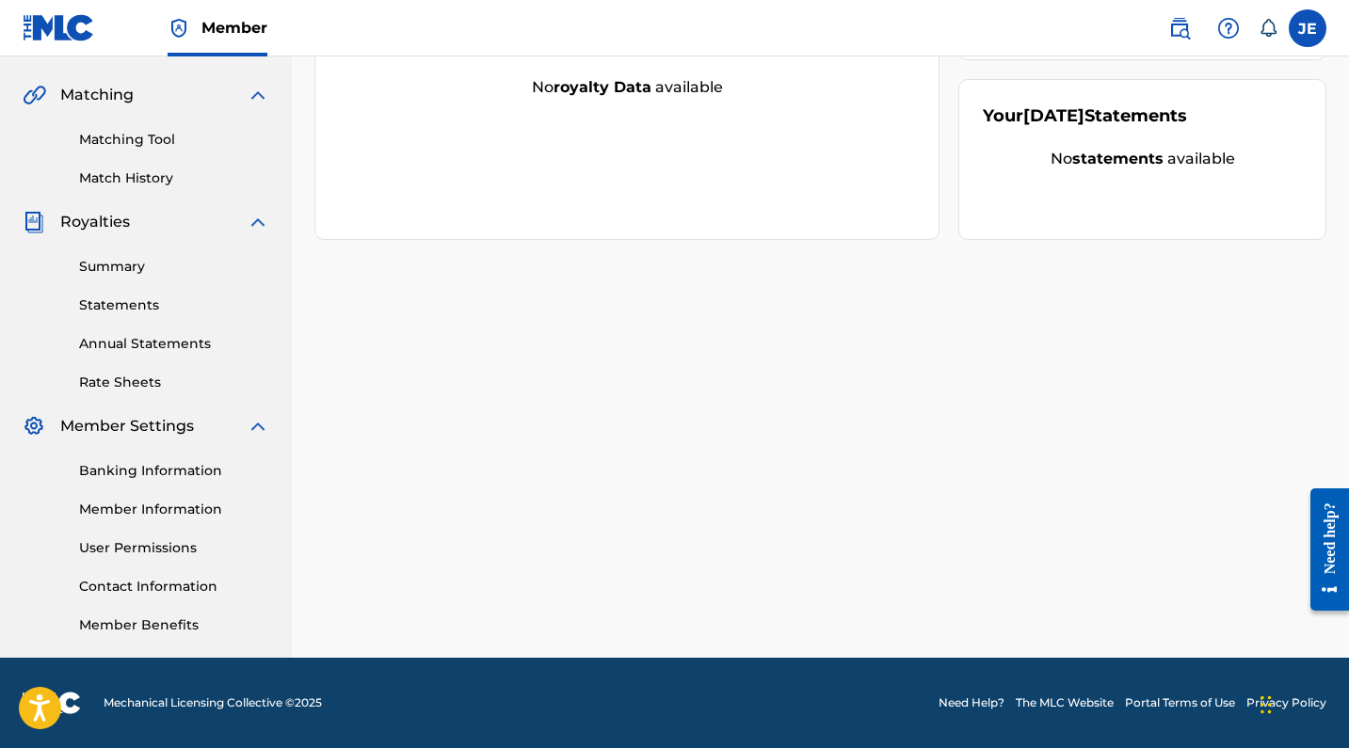
scroll to position [419, 0]
click at [166, 510] on link "Member Information" at bounding box center [174, 510] width 190 height 20
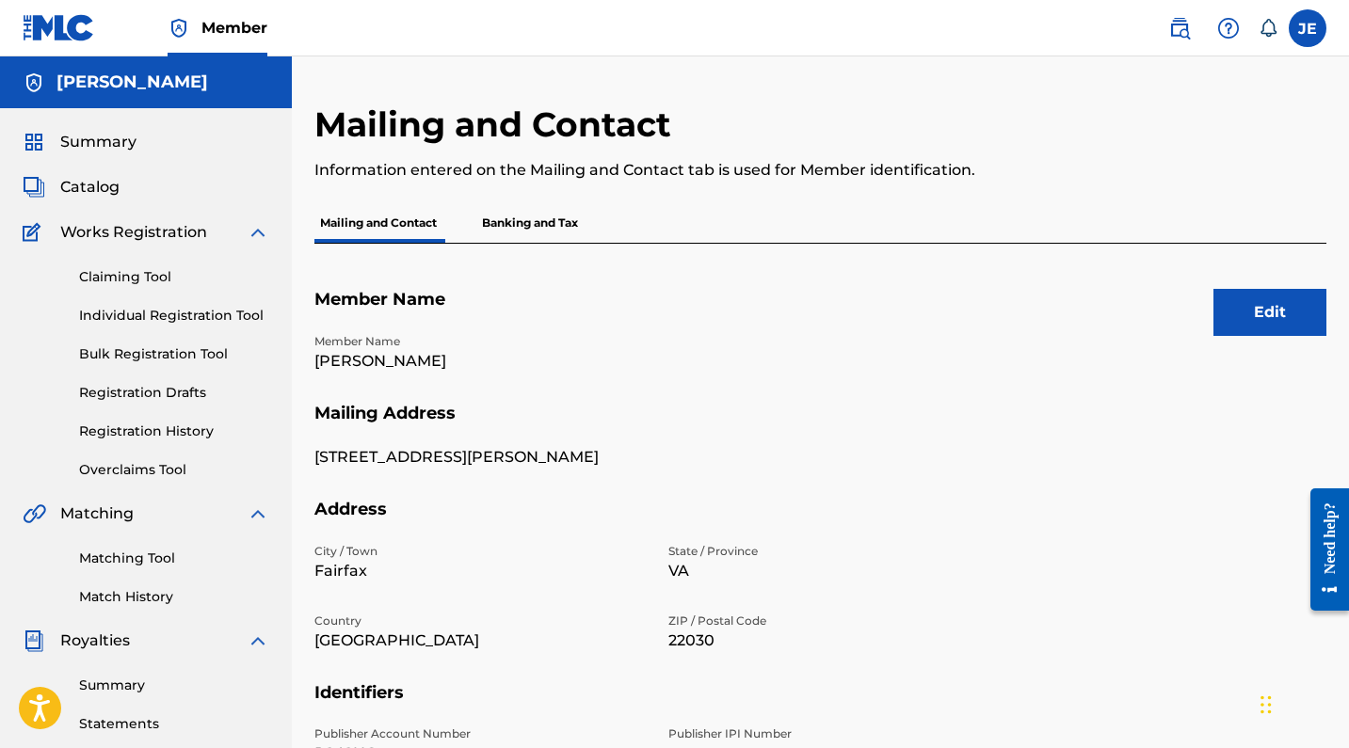
scroll to position [-1, 0]
click at [529, 229] on p "Banking and Tax" at bounding box center [529, 223] width 107 height 40
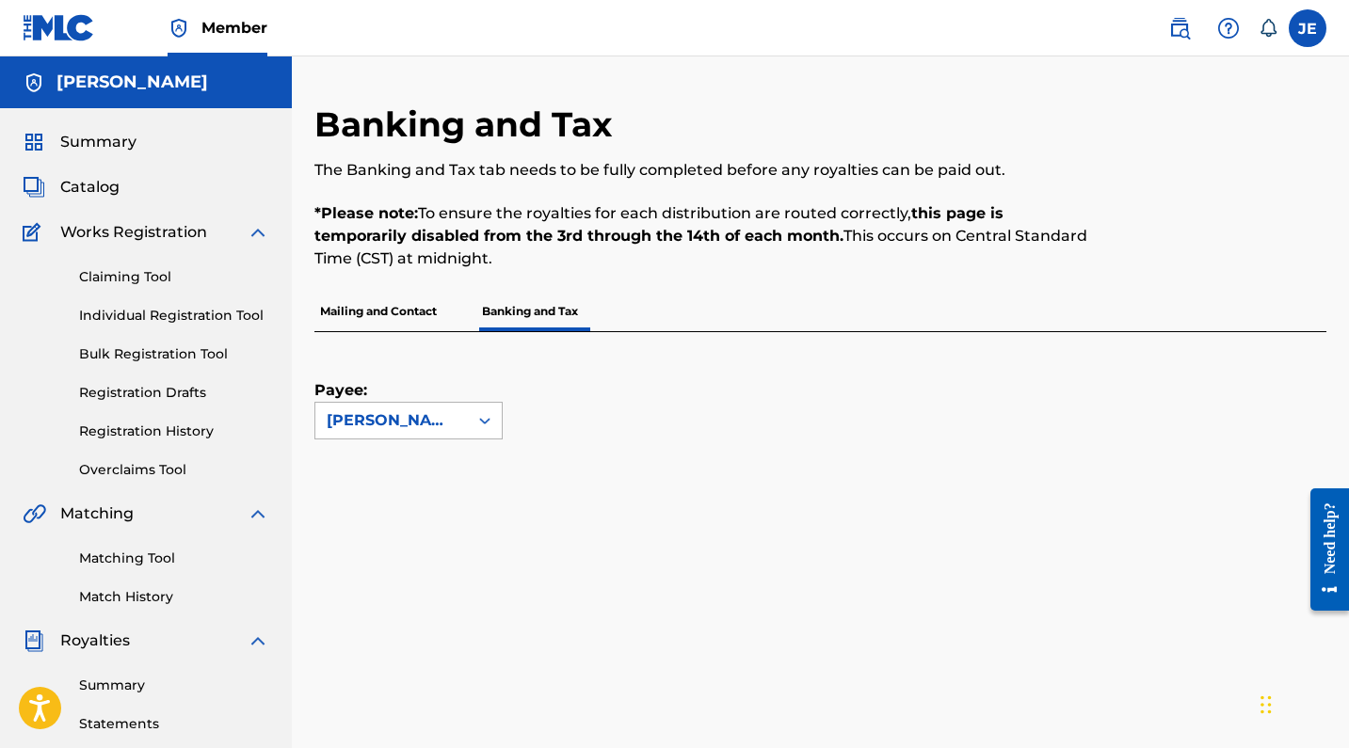
click at [461, 419] on div "[PERSON_NAME]" at bounding box center [391, 421] width 152 height 36
click at [591, 381] on div "Payee: JENNA EARHART" at bounding box center [797, 385] width 967 height 107
click at [389, 321] on p "Mailing and Contact" at bounding box center [378, 312] width 128 height 40
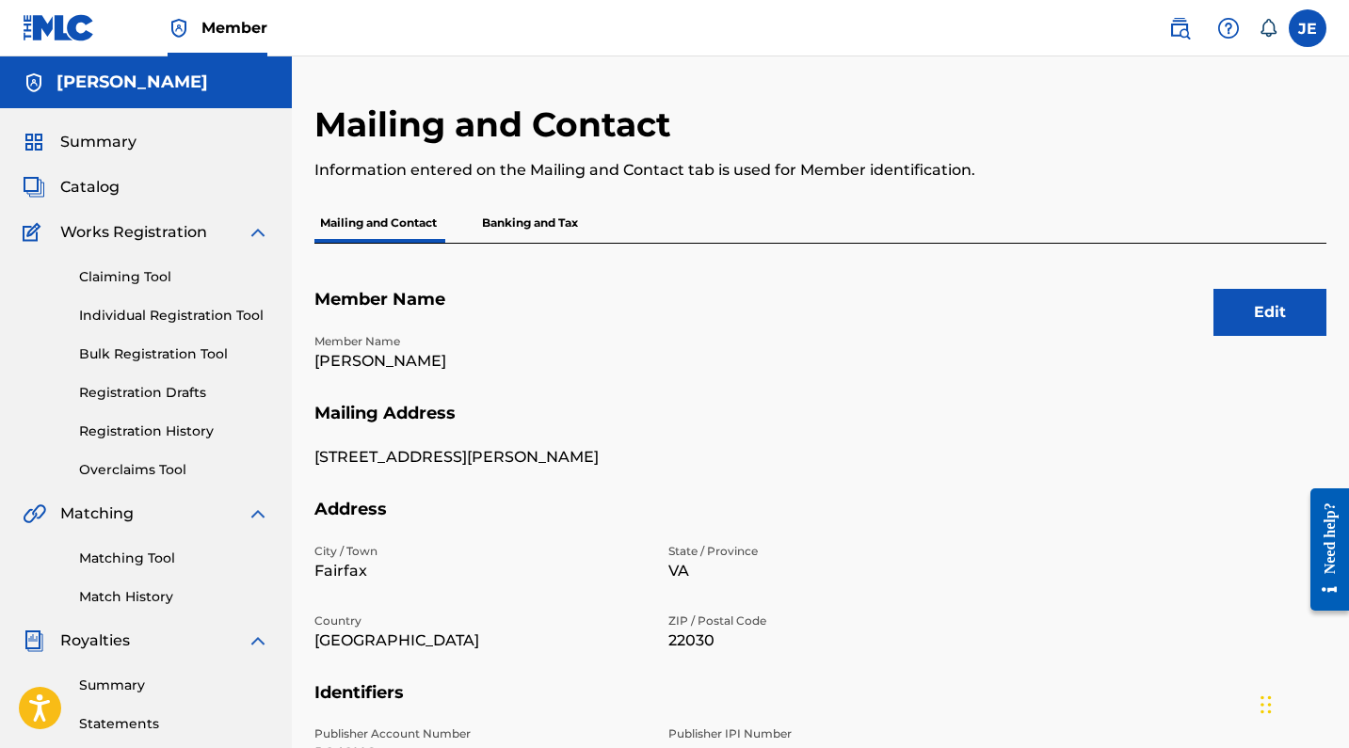
click at [1317, 19] on label at bounding box center [1307, 28] width 38 height 38
click at [1307, 28] on input "JE Jenna Earhart earhartjenna9@gmail.com Notification Preferences Profile Log o…" at bounding box center [1307, 28] width 0 height 0
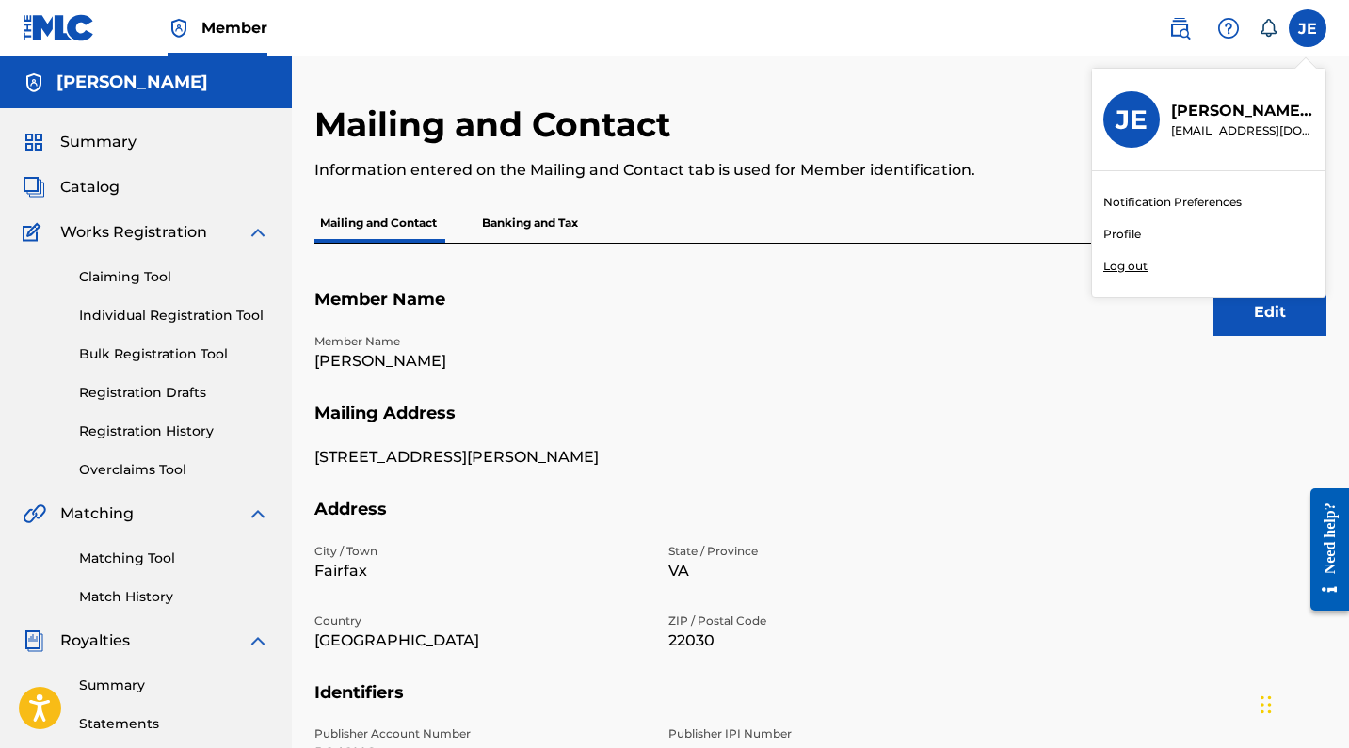
click at [1132, 229] on link "Profile" at bounding box center [1122, 234] width 38 height 17
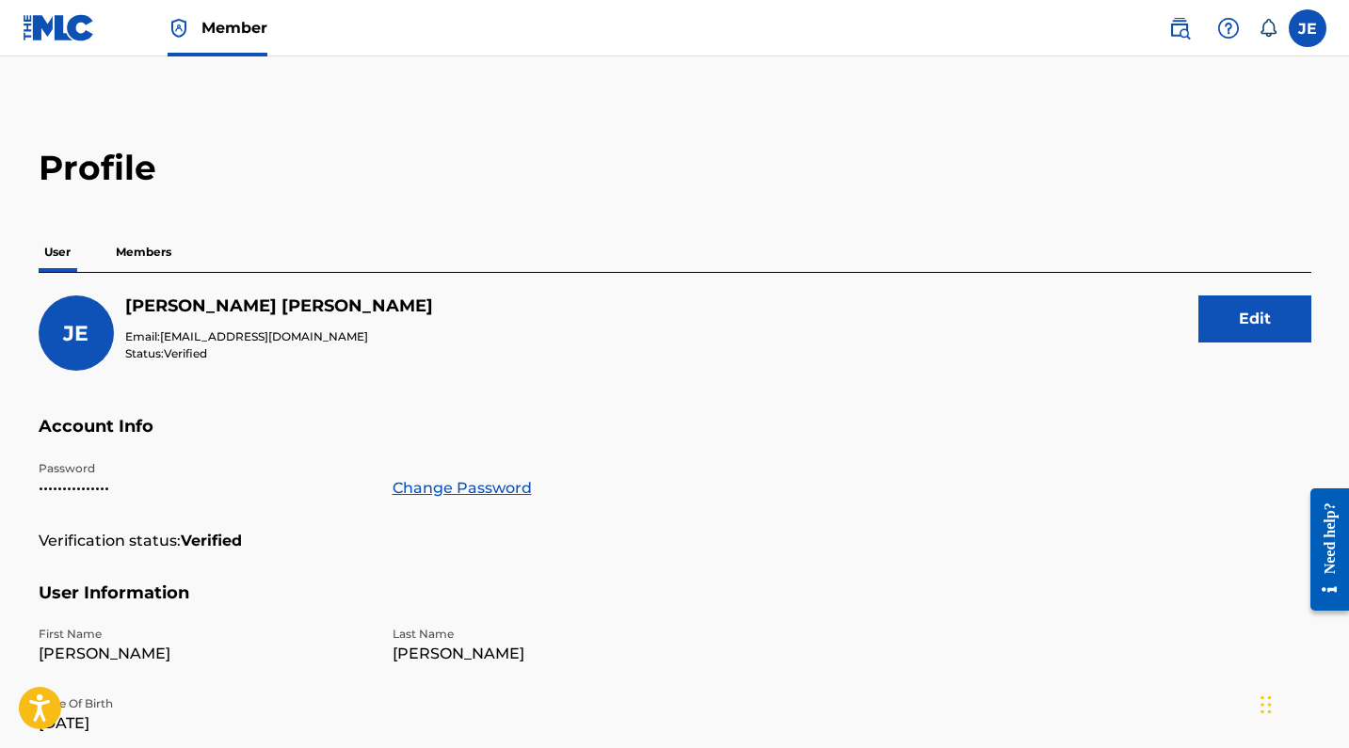
click at [147, 261] on p "Members" at bounding box center [143, 252] width 67 height 40
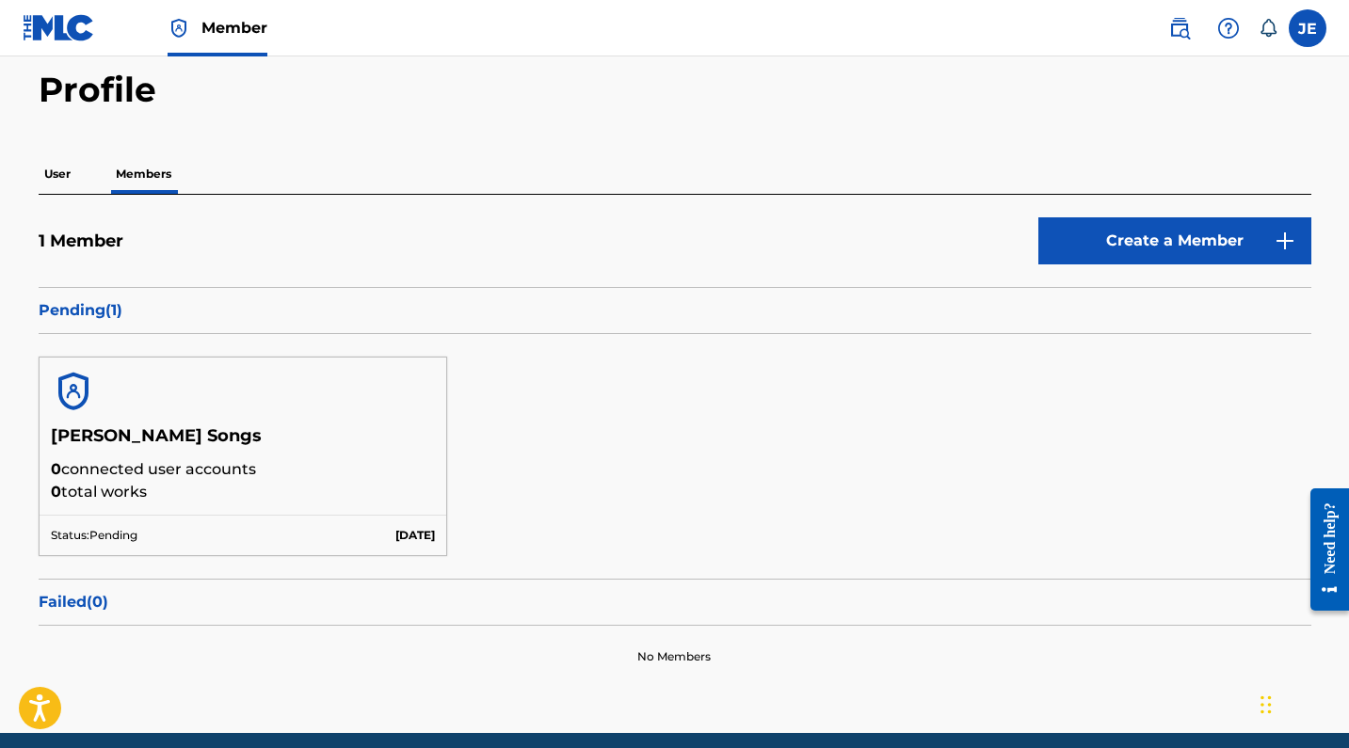
scroll to position [81, 0]
